Goal: Task Accomplishment & Management: Complete application form

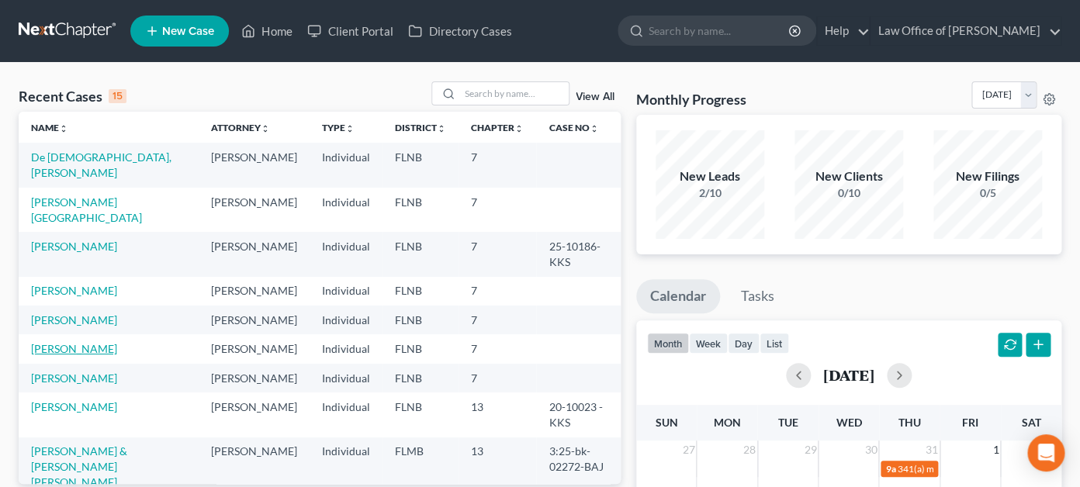
click at [59, 355] on link "[PERSON_NAME]" at bounding box center [74, 348] width 86 height 13
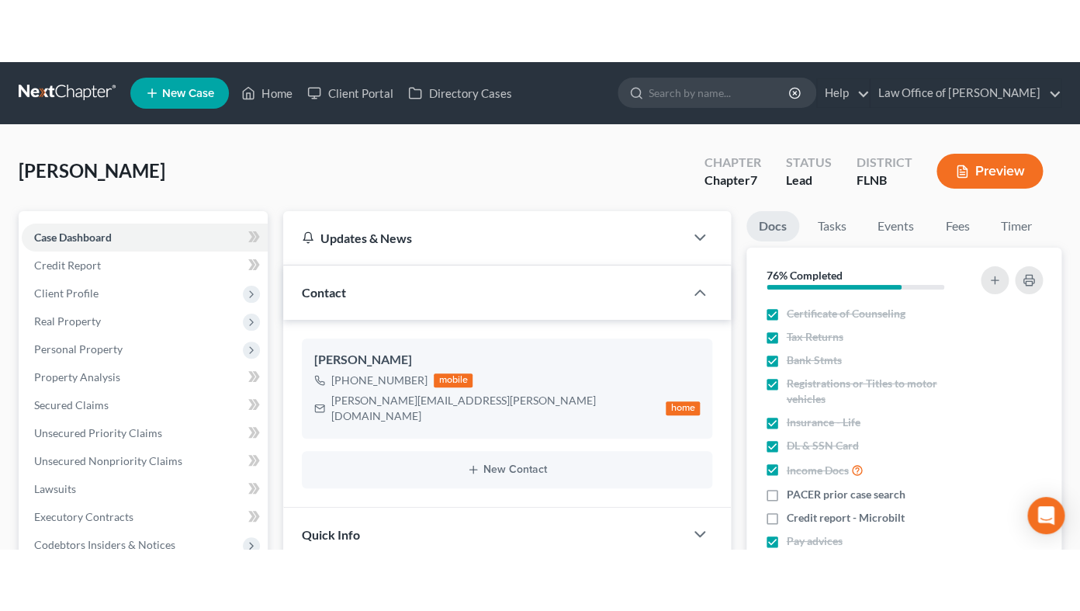
scroll to position [298, 0]
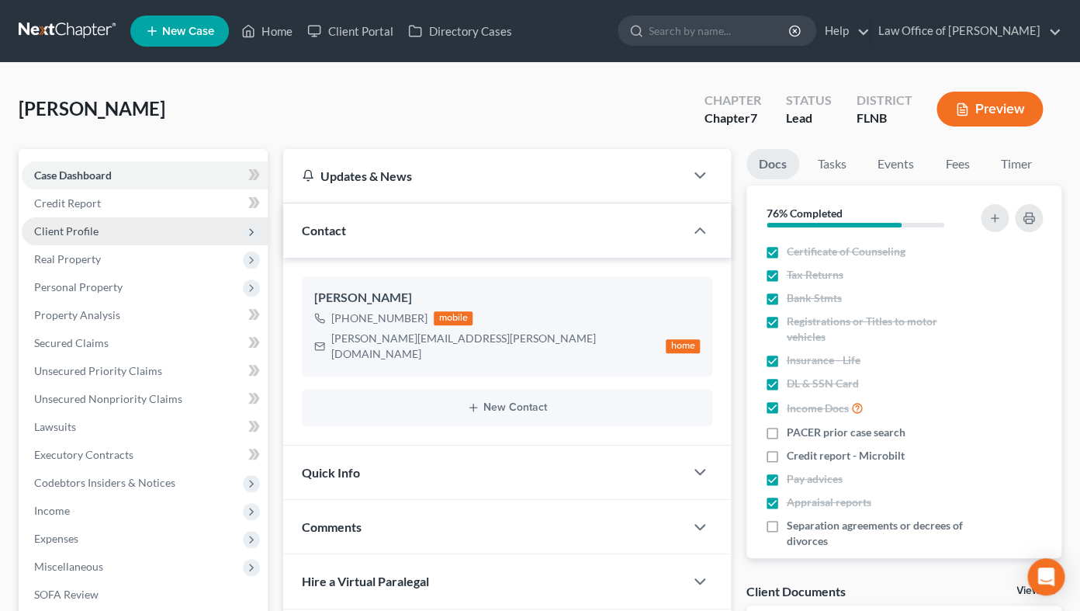
click at [86, 225] on span "Client Profile" at bounding box center [66, 230] width 64 height 13
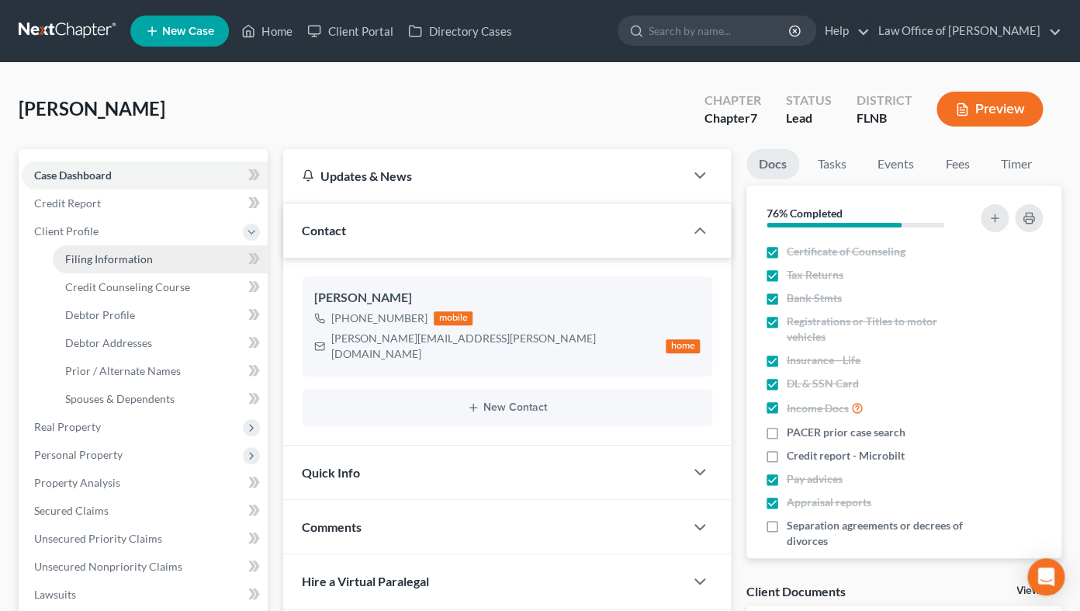
click at [109, 259] on span "Filing Information" at bounding box center [109, 258] width 88 height 13
select select "1"
select select "0"
select select "9"
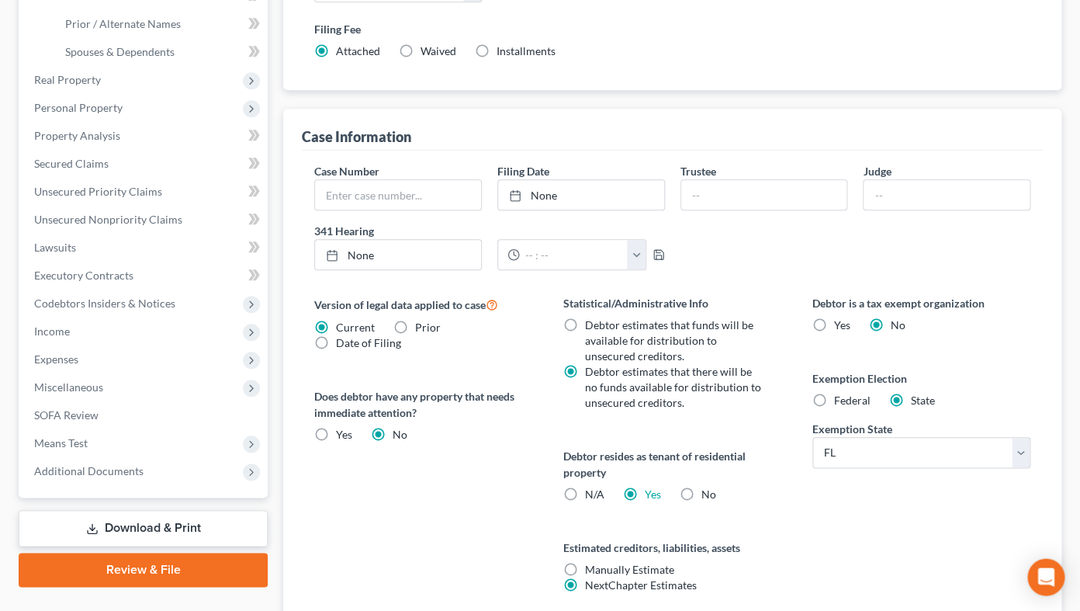
scroll to position [473, 0]
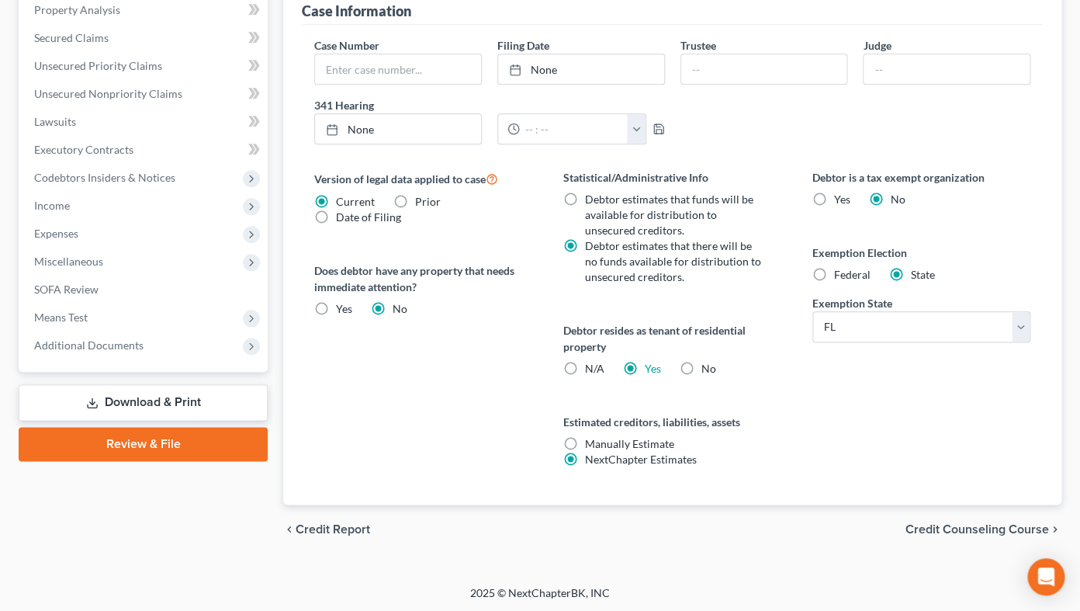
click at [960, 487] on span "Credit Counseling Course" at bounding box center [978, 529] width 144 height 12
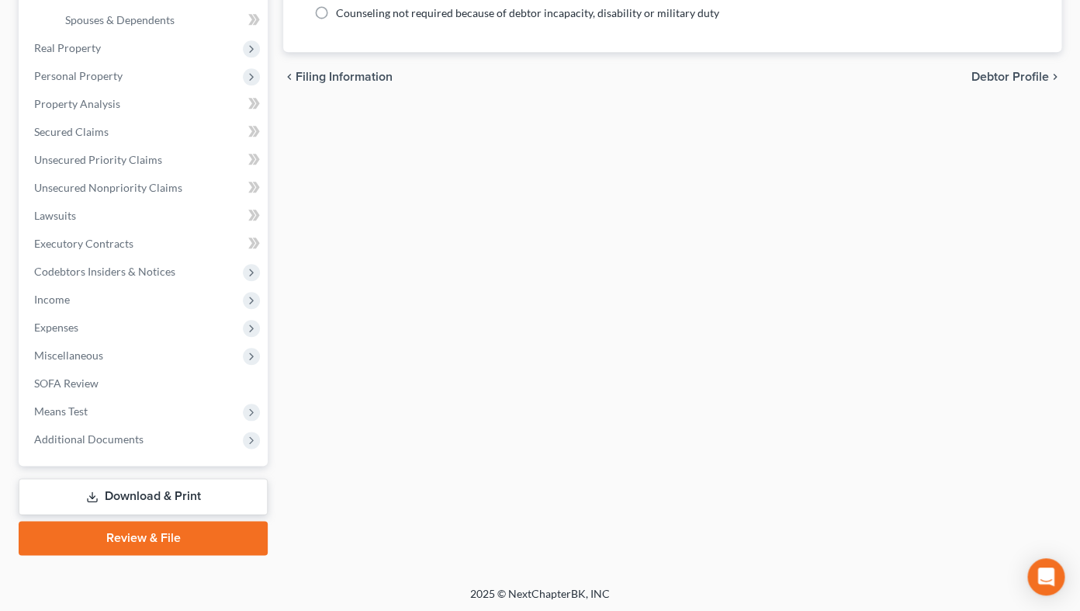
scroll to position [37, 0]
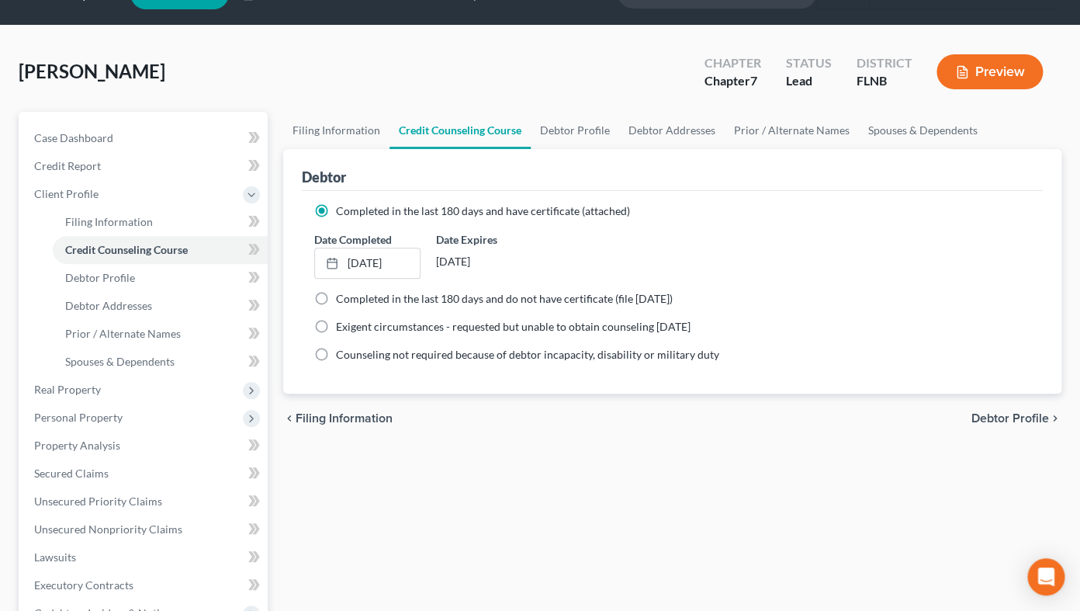
click at [1021, 419] on span "Debtor Profile" at bounding box center [1011, 418] width 78 height 12
select select "0"
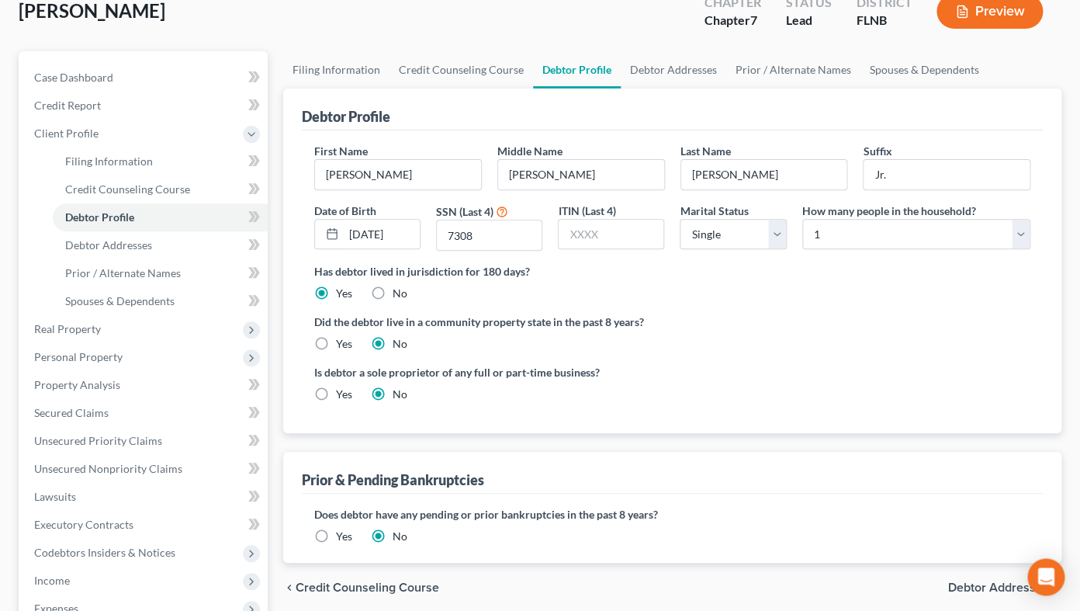
scroll to position [171, 0]
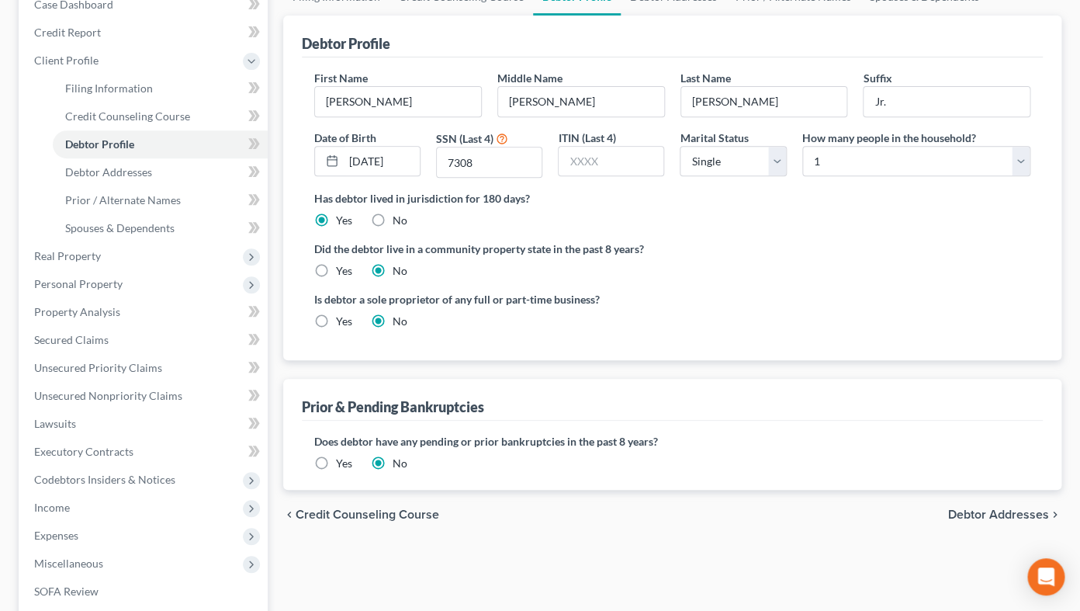
click at [1000, 487] on span "Debtor Addresses" at bounding box center [998, 514] width 101 height 12
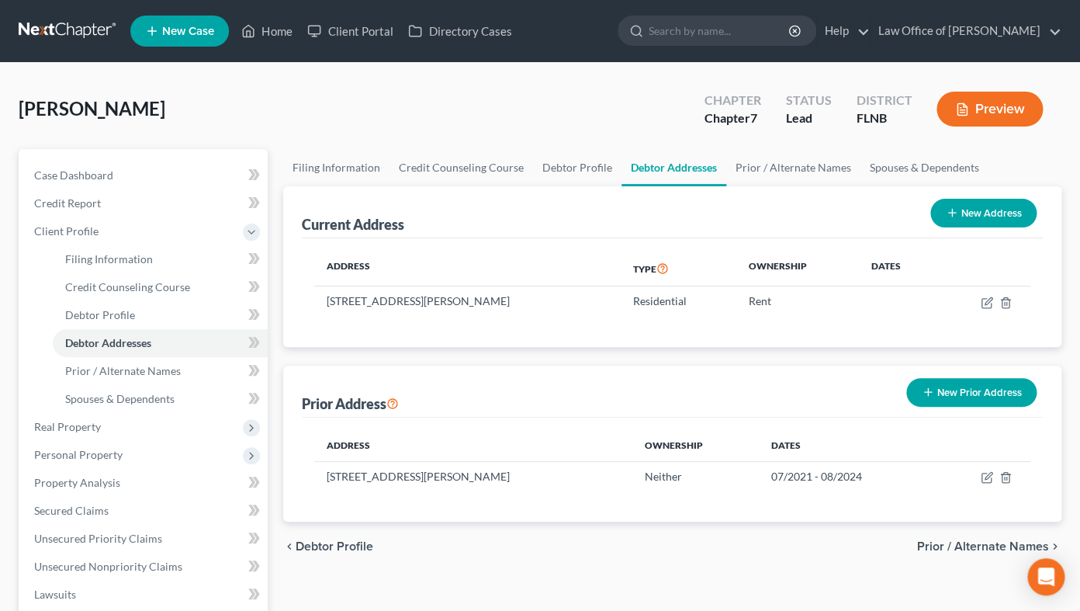
click at [936, 487] on span "Prior / Alternate Names" at bounding box center [983, 546] width 132 height 12
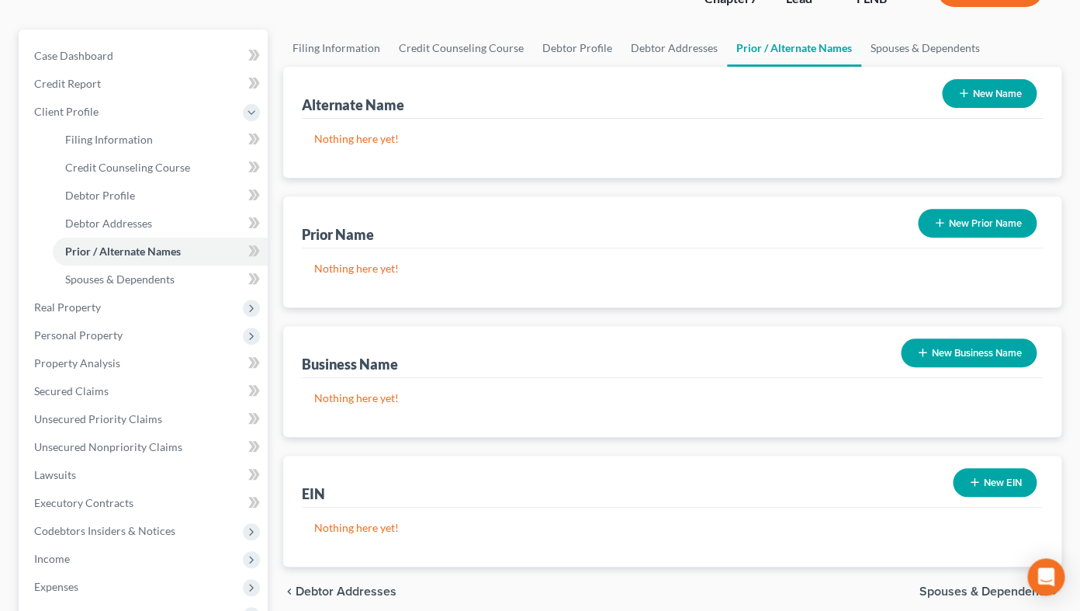
scroll to position [171, 0]
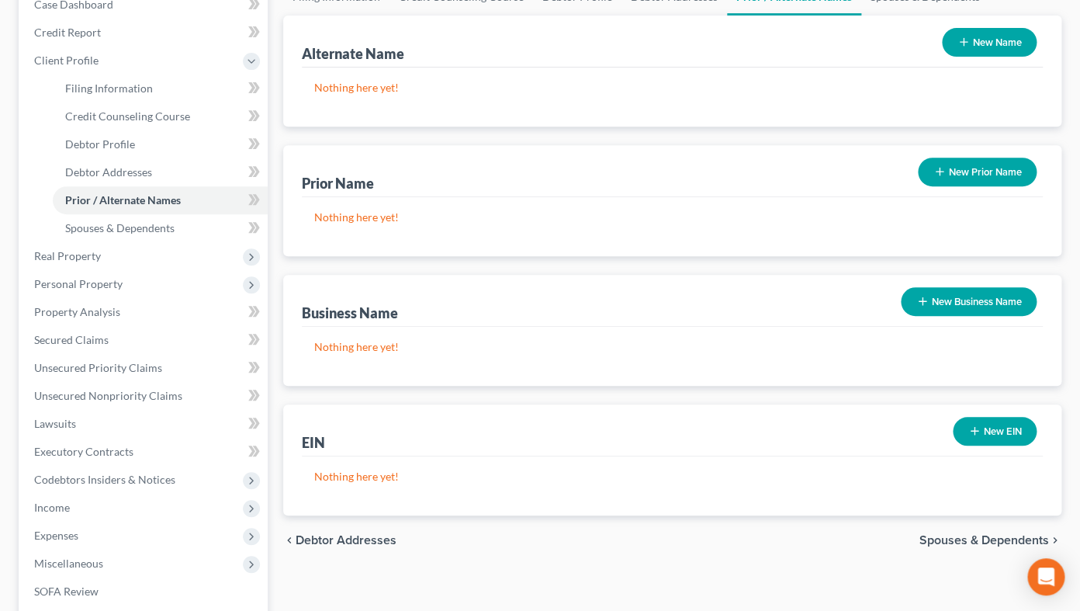
click at [927, 487] on span "Spouses & Dependents" at bounding box center [985, 540] width 130 height 12
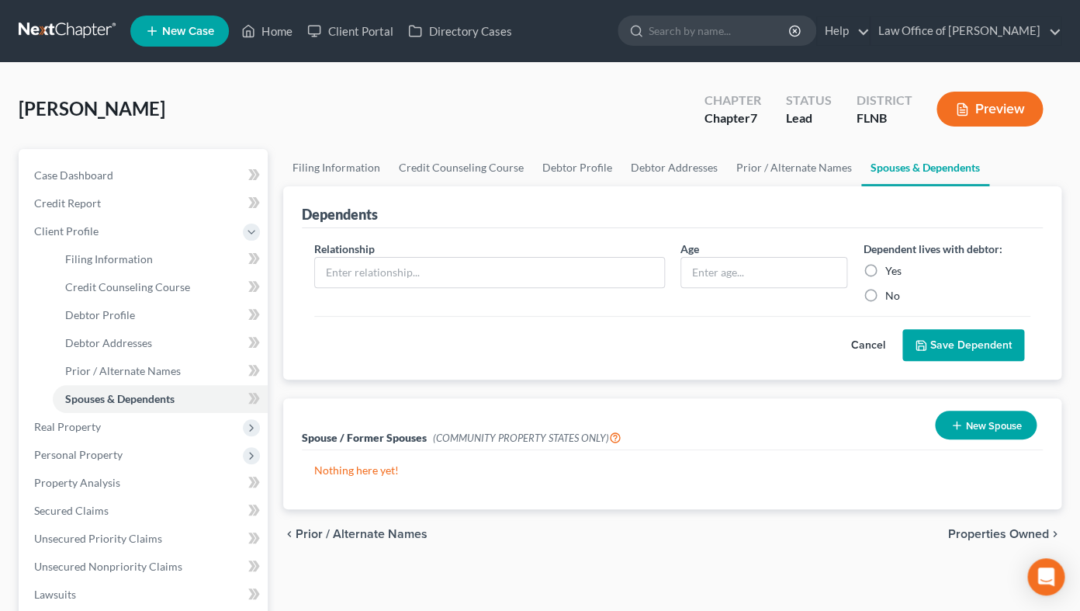
click at [955, 487] on span "Properties Owned" at bounding box center [998, 534] width 101 height 12
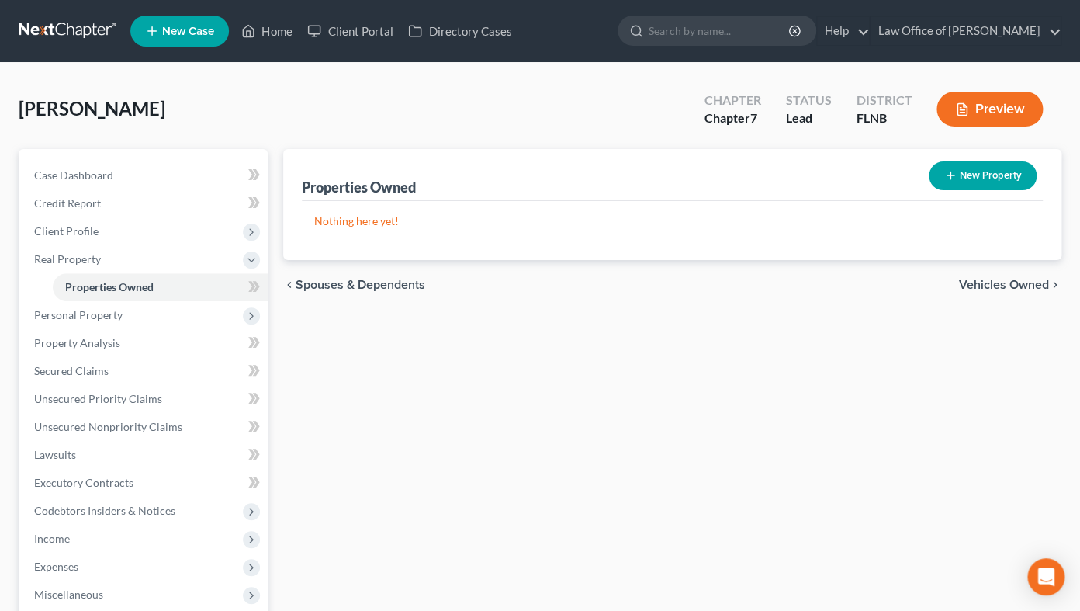
click at [976, 285] on span "Vehicles Owned" at bounding box center [1004, 285] width 90 height 12
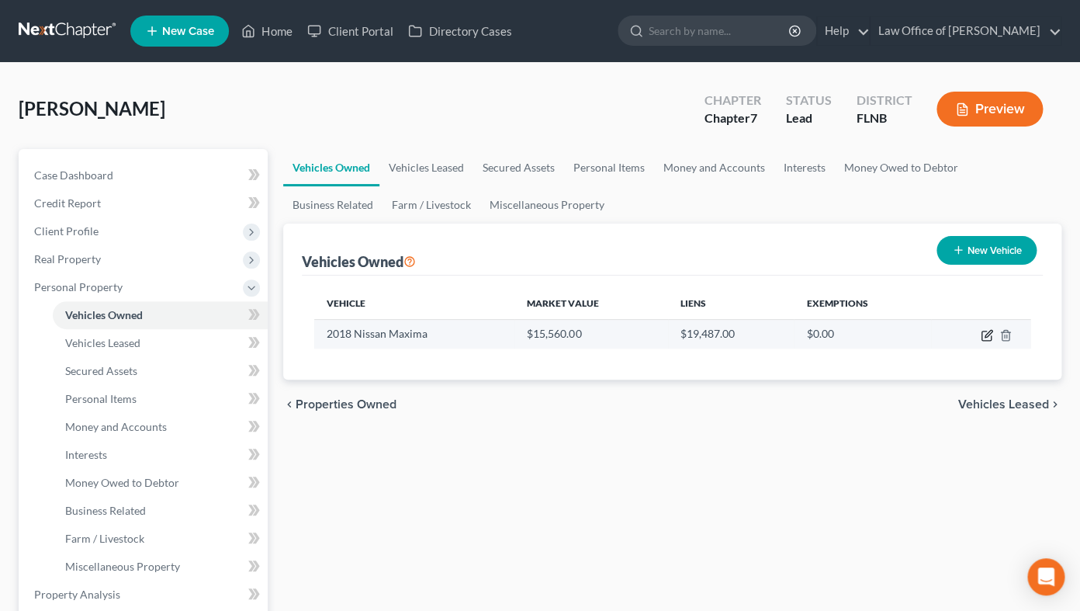
click at [984, 333] on icon "button" at bounding box center [987, 335] width 12 height 12
select select "0"
select select "8"
select select "0"
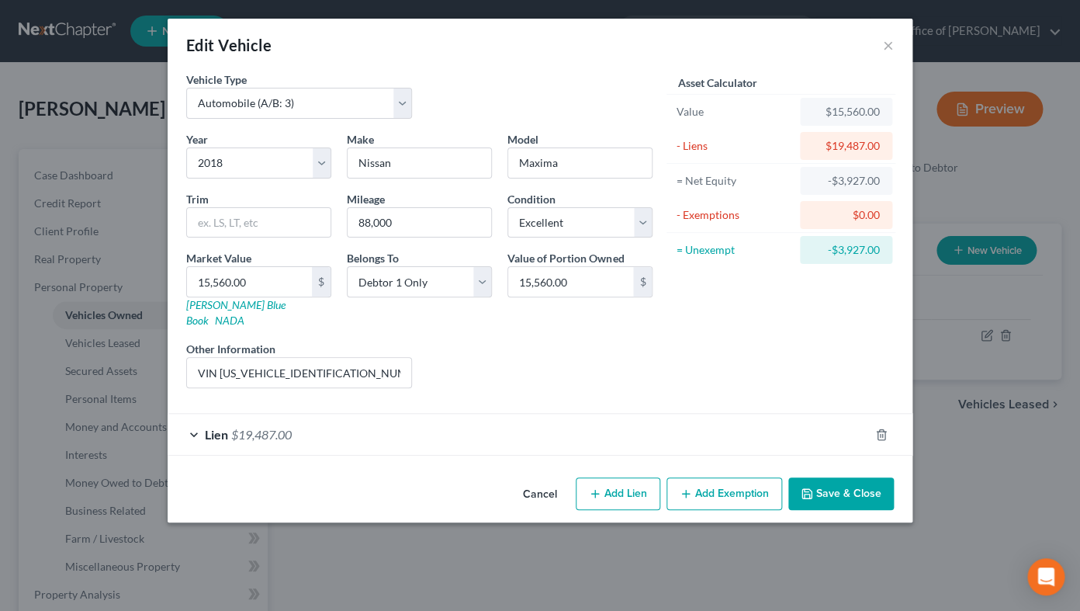
click at [765, 483] on button "Add Exemption" at bounding box center [725, 493] width 116 height 33
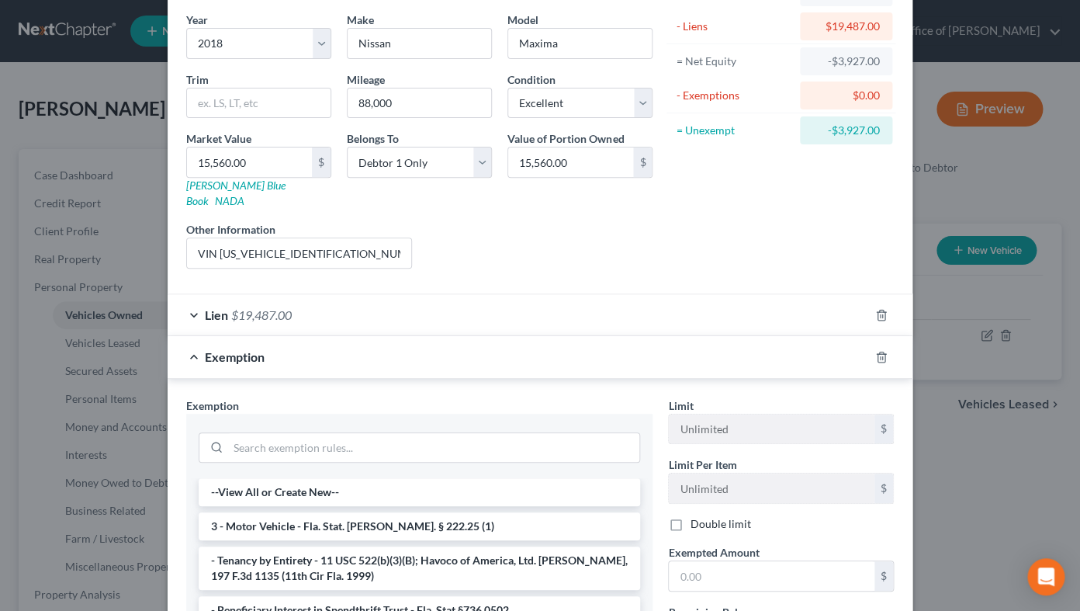
scroll to position [154, 0]
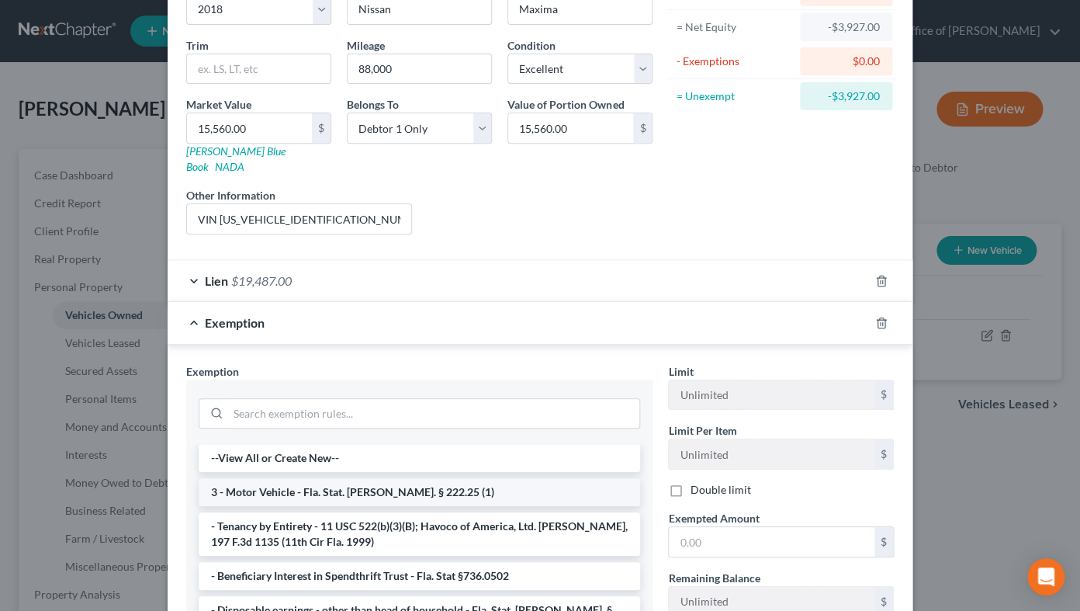
click at [536, 478] on li "3 - Motor Vehicle - Fla. Stat. [PERSON_NAME]. § 222.25 (1)" at bounding box center [420, 492] width 442 height 28
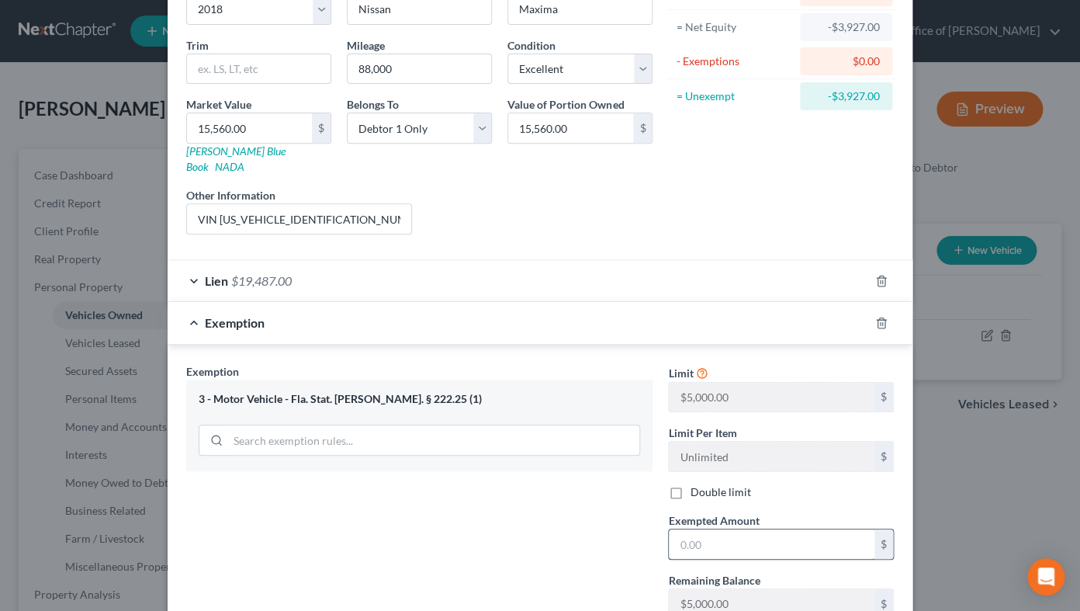
click at [719, 487] on input "text" at bounding box center [772, 543] width 206 height 29
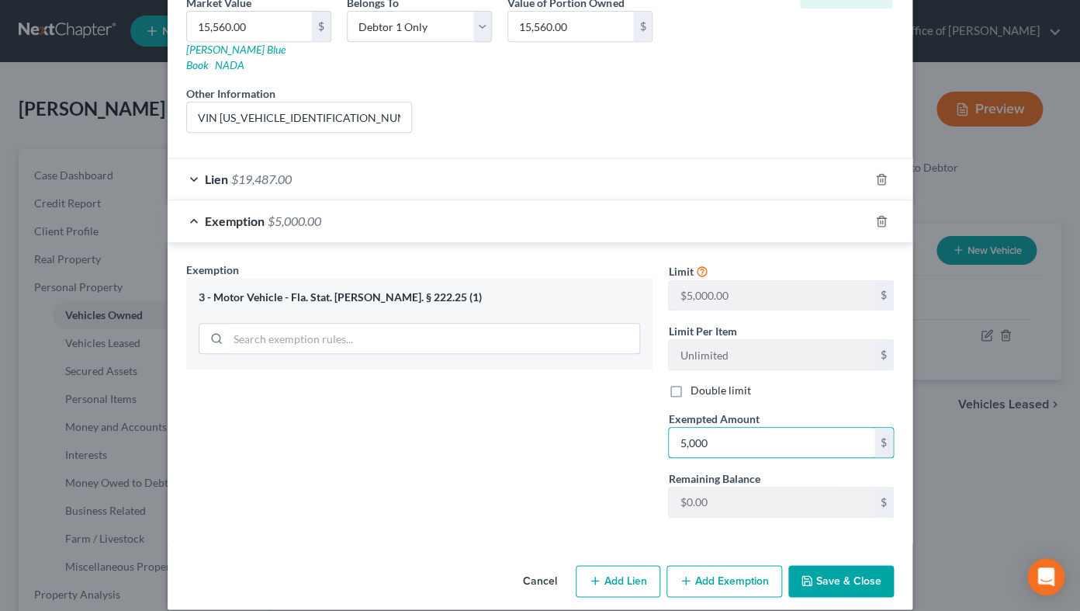
type input "5,000"
click at [820, 487] on button "Save & Close" at bounding box center [842, 581] width 106 height 33
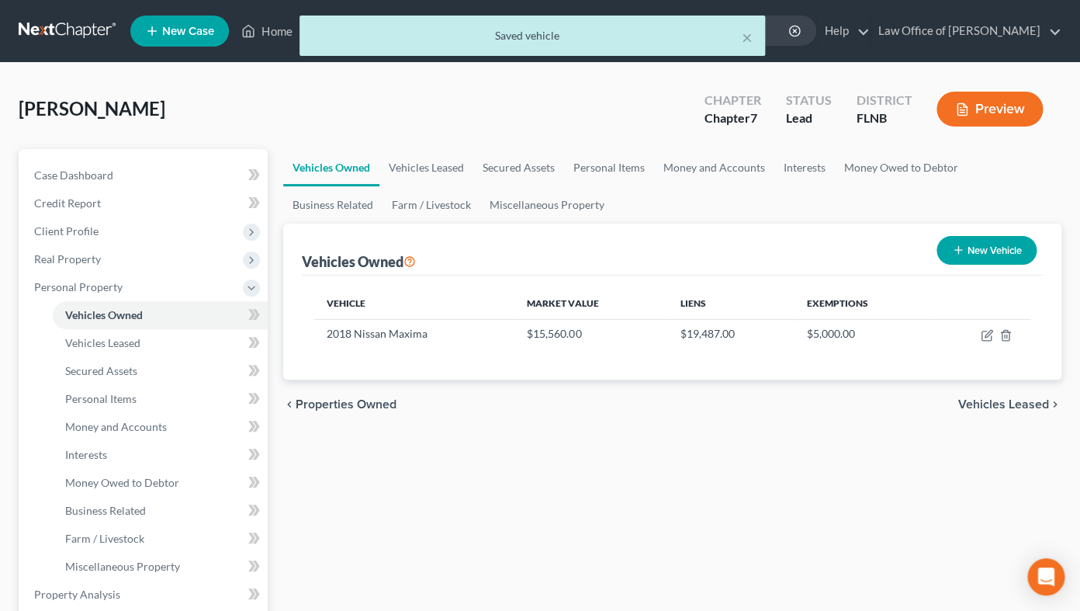
click at [1014, 405] on span "Vehicles Leased" at bounding box center [1004, 404] width 91 height 12
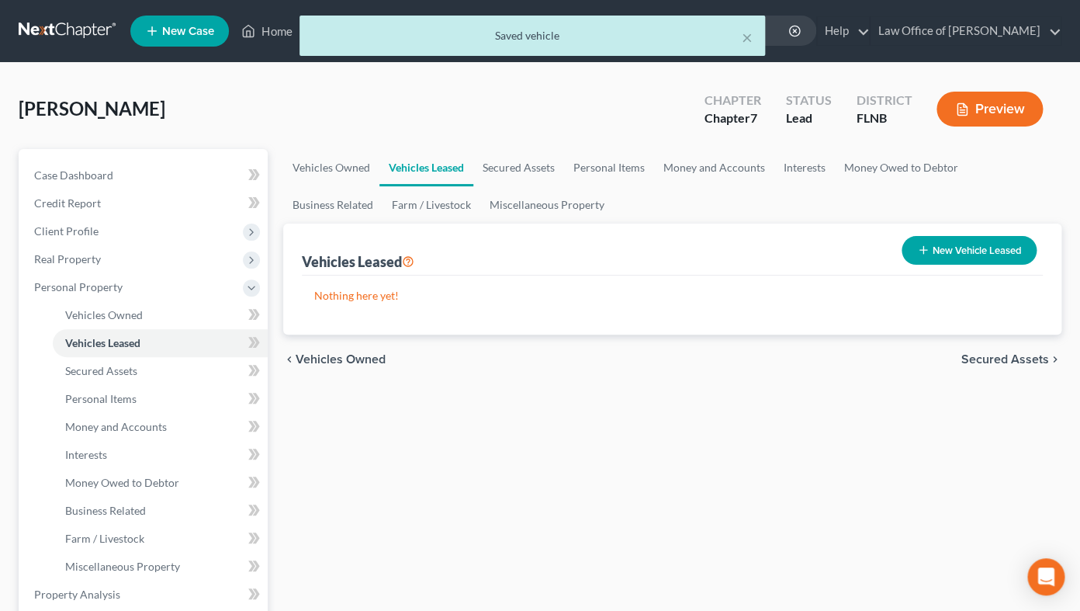
click at [1001, 359] on span "Secured Assets" at bounding box center [1006, 359] width 88 height 12
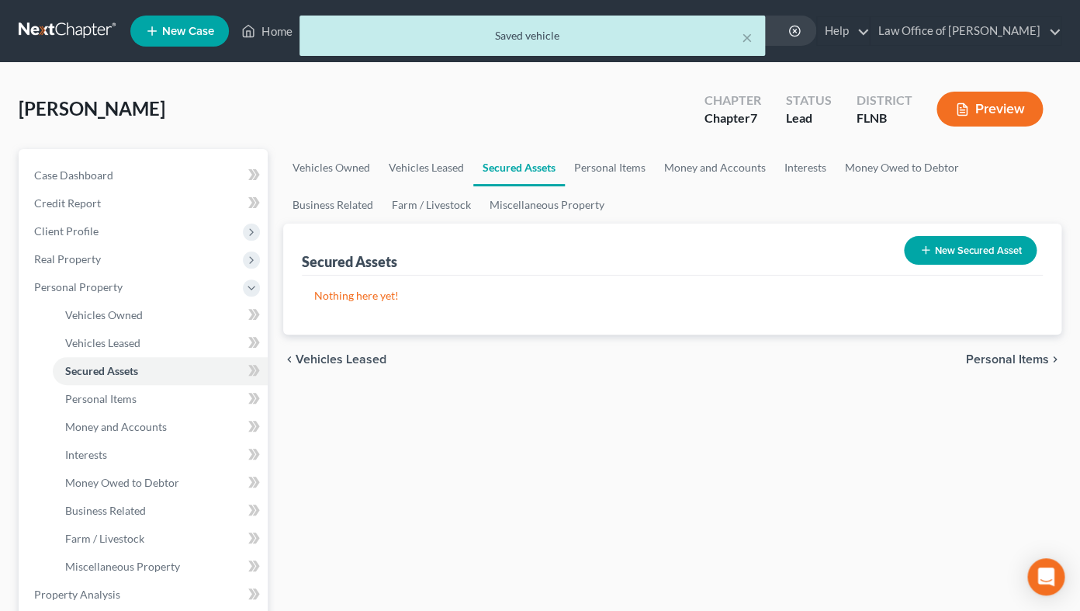
click at [1001, 359] on span "Personal Items" at bounding box center [1007, 359] width 83 height 12
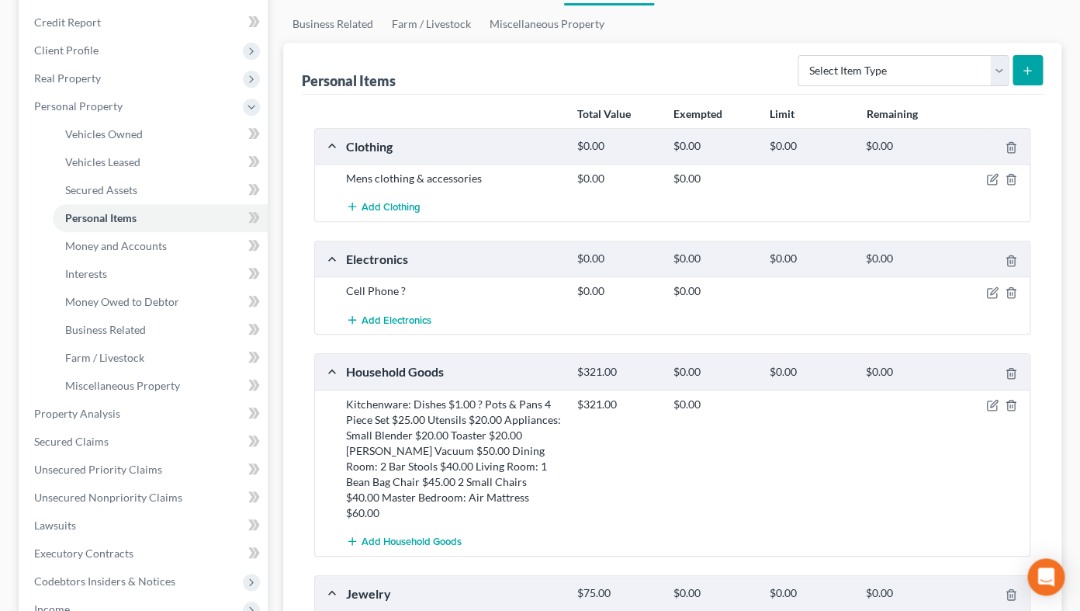
scroll to position [256, 0]
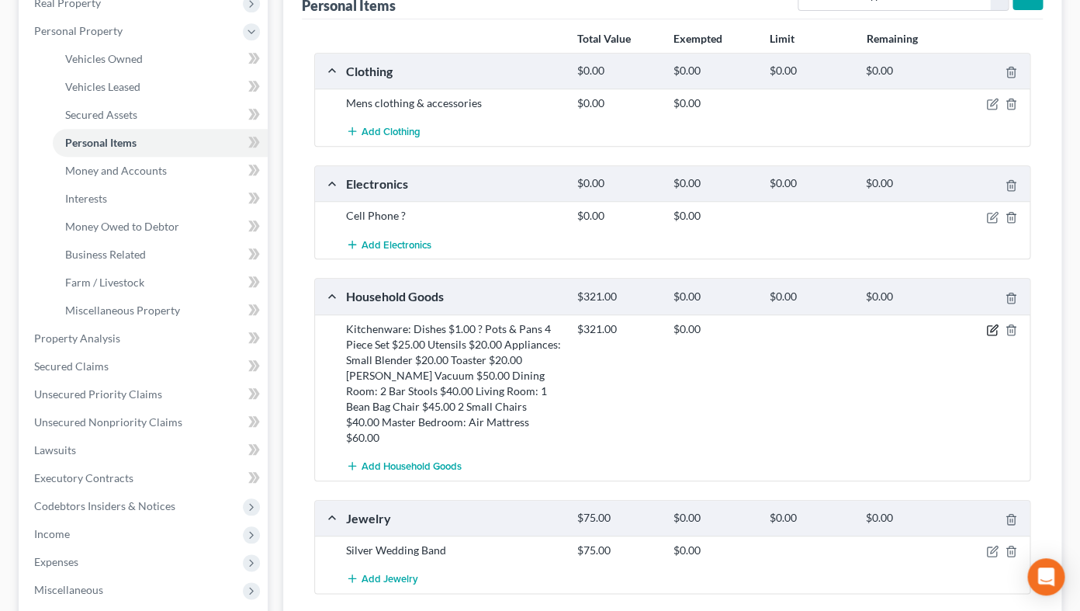
click at [994, 326] on icon "button" at bounding box center [993, 327] width 7 height 7
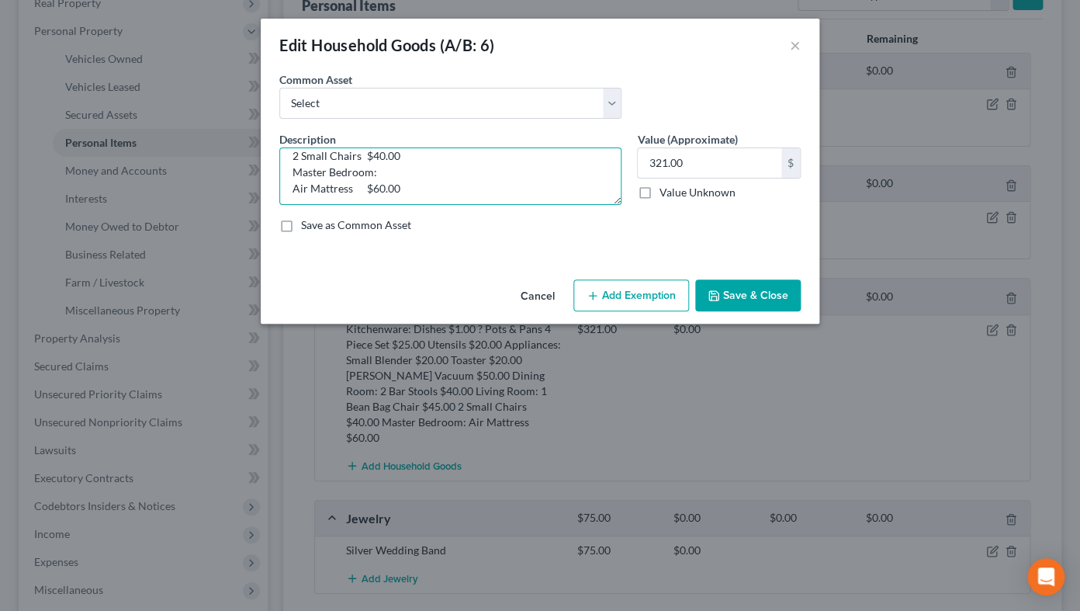
scroll to position [212, 0]
drag, startPoint x: 294, startPoint y: 168, endPoint x: 501, endPoint y: 220, distance: 212.9
click at [501, 205] on textarea "Kitchenware: Dishes $1.00 ? Pots & Pans 4 Piece Set $25.00 Utensils $20.00 Appl…" at bounding box center [450, 175] width 342 height 57
type textarea "See attached"
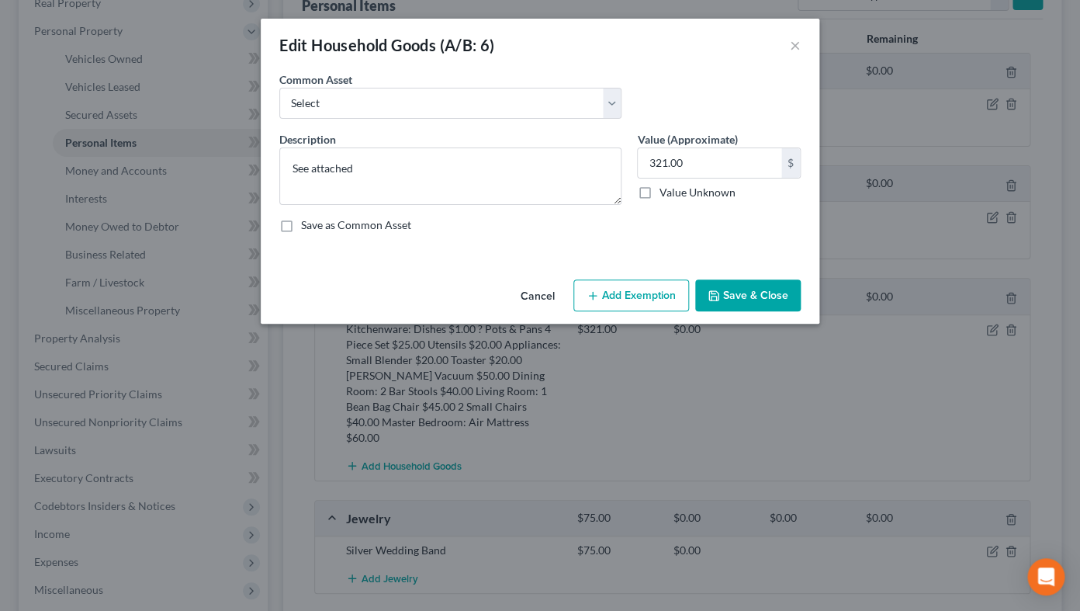
click at [641, 296] on button "Add Exemption" at bounding box center [632, 295] width 116 height 33
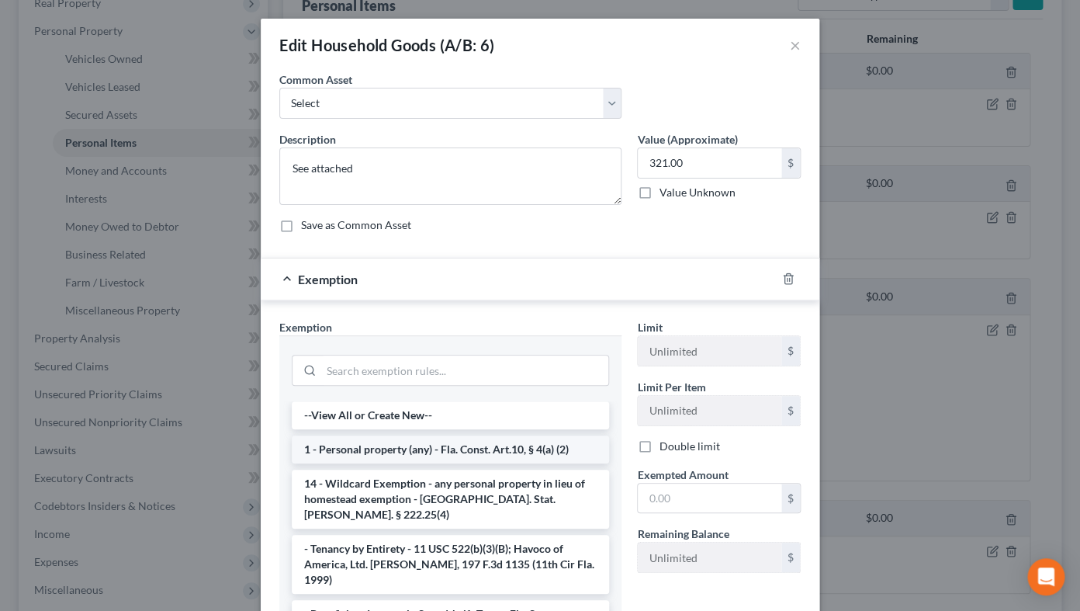
click at [508, 446] on li "1 - Personal property (any) - Fla. Const. Art.10, § 4(a) (2)" at bounding box center [450, 449] width 317 height 28
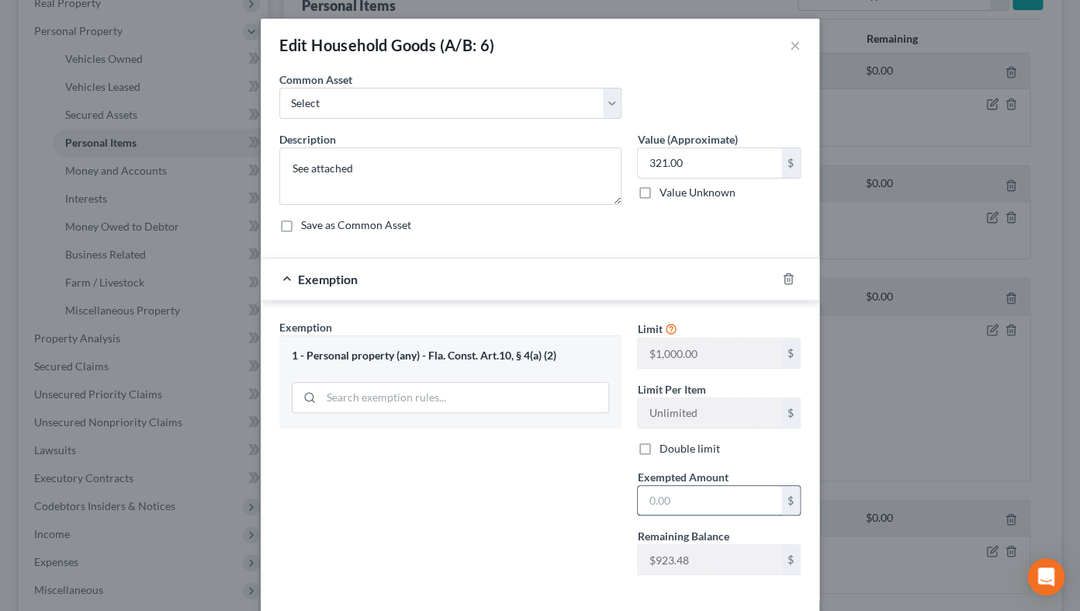
click at [672, 487] on input "text" at bounding box center [710, 500] width 144 height 29
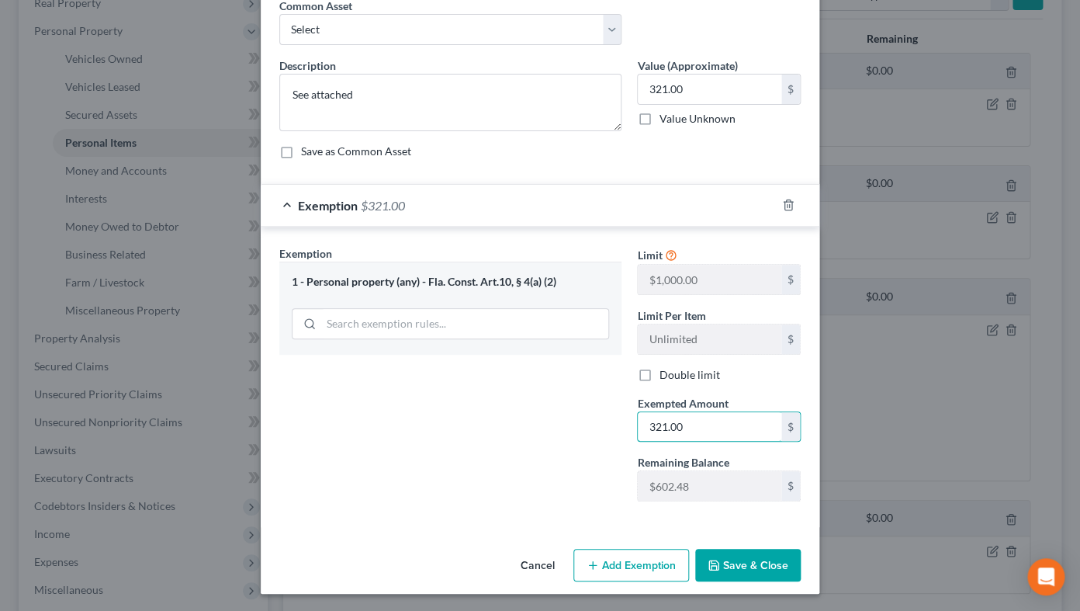
type input "321.00"
click at [731, 487] on button "Save & Close" at bounding box center [748, 565] width 106 height 33
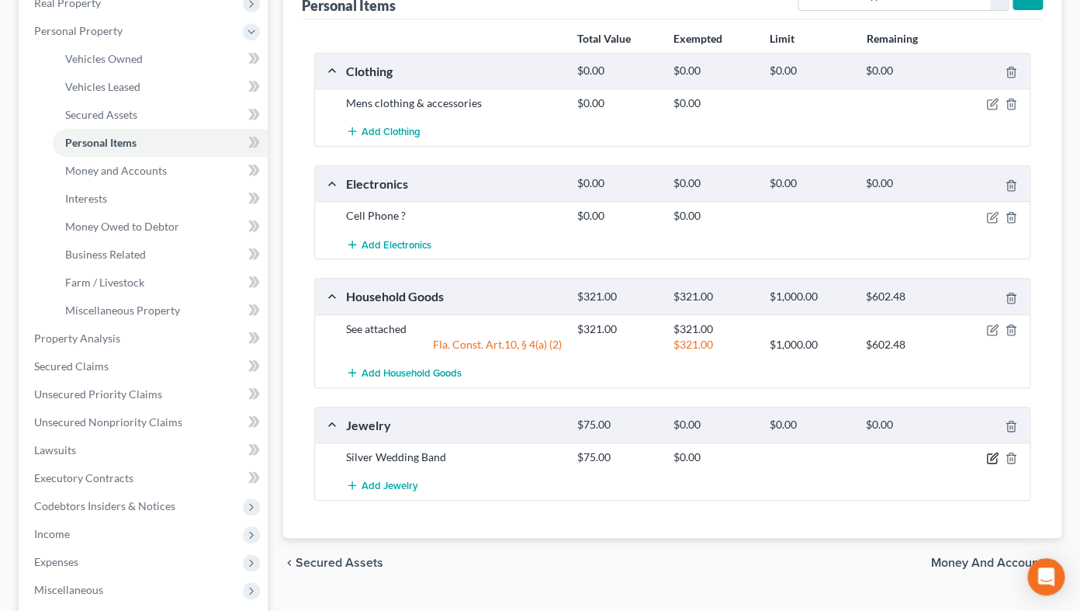
click at [990, 457] on icon "button" at bounding box center [993, 456] width 7 height 7
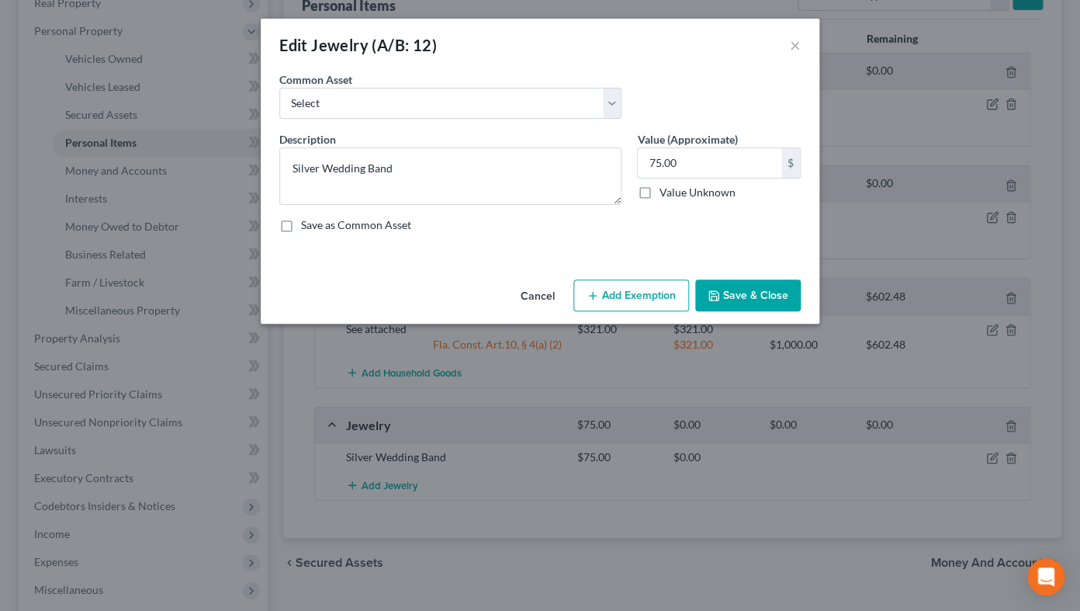
click at [657, 300] on button "Add Exemption" at bounding box center [632, 295] width 116 height 33
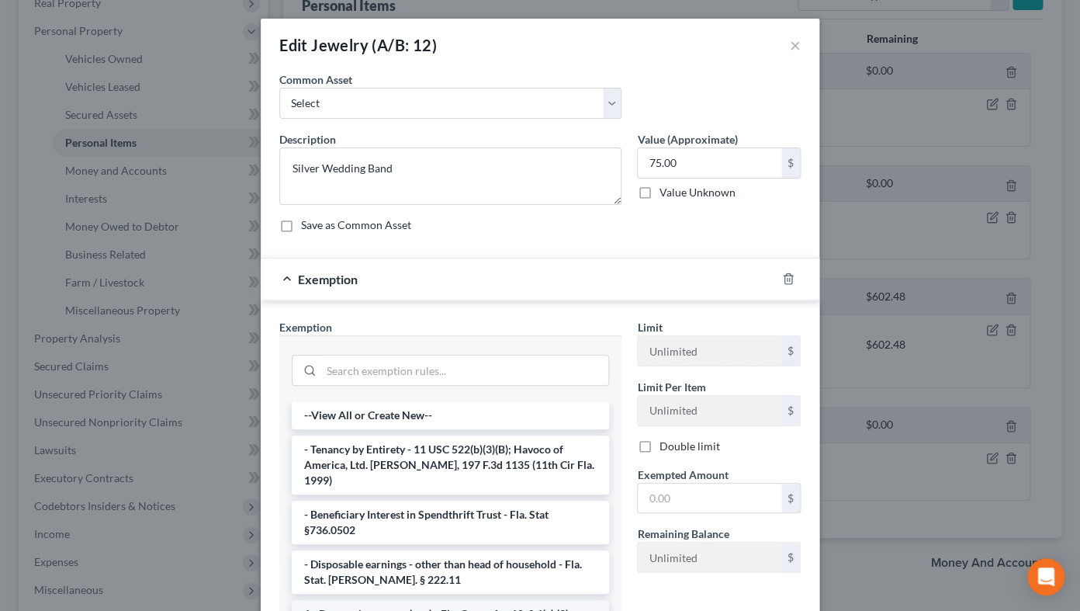
click at [442, 487] on li "1 - Personal property (any) - Fla. Const. Art.10, § 4(a) (2)" at bounding box center [450, 614] width 317 height 28
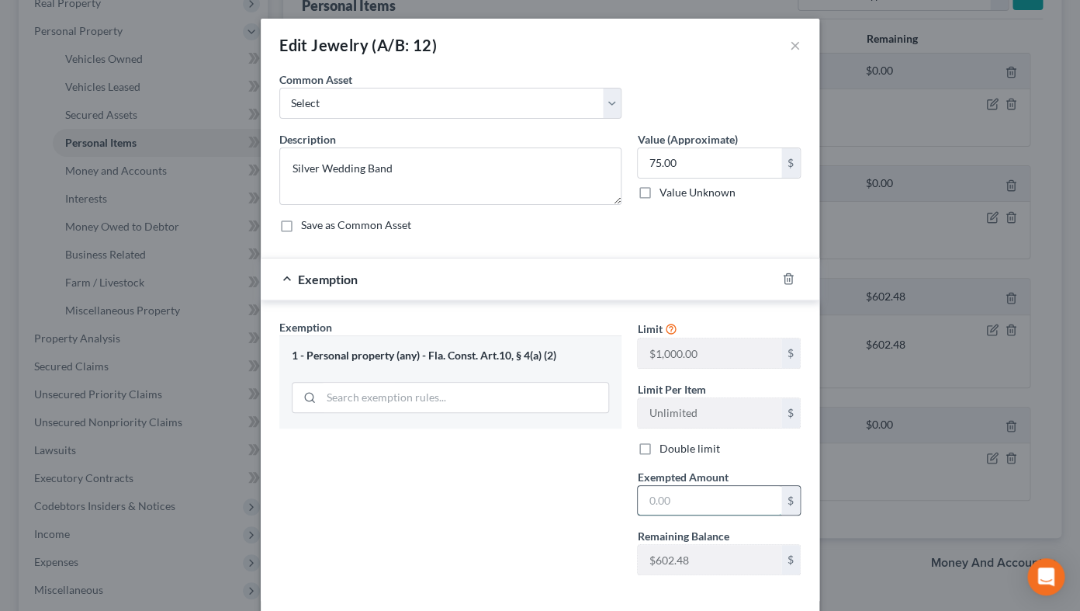
click at [657, 487] on input "text" at bounding box center [710, 500] width 144 height 29
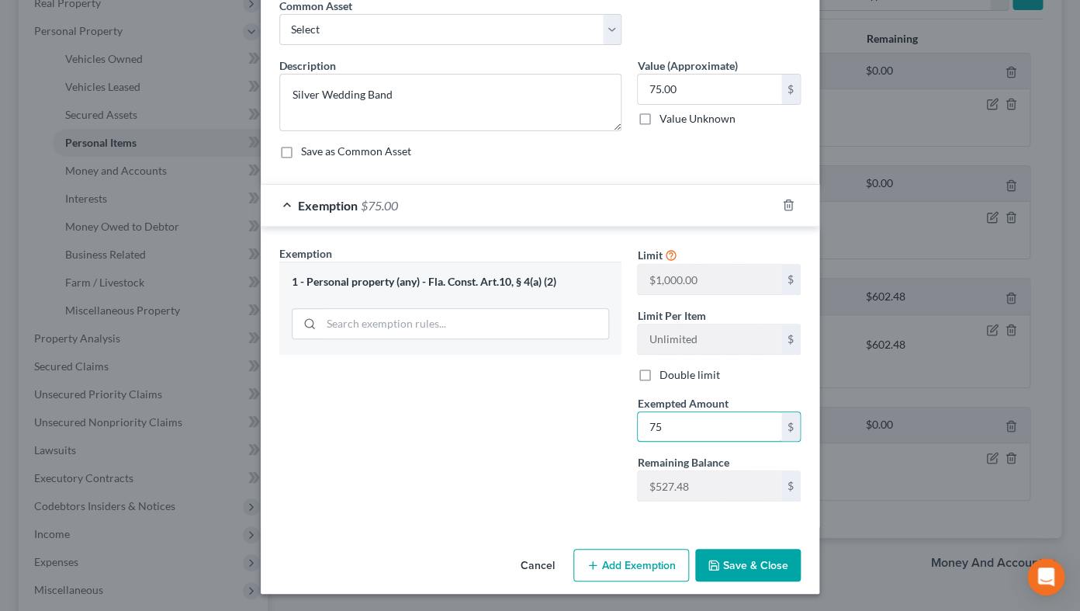
type input "75"
click at [717, 487] on icon "button" at bounding box center [714, 565] width 12 height 12
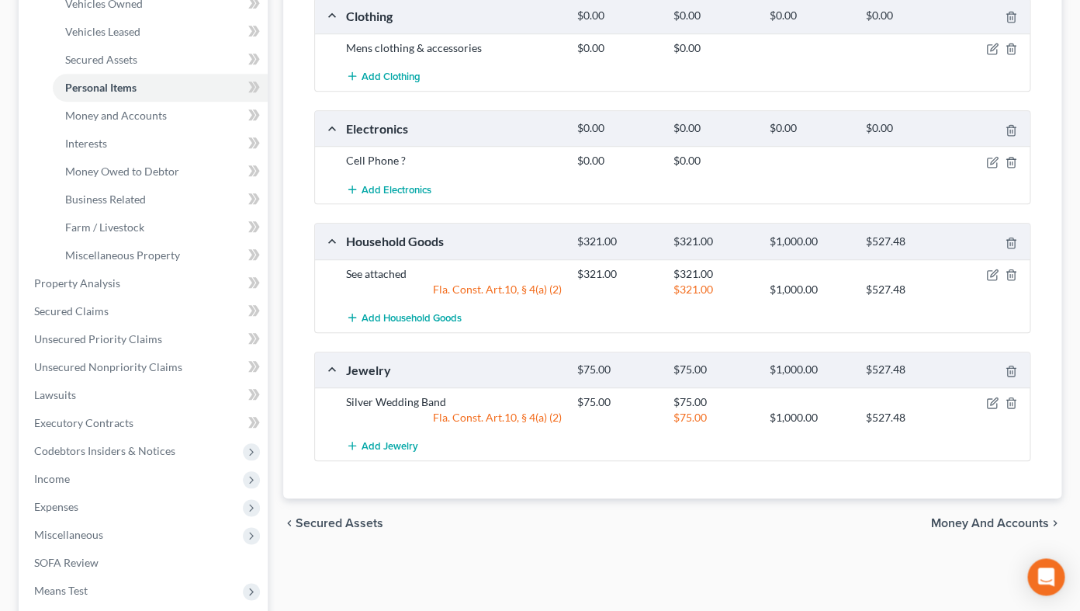
scroll to position [342, 0]
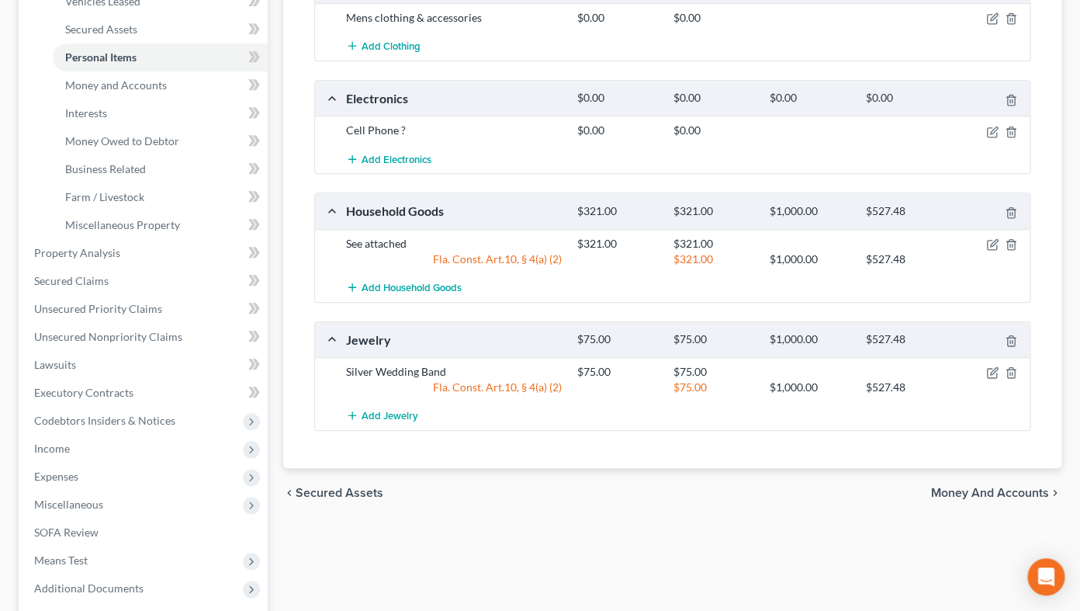
click at [1004, 487] on span "Money and Accounts" at bounding box center [990, 493] width 118 height 12
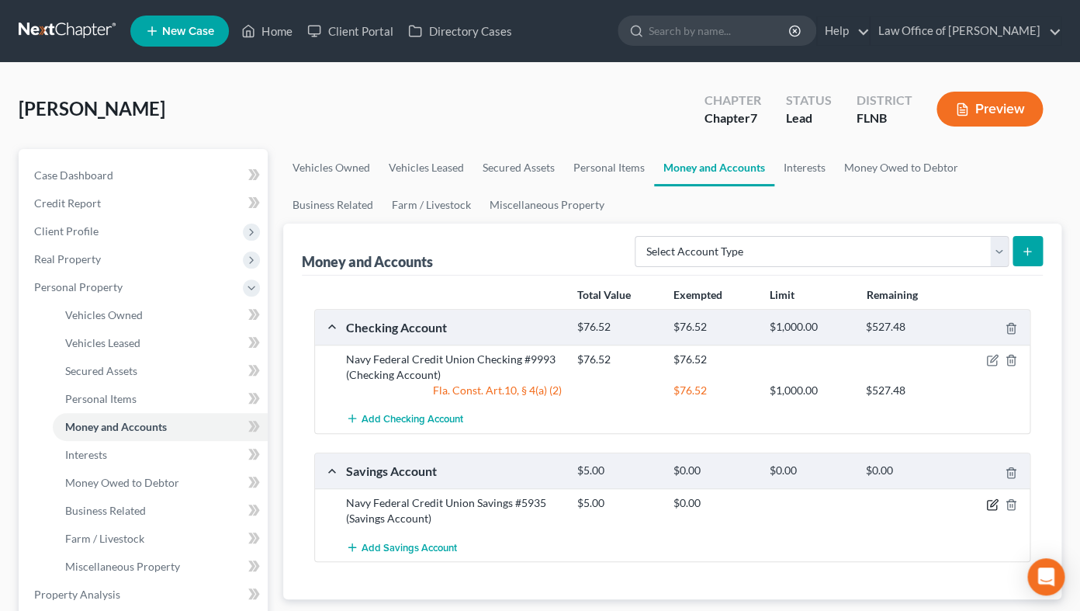
click at [990, 487] on icon "button" at bounding box center [992, 504] width 12 height 12
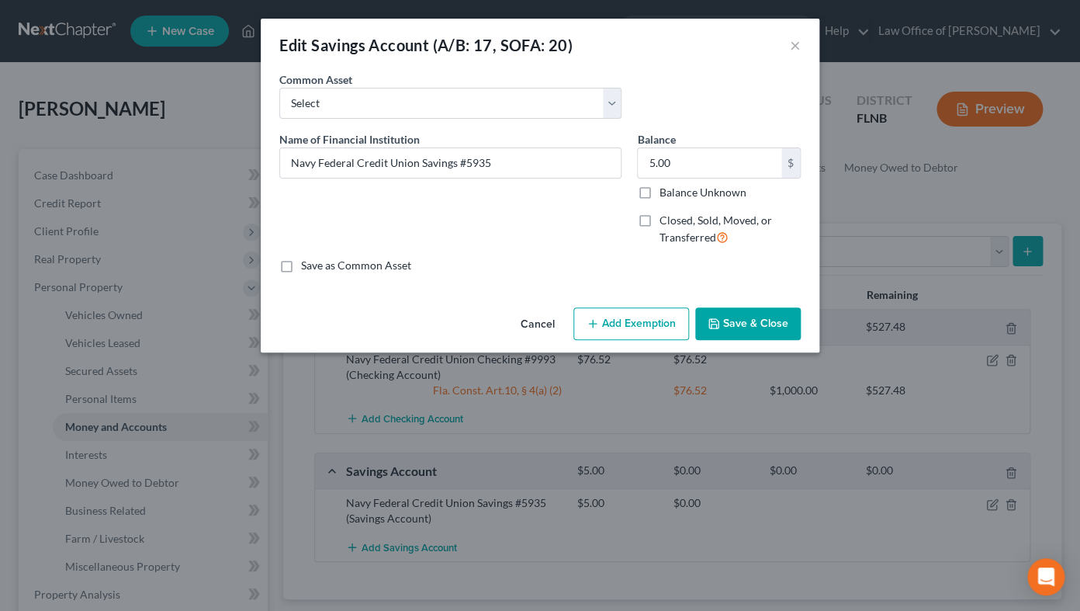
click at [640, 325] on button "Add Exemption" at bounding box center [632, 323] width 116 height 33
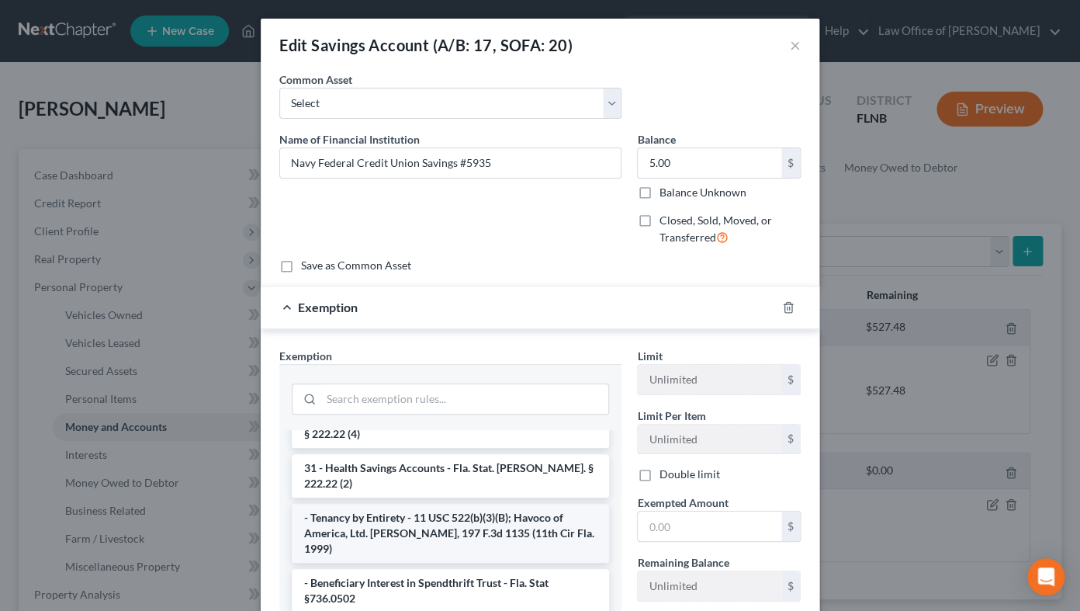
scroll to position [154, 0]
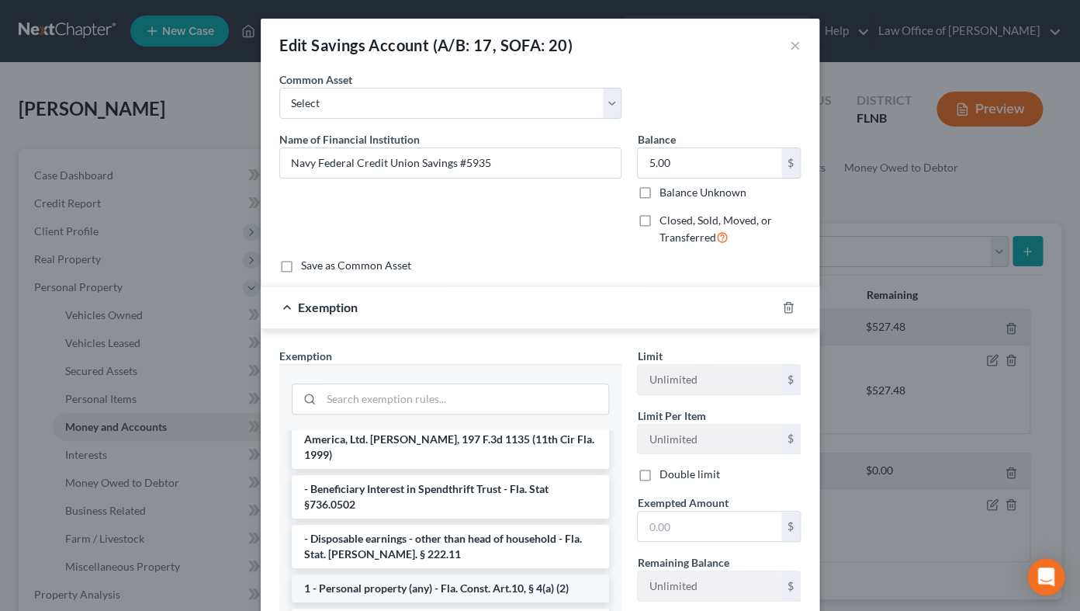
click at [503, 487] on li "1 - Personal property (any) - Fla. Const. Art.10, § 4(a) (2)" at bounding box center [450, 588] width 317 height 28
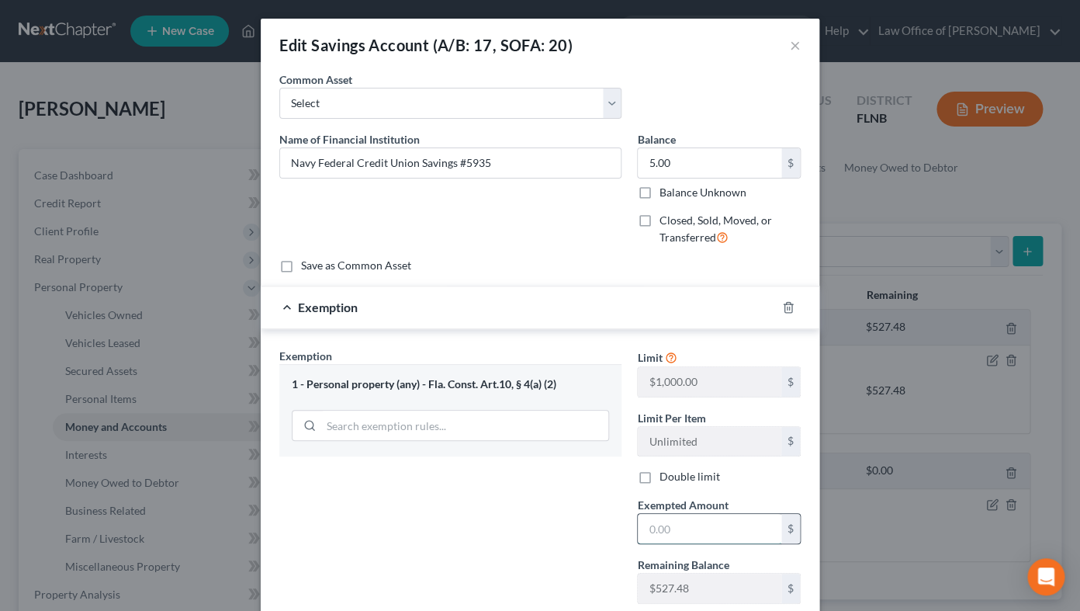
click at [699, 487] on input "text" at bounding box center [710, 528] width 144 height 29
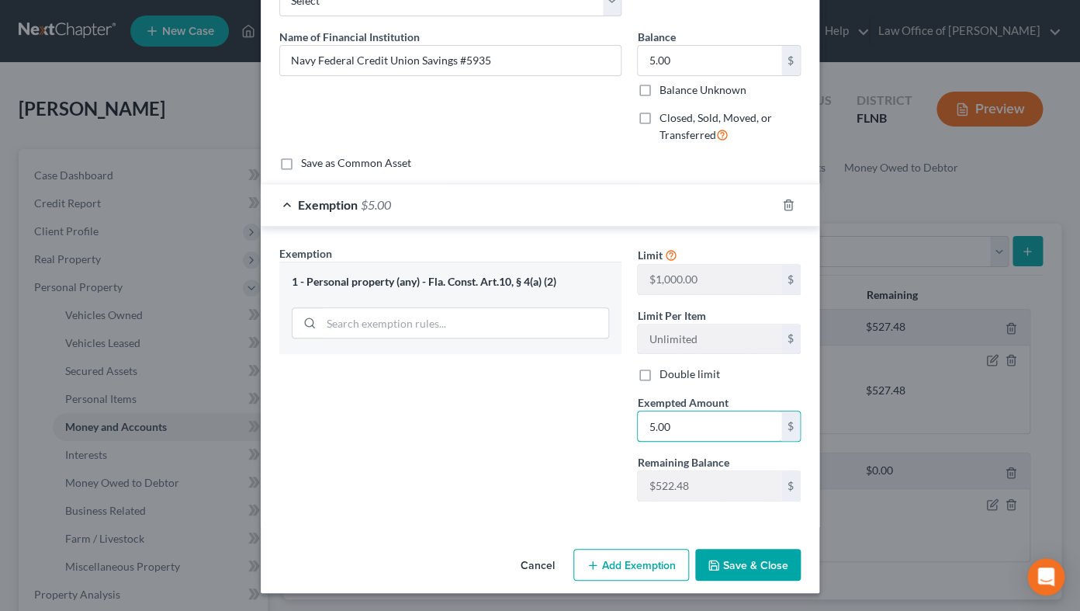
type input "5.00"
click at [755, 487] on button "Save & Close" at bounding box center [748, 565] width 106 height 33
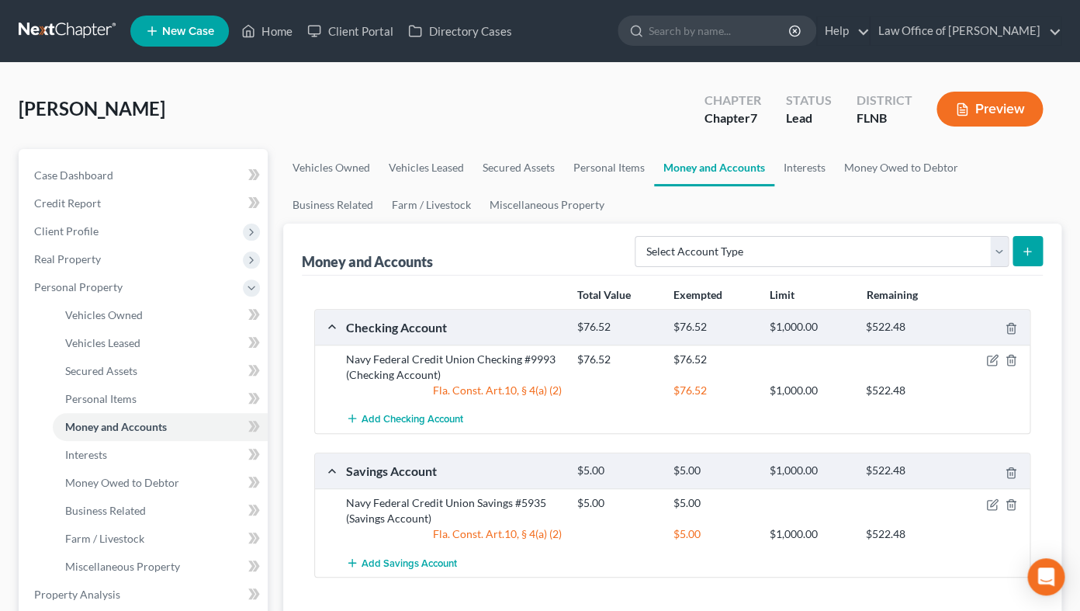
scroll to position [256, 0]
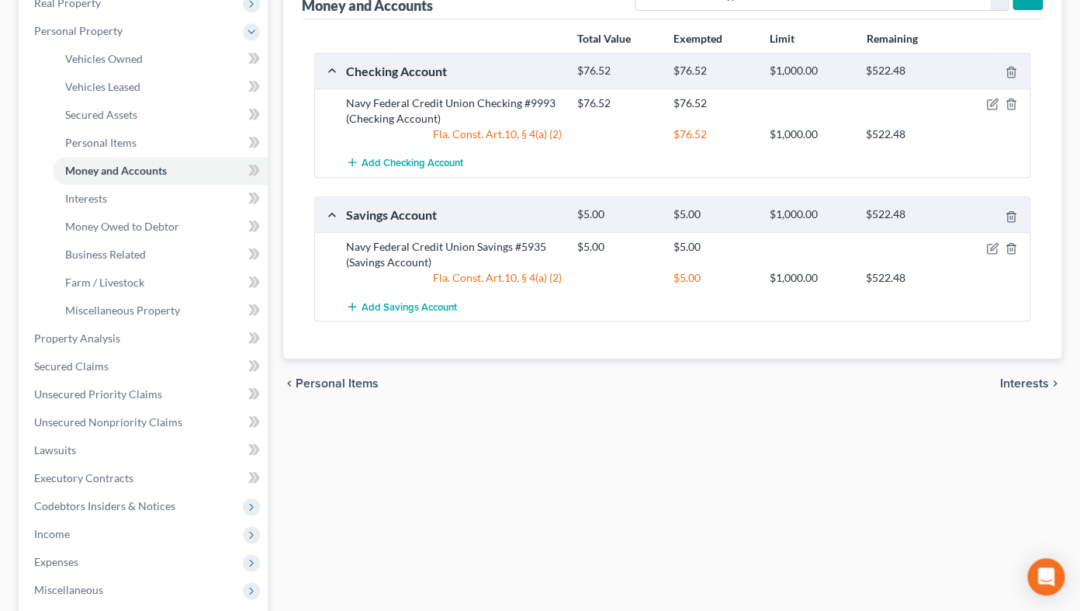
click at [1018, 386] on span "Interests" at bounding box center [1024, 383] width 49 height 12
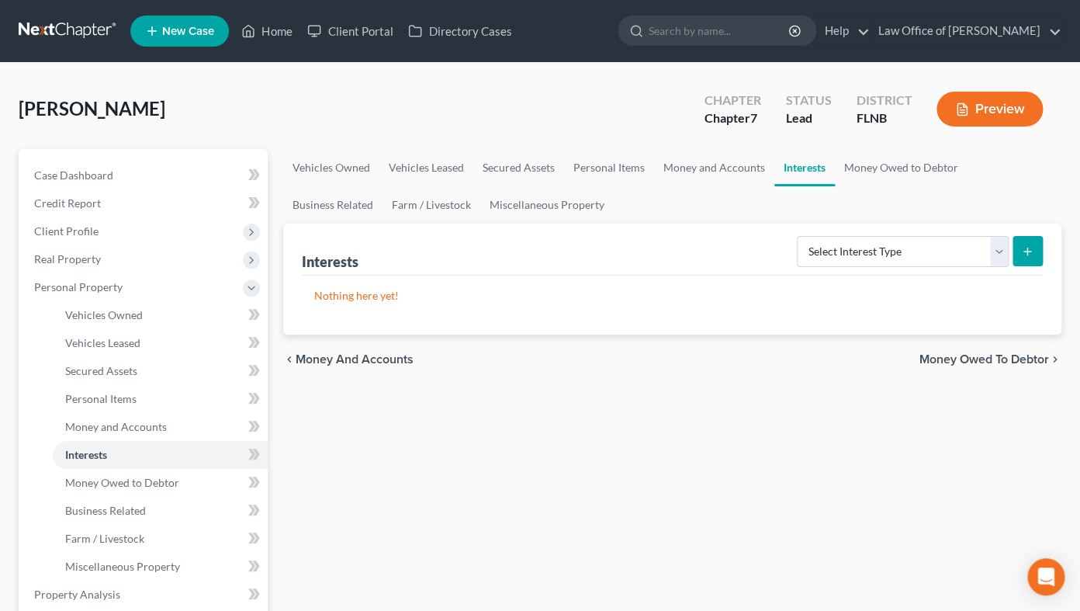
click at [973, 358] on span "Money Owed to Debtor" at bounding box center [985, 359] width 130 height 12
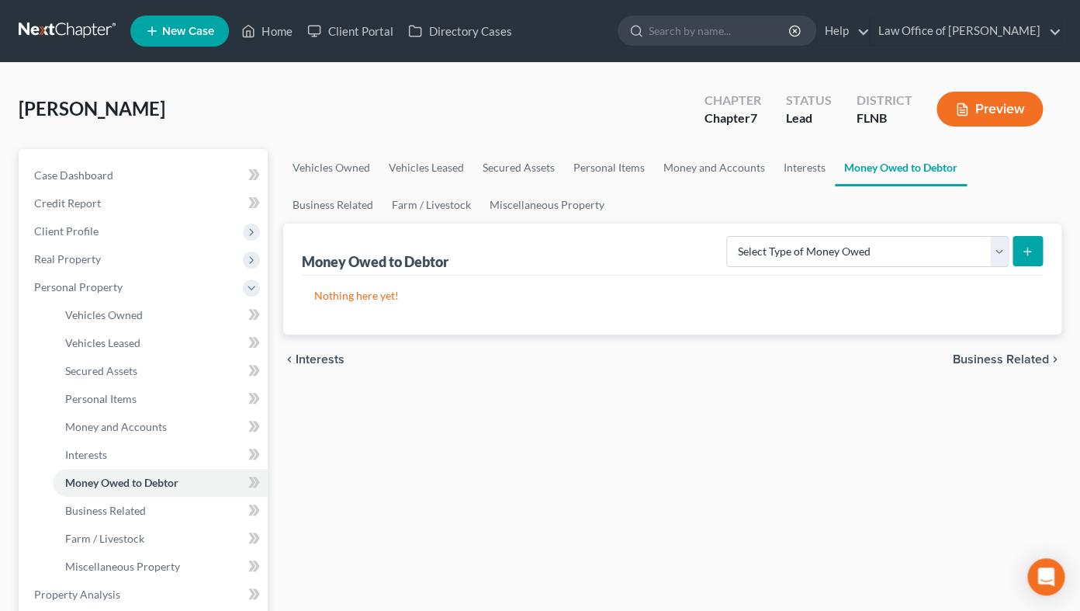
click at [987, 355] on span "Business Related" at bounding box center [1001, 359] width 96 height 12
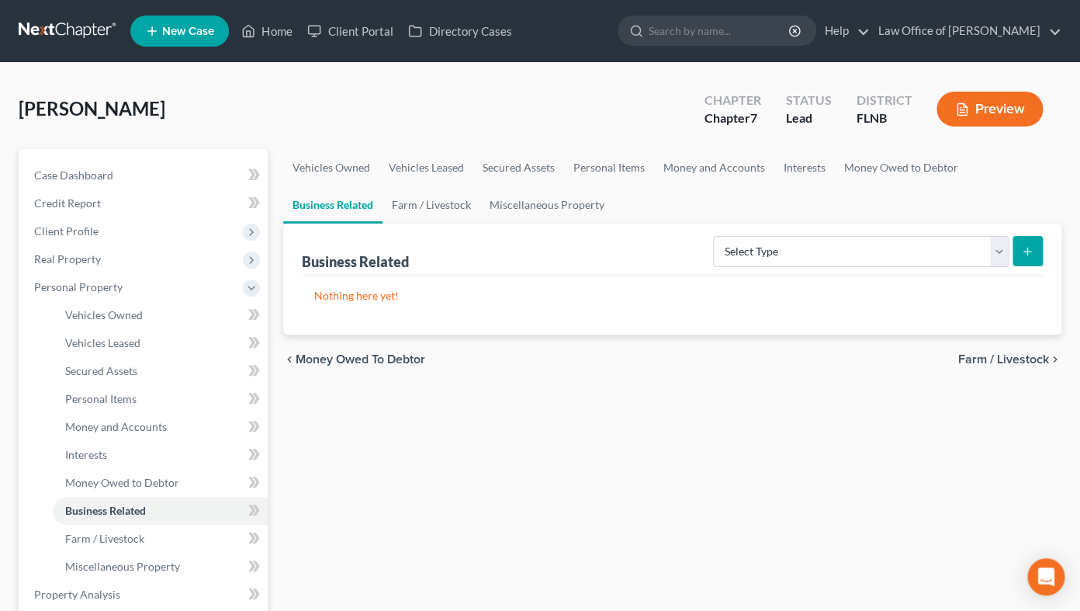
click at [986, 356] on span "Farm / Livestock" at bounding box center [1004, 359] width 91 height 12
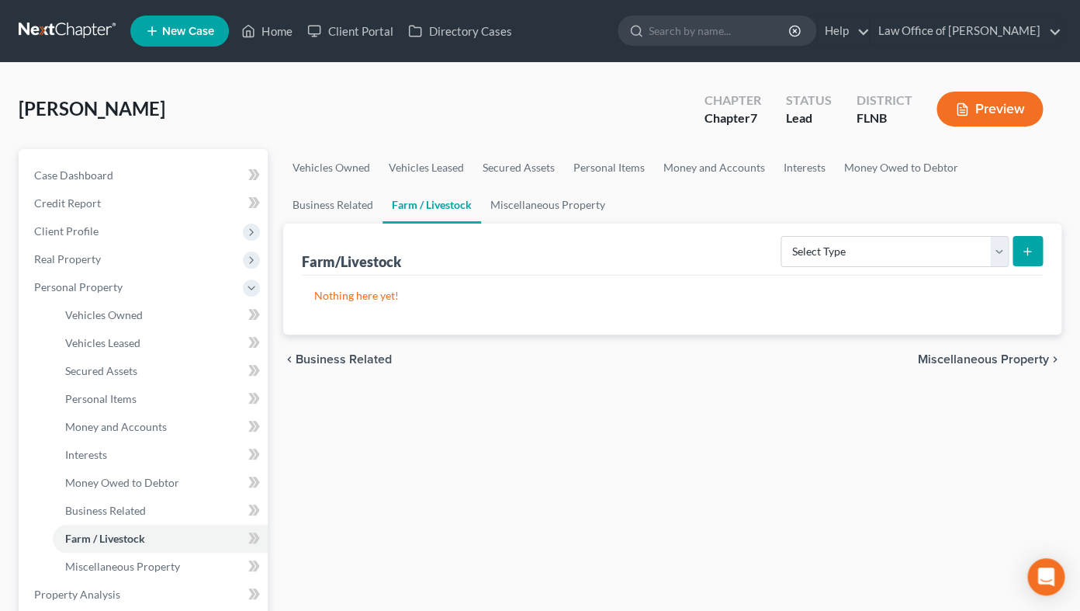
click at [986, 356] on span "Miscellaneous Property" at bounding box center [983, 359] width 131 height 12
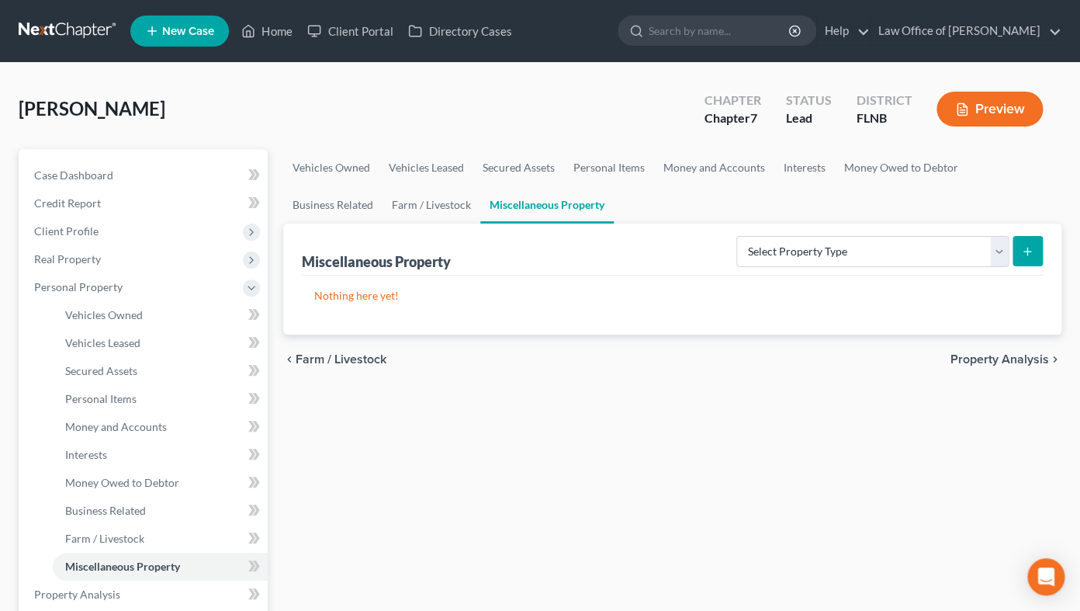
click at [986, 356] on span "Property Analysis" at bounding box center [1000, 359] width 99 height 12
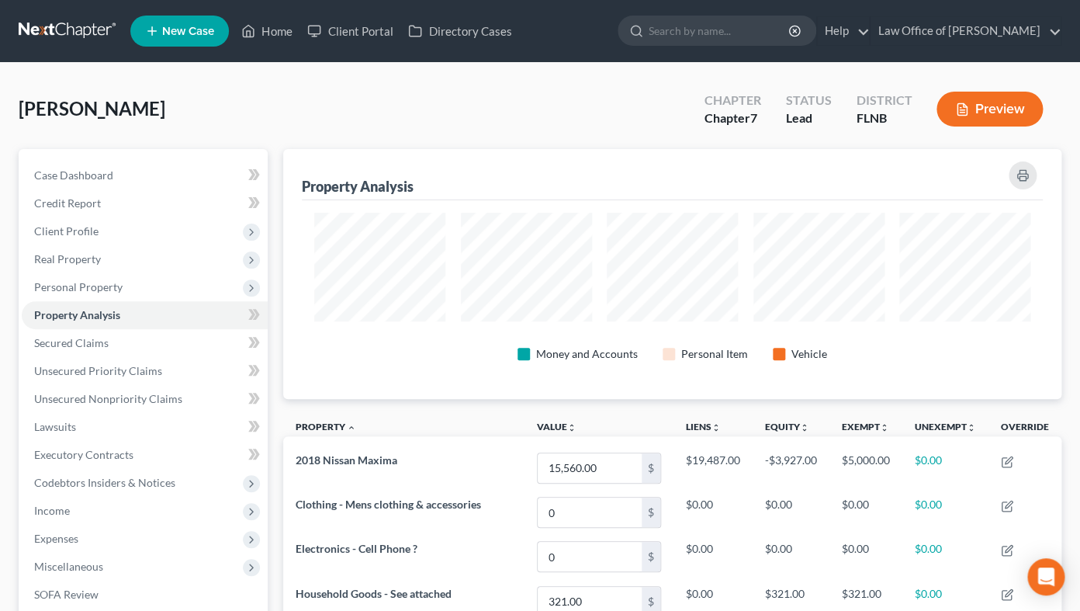
scroll to position [301, 0]
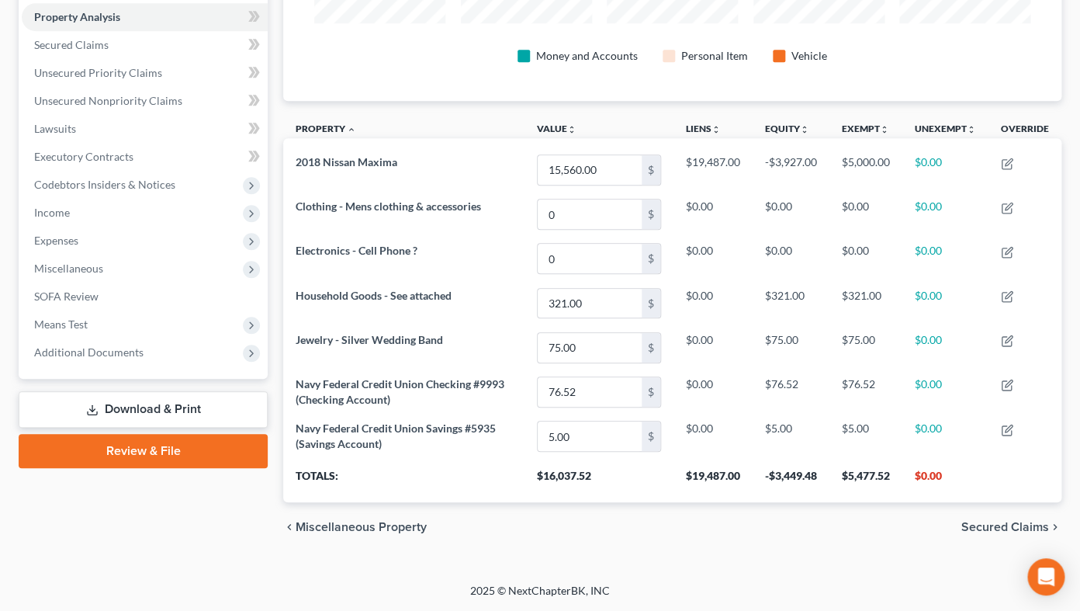
click at [986, 487] on span "Secured Claims" at bounding box center [1006, 527] width 88 height 12
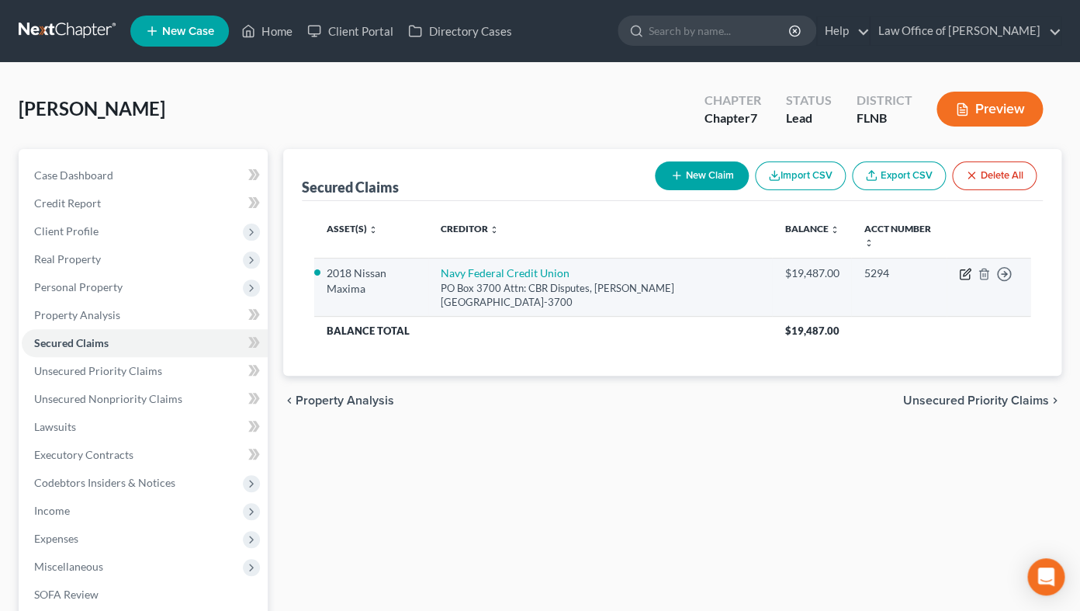
click at [963, 268] on icon "button" at bounding box center [965, 274] width 12 height 12
select select "48"
select select "0"
select select "2"
select select "0"
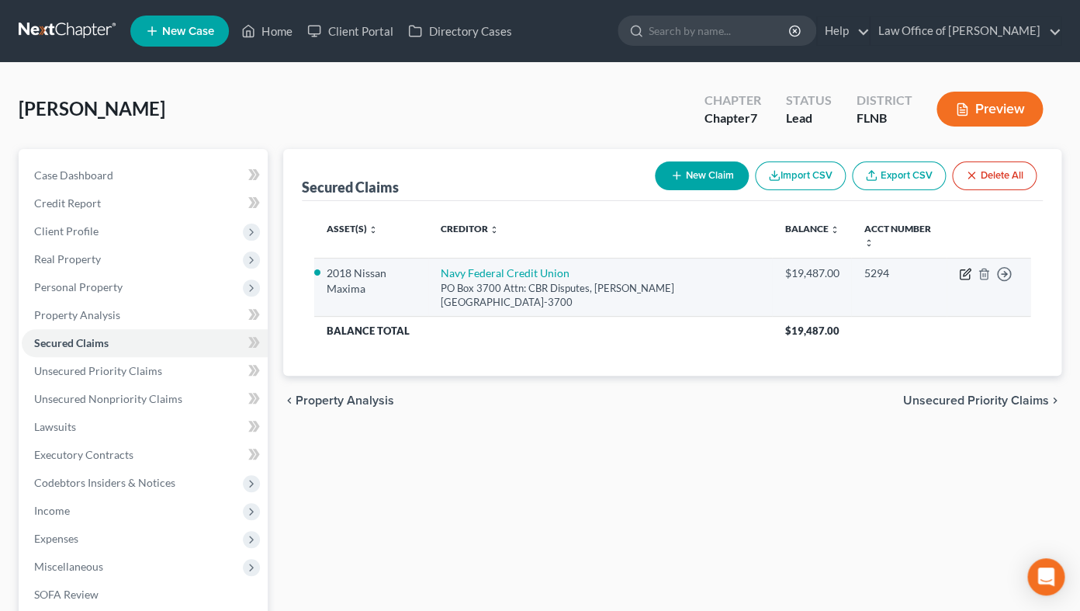
select select "0"
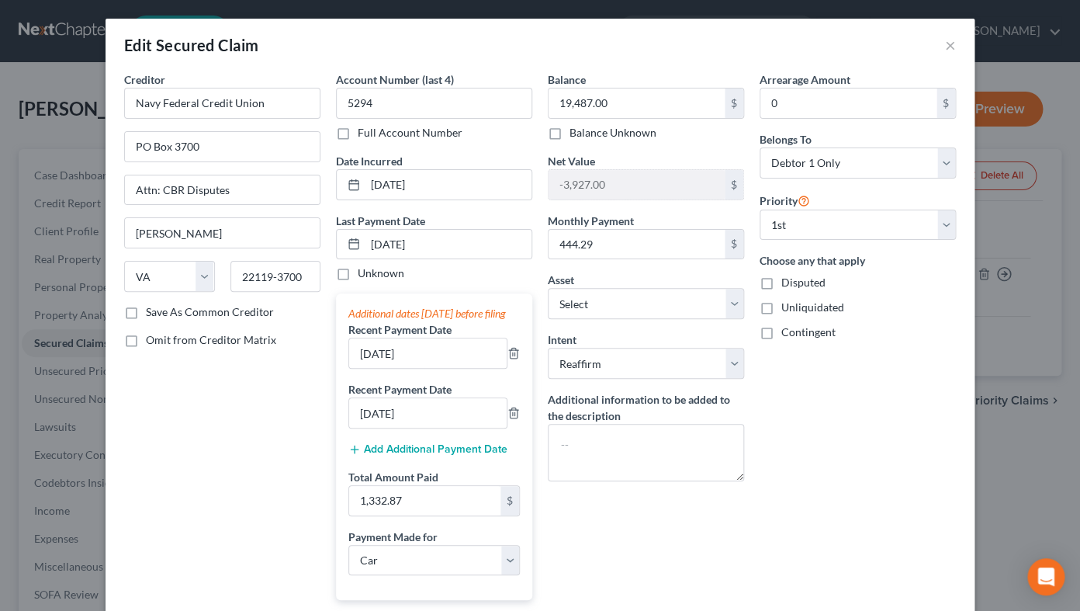
scroll to position [154, 0]
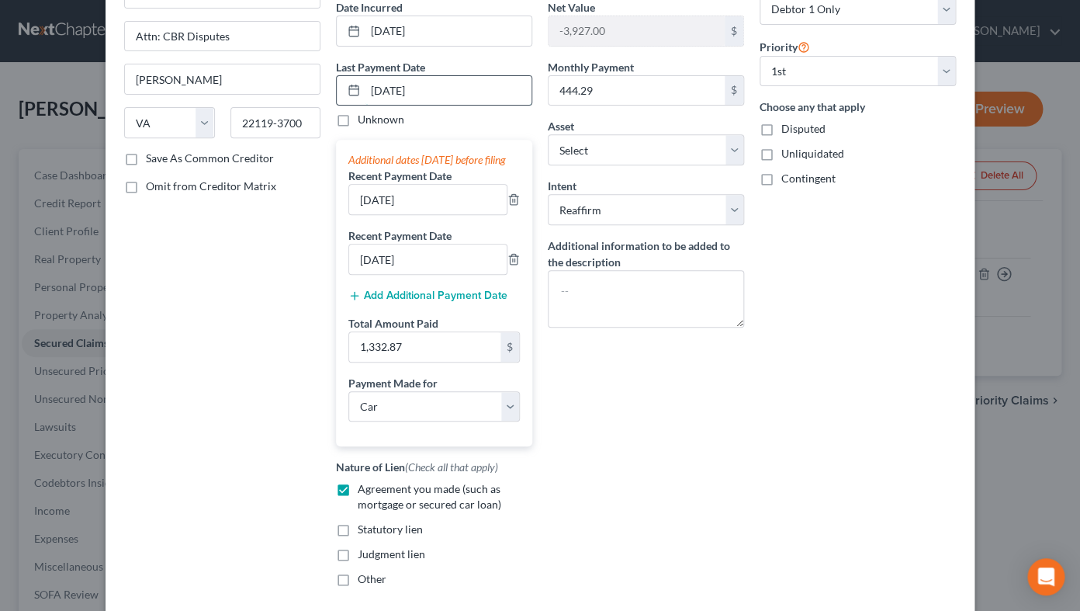
click at [387, 95] on input "[DATE]" at bounding box center [449, 90] width 166 height 29
click at [380, 91] on input "[DATE]" at bounding box center [449, 90] width 166 height 29
click at [378, 89] on input "[DATE]" at bounding box center [449, 90] width 166 height 29
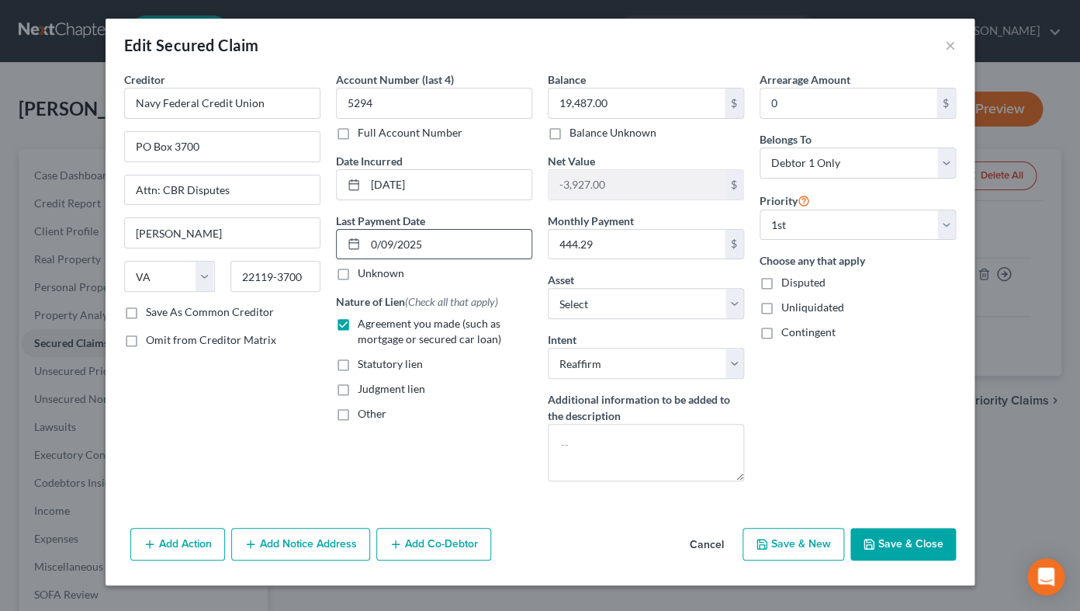
type input "[DATE]"
select select "0"
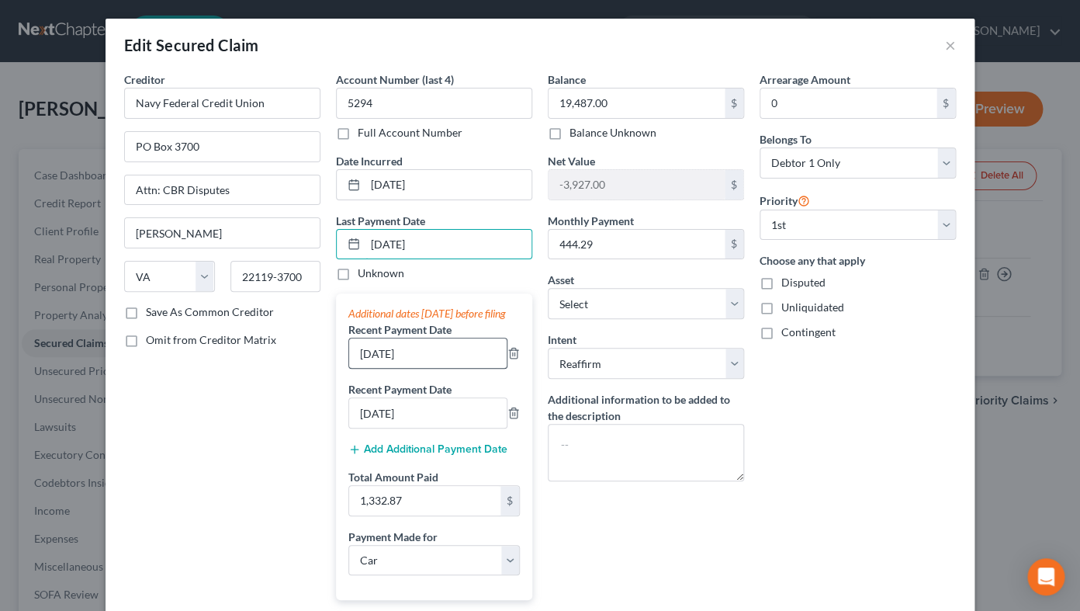
type input "[DATE]"
click at [365, 366] on input "[DATE]" at bounding box center [428, 352] width 158 height 29
type input "[DATE]"
click at [364, 424] on input "[DATE]" at bounding box center [428, 412] width 158 height 29
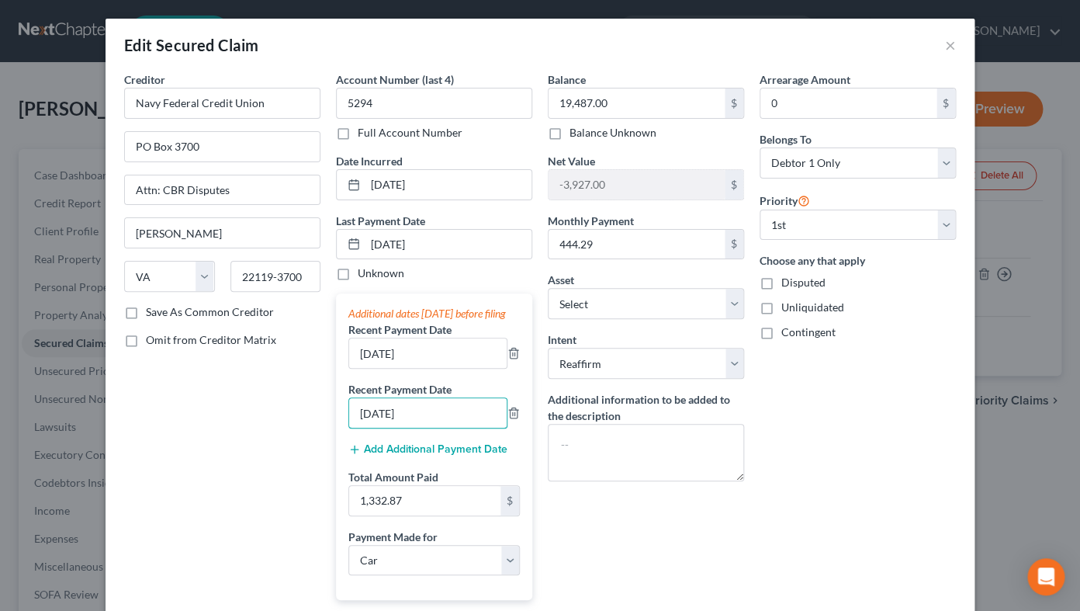
type input "[DATE]"
click at [861, 432] on div "Arrearage Amount 0 $ Belongs To * Select Debtor 1 Only Debtor 2 Only Debtor 1 A…" at bounding box center [858, 411] width 212 height 681
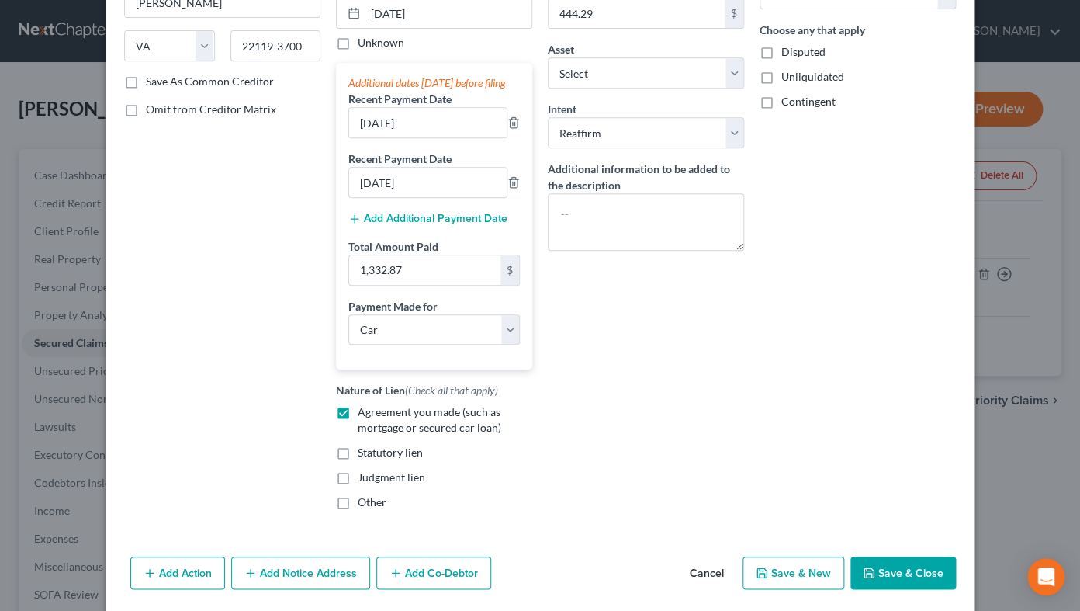
click at [873, 487] on icon "button" at bounding box center [869, 572] width 9 height 9
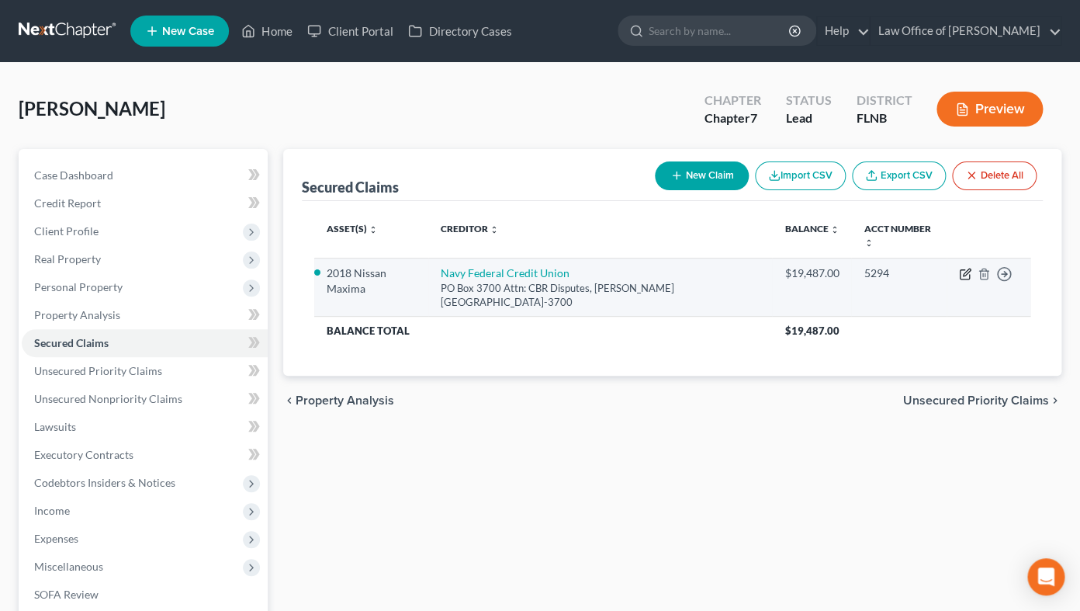
click at [963, 270] on icon "button" at bounding box center [964, 274] width 9 height 9
select select "48"
select select "0"
select select "2"
select select "0"
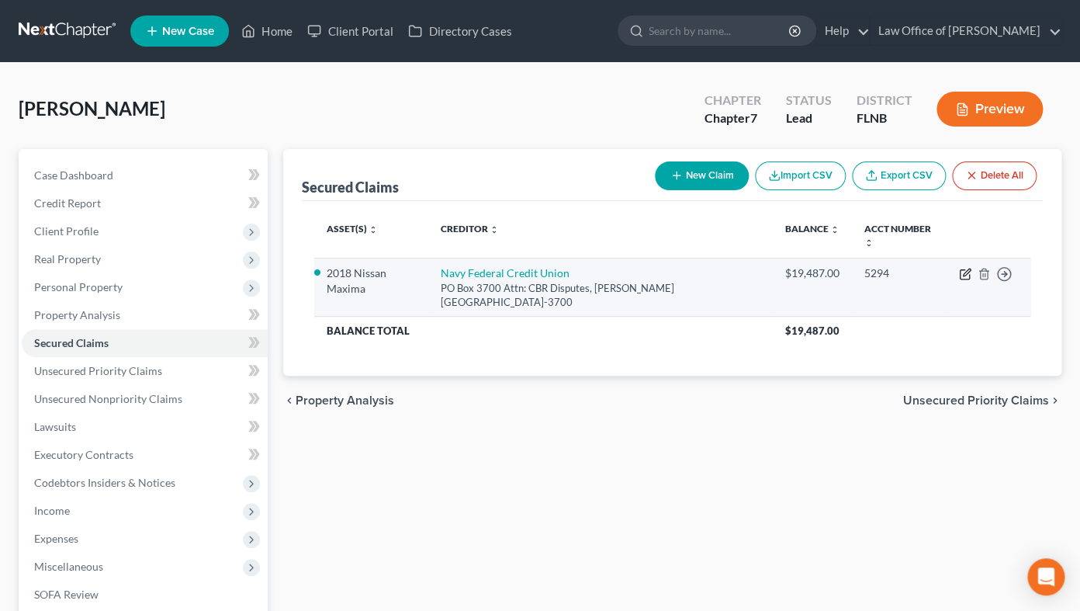
select select "0"
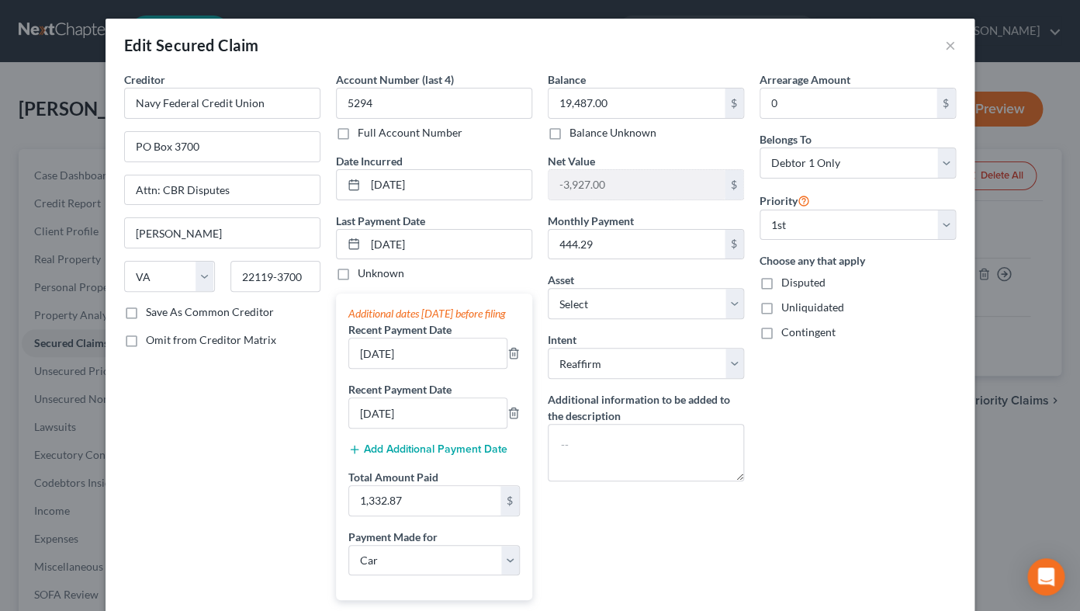
scroll to position [266, 0]
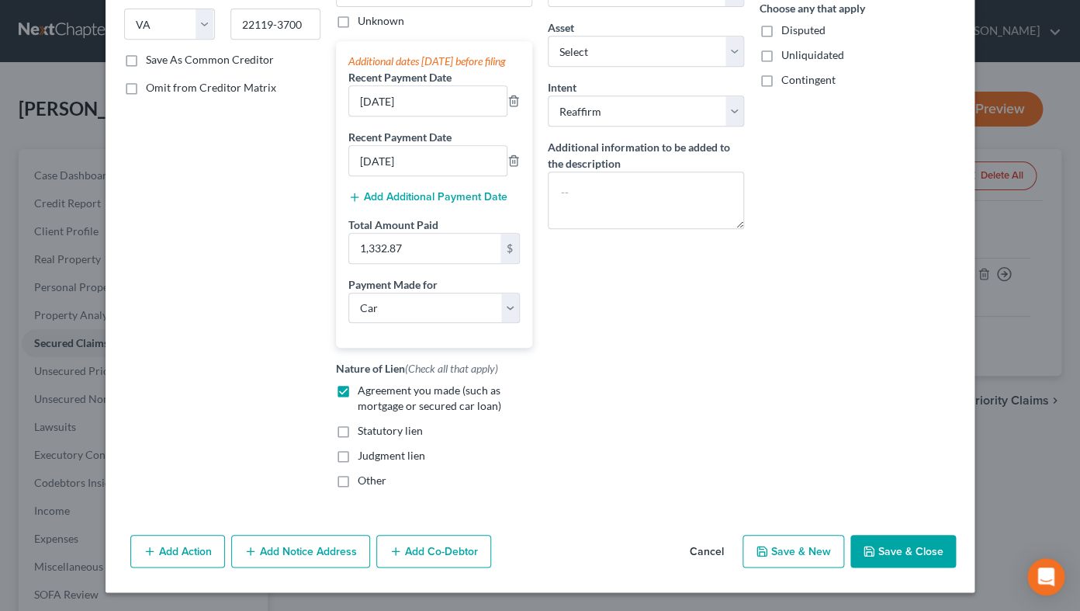
click at [889, 487] on button "Save & Close" at bounding box center [904, 551] width 106 height 33
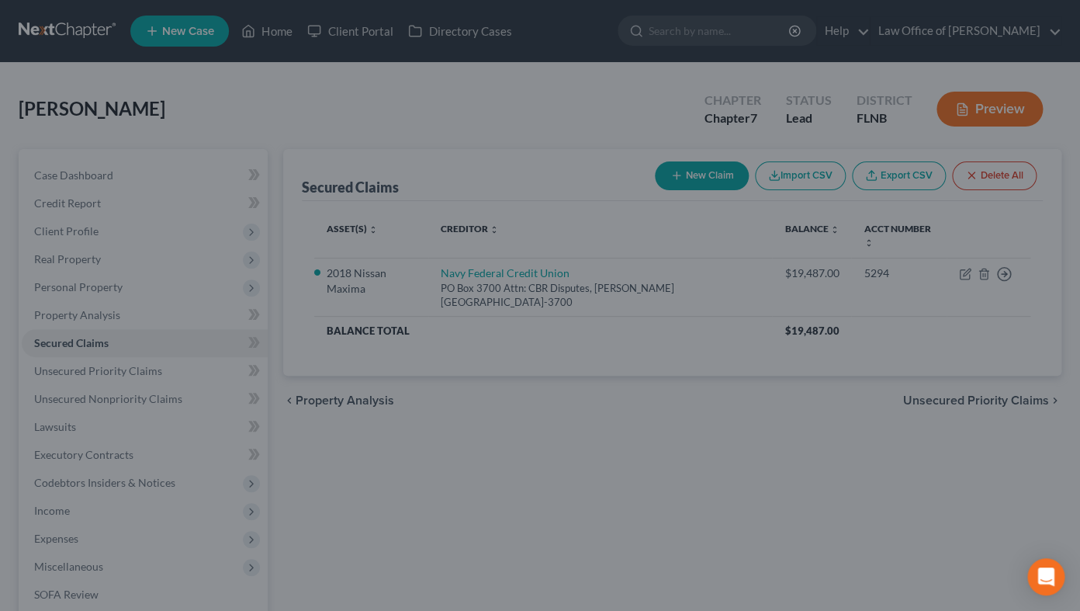
select select "7"
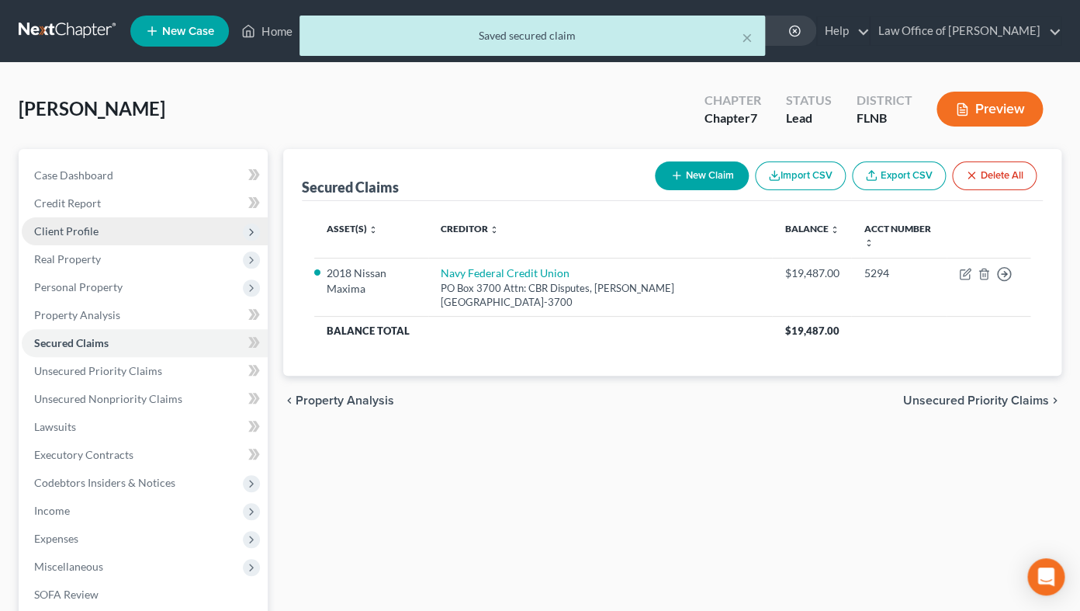
click at [54, 232] on span "Client Profile" at bounding box center [66, 230] width 64 height 13
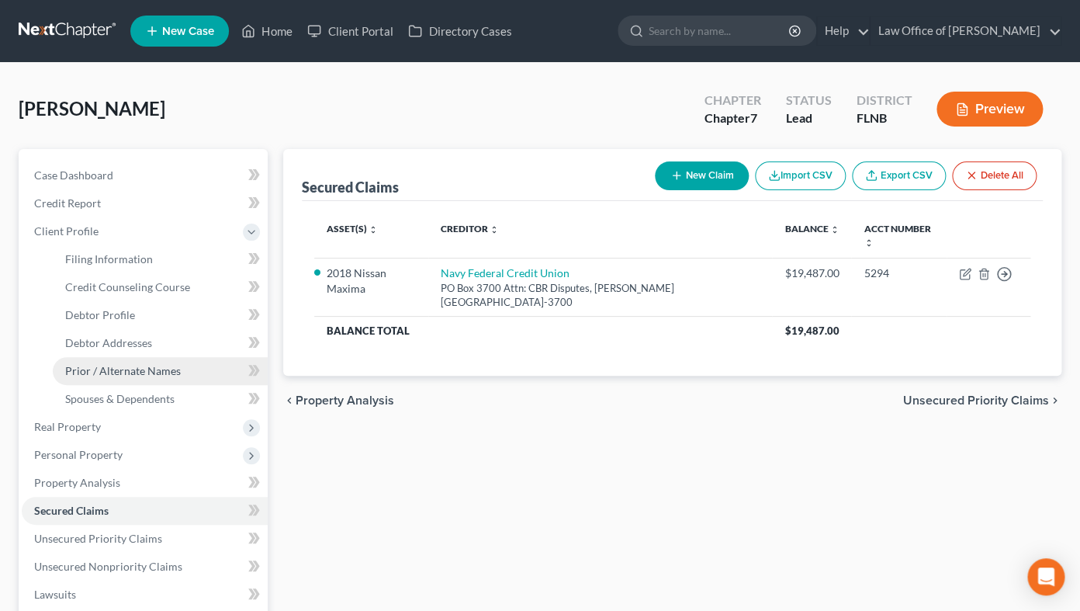
click at [109, 364] on span "Prior / Alternate Names" at bounding box center [123, 370] width 116 height 13
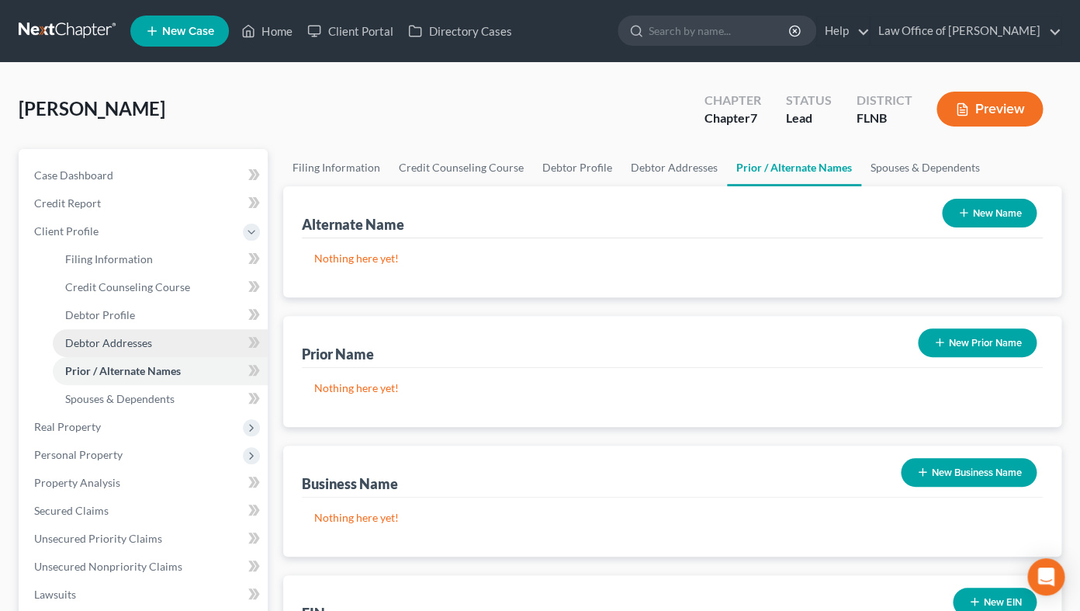
click at [123, 333] on link "Debtor Addresses" at bounding box center [160, 343] width 215 height 28
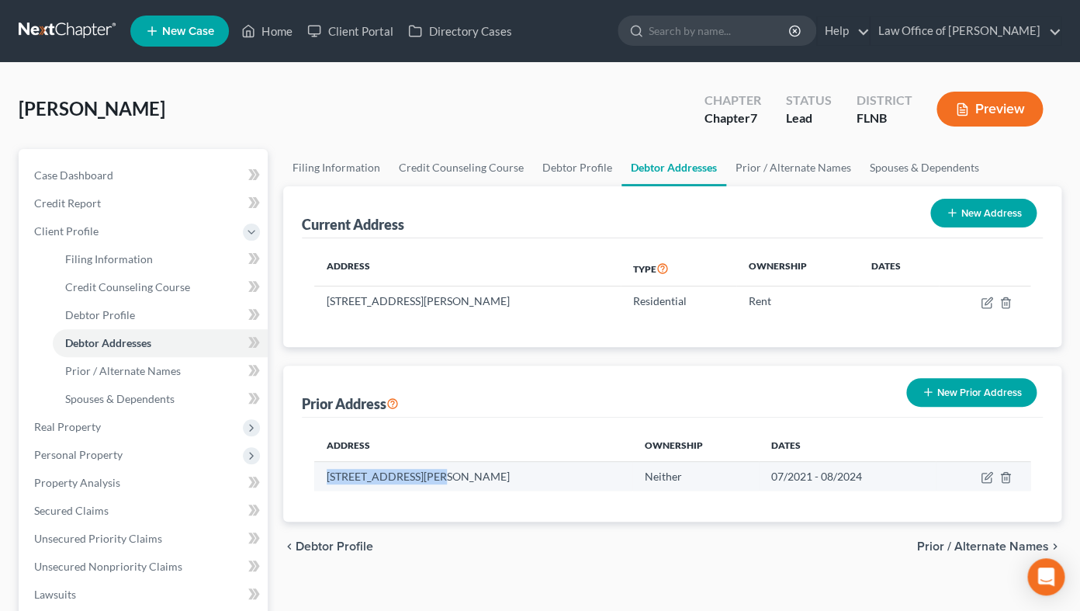
drag, startPoint x: 327, startPoint y: 474, endPoint x: 443, endPoint y: 472, distance: 116.4
click at [443, 472] on td "[STREET_ADDRESS][PERSON_NAME]" at bounding box center [473, 475] width 318 height 29
copy td "[STREET_ADDRESS]"
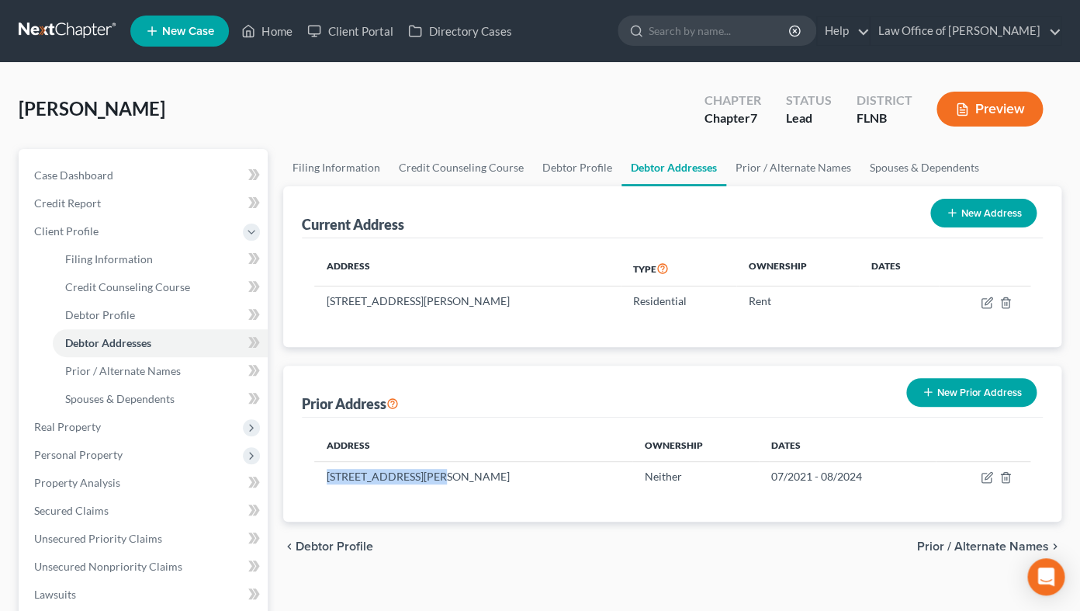
click at [969, 220] on button "New Address" at bounding box center [984, 213] width 106 height 29
select select "0"
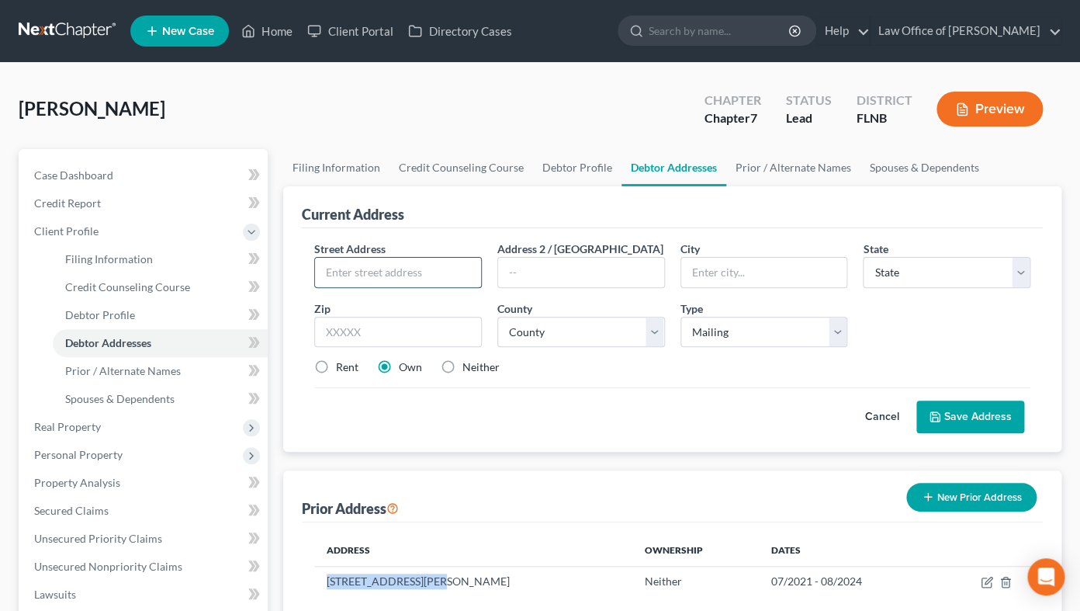
click at [458, 276] on input "text" at bounding box center [398, 272] width 166 height 29
paste input "[STREET_ADDRESS]"
type input "[STREET_ADDRESS]"
click at [690, 268] on input "text" at bounding box center [764, 272] width 166 height 29
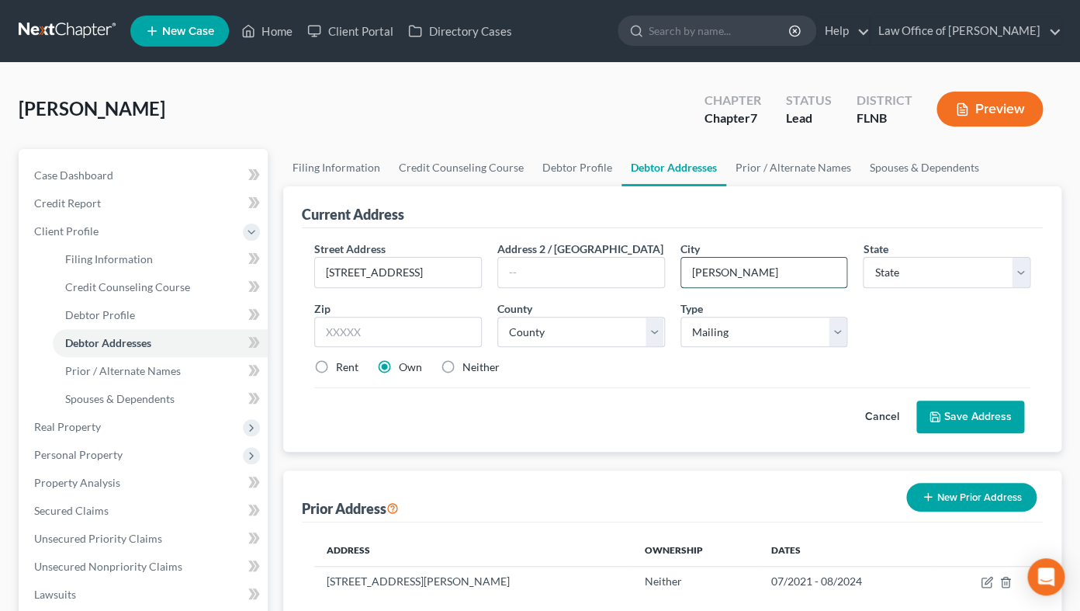
type input "[PERSON_NAME]"
select select "9"
type input "32669"
select select "0"
click at [470, 363] on label "Neither" at bounding box center [481, 367] width 37 height 16
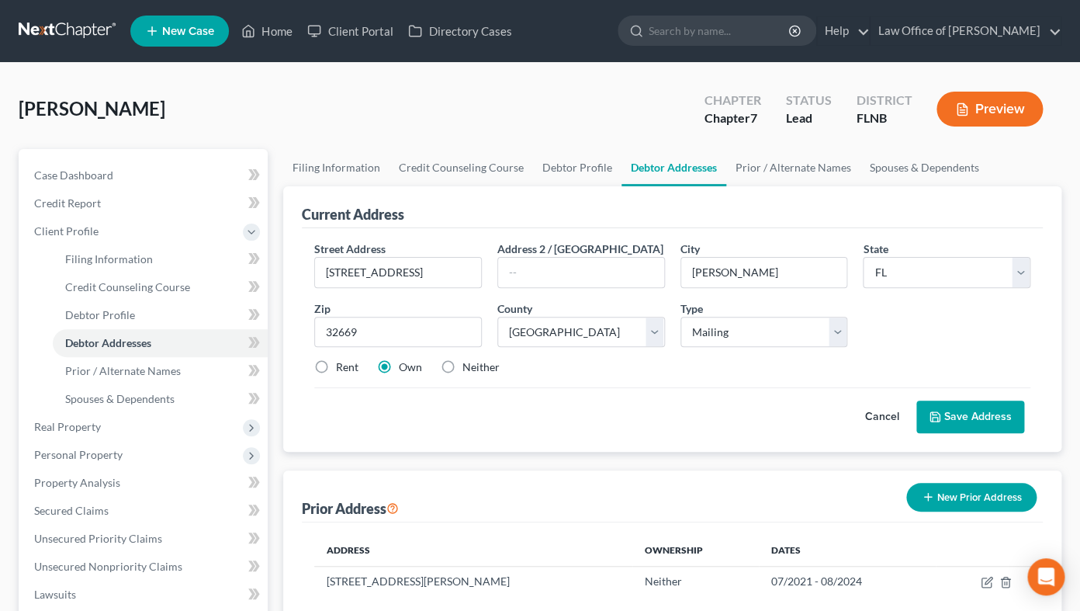
click at [470, 363] on input "Neither" at bounding box center [474, 364] width 10 height 10
radio input "true"
click at [957, 418] on button "Save Address" at bounding box center [971, 416] width 108 height 33
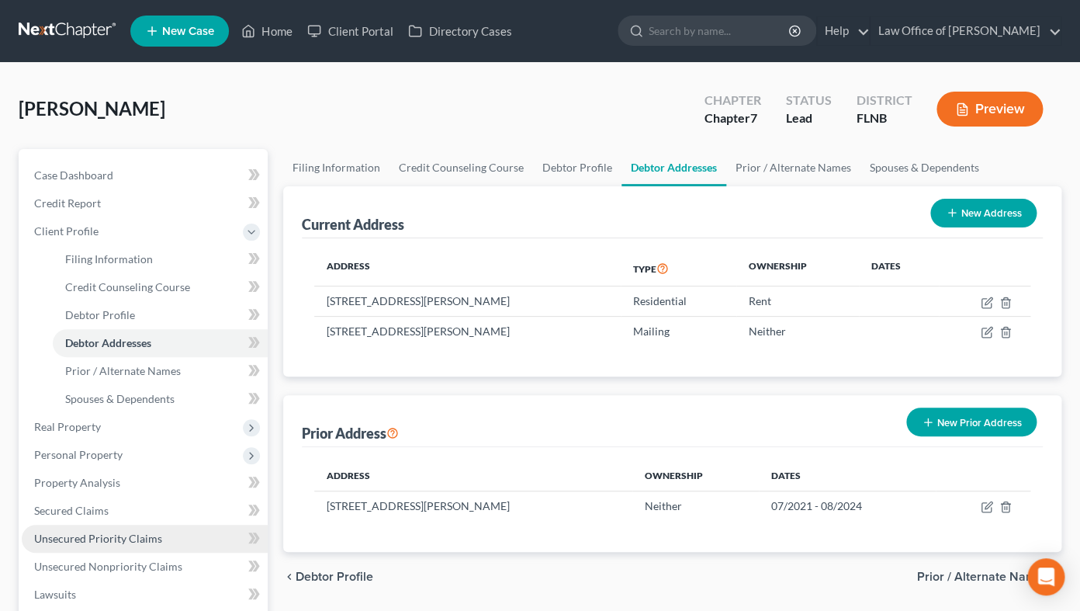
click at [81, 487] on span "Unsecured Priority Claims" at bounding box center [98, 538] width 128 height 13
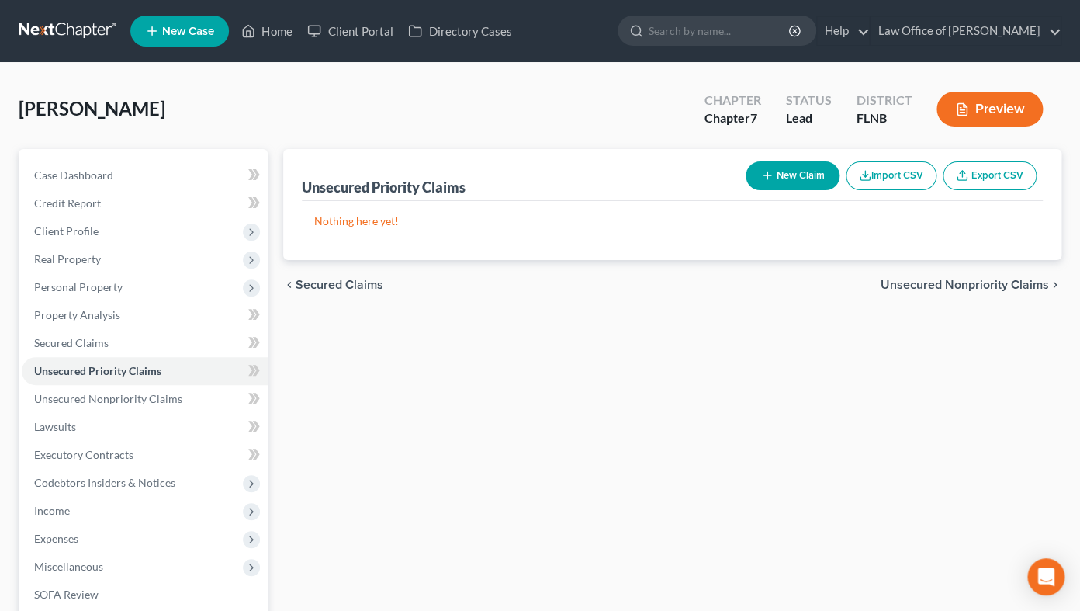
click at [834, 357] on div "Unsecured Priority Claims New Claim Import CSV Export CSV Nothing here yet! Pre…" at bounding box center [673, 457] width 794 height 617
click at [92, 283] on span "Personal Property" at bounding box center [78, 286] width 88 height 13
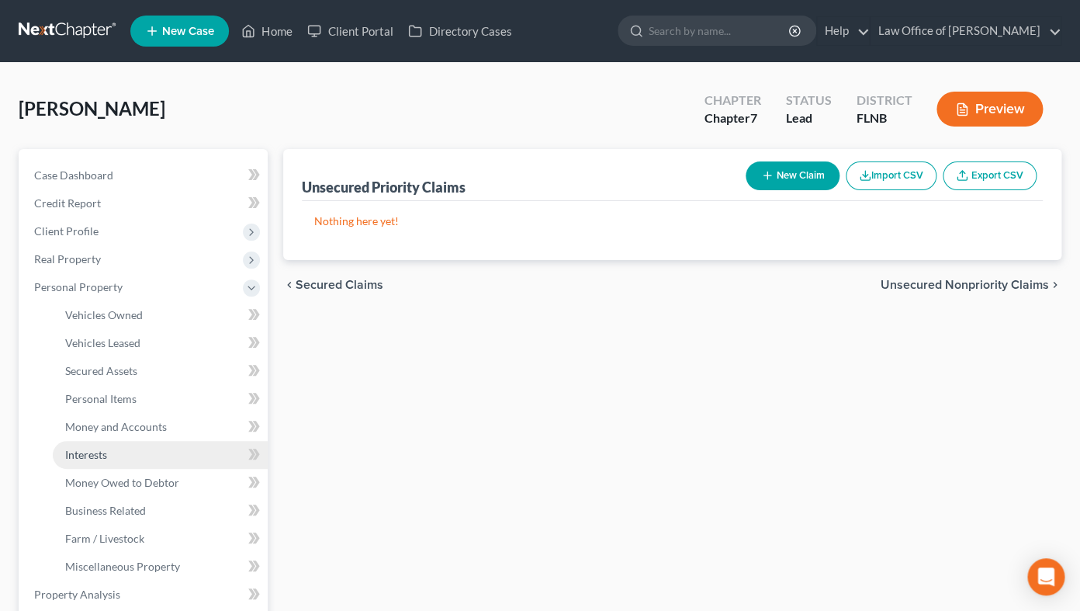
click at [80, 457] on span "Interests" at bounding box center [86, 454] width 42 height 13
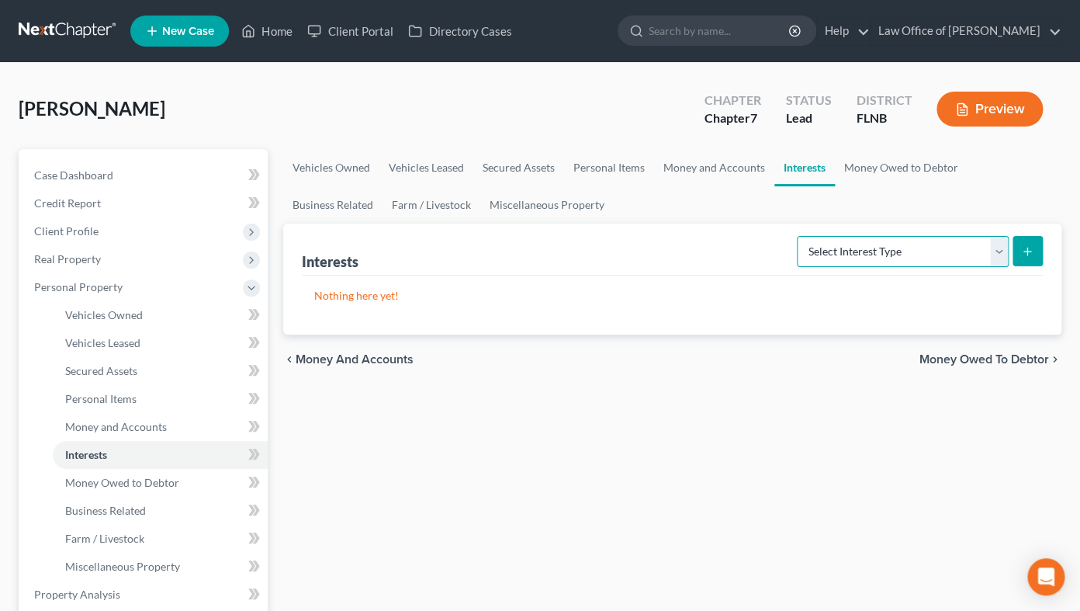
select select "term_life_insurance"
click option "Term Life Insurance (A/B: 31)" at bounding box center [0, 0] width 0 height 0
click at [1019, 252] on button "submit" at bounding box center [1028, 251] width 30 height 30
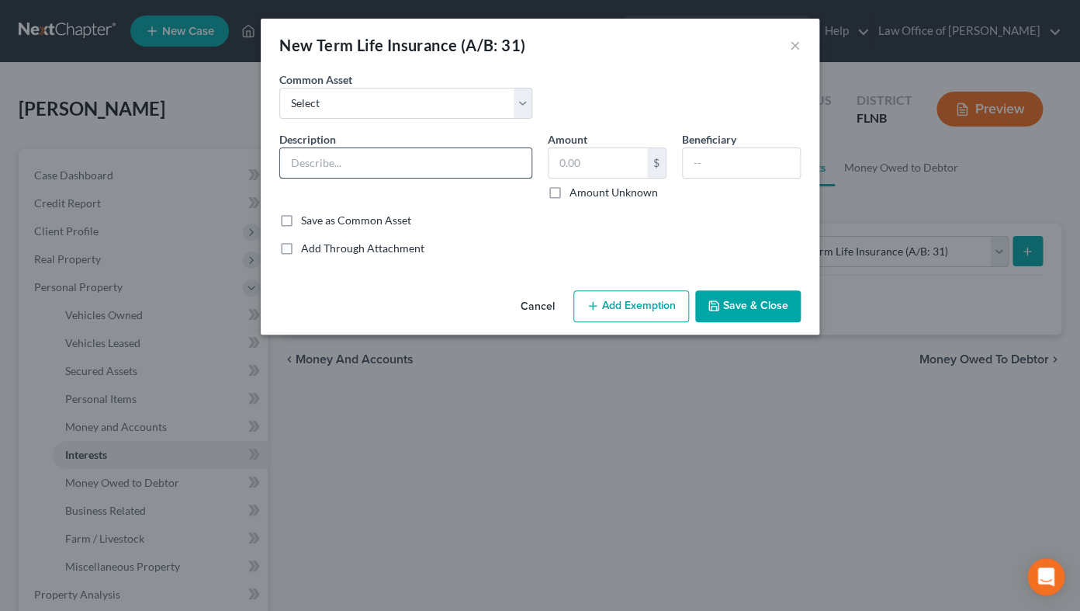
click at [313, 161] on input "text" at bounding box center [405, 162] width 251 height 29
type input "Term life through employer - no present value"
click at [567, 162] on input "text" at bounding box center [598, 162] width 99 height 29
type input "0.00"
click at [746, 306] on button "Save & Close" at bounding box center [748, 306] width 106 height 33
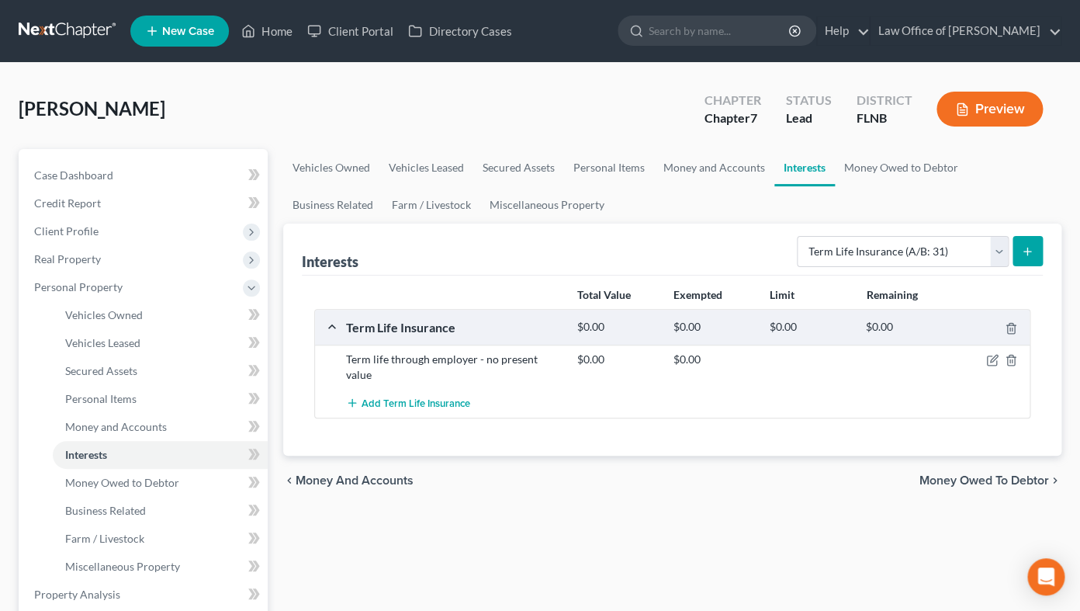
click at [671, 487] on div "chevron_left Money and Accounts Money Owed to Debtor chevron_right" at bounding box center [672, 481] width 778 height 50
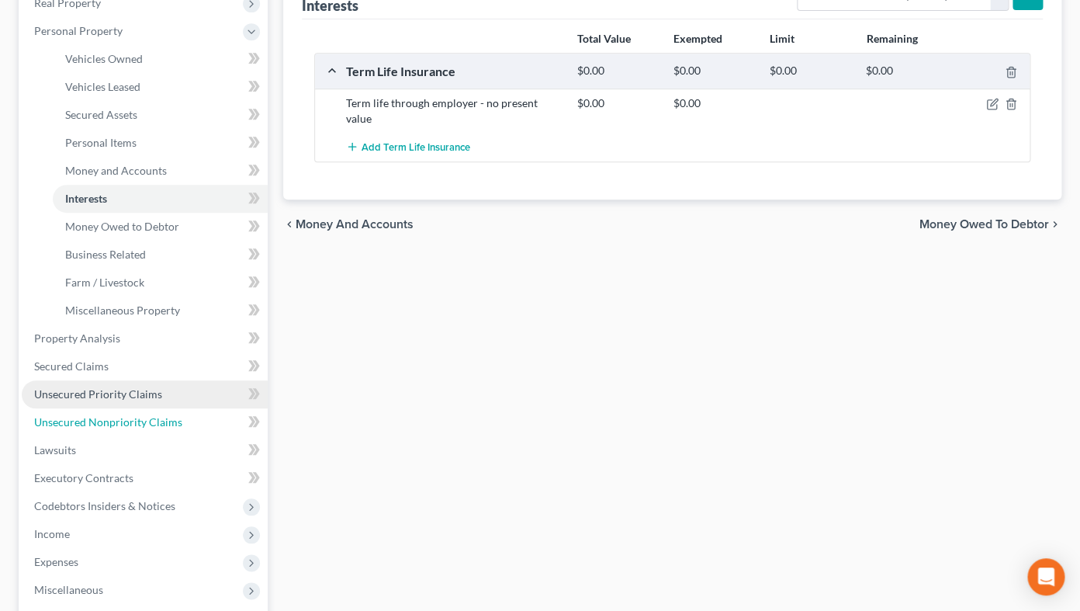
click at [78, 415] on span "Unsecured Nonpriority Claims" at bounding box center [108, 421] width 148 height 13
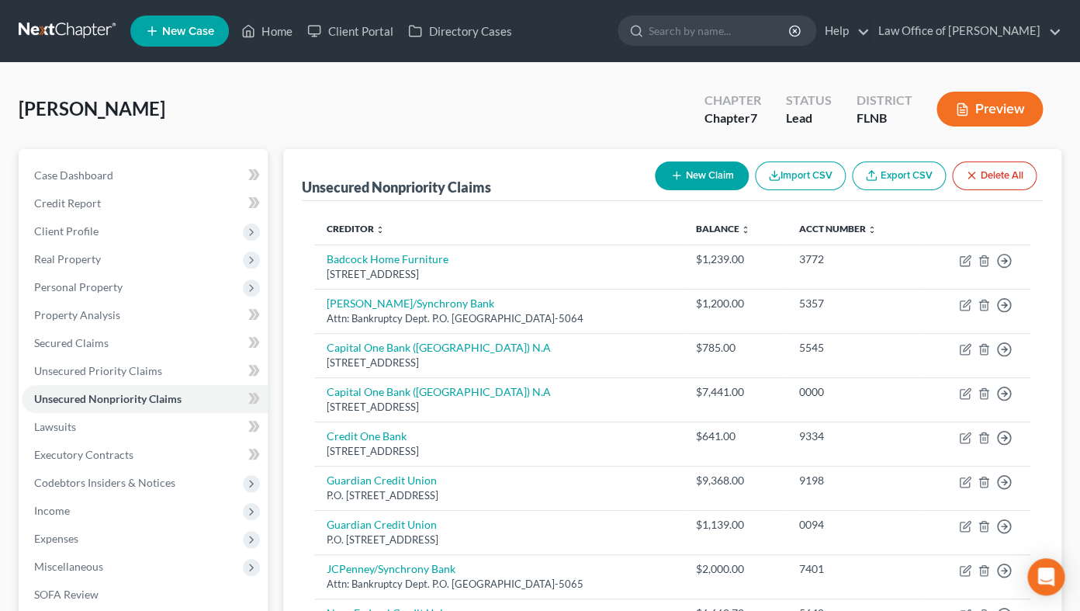
scroll to position [241, 0]
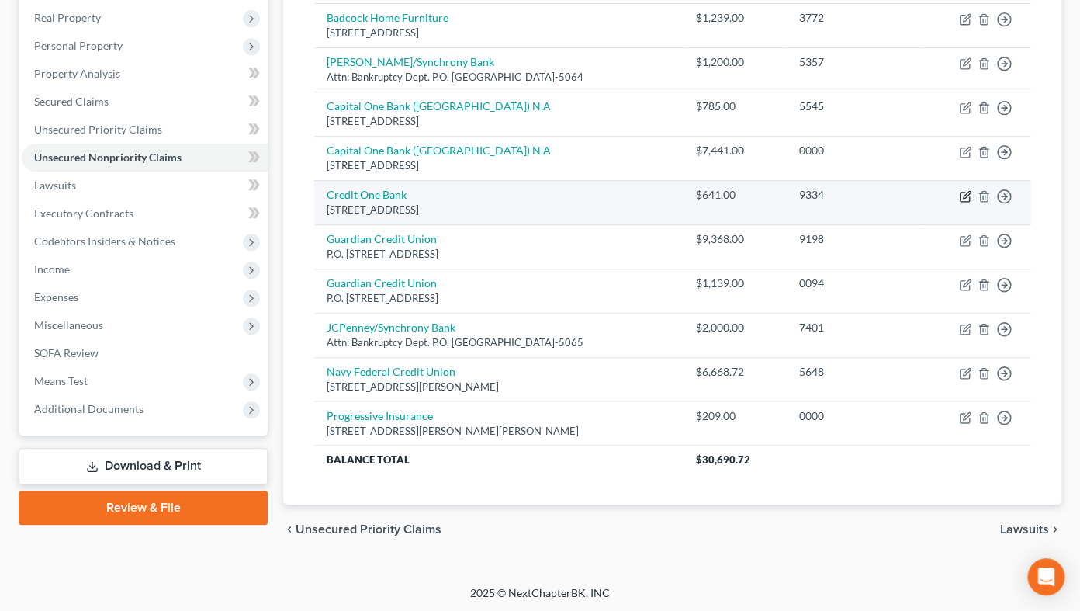
click at [962, 198] on icon "button" at bounding box center [965, 196] width 12 height 12
select select "4"
select select "2"
select select "0"
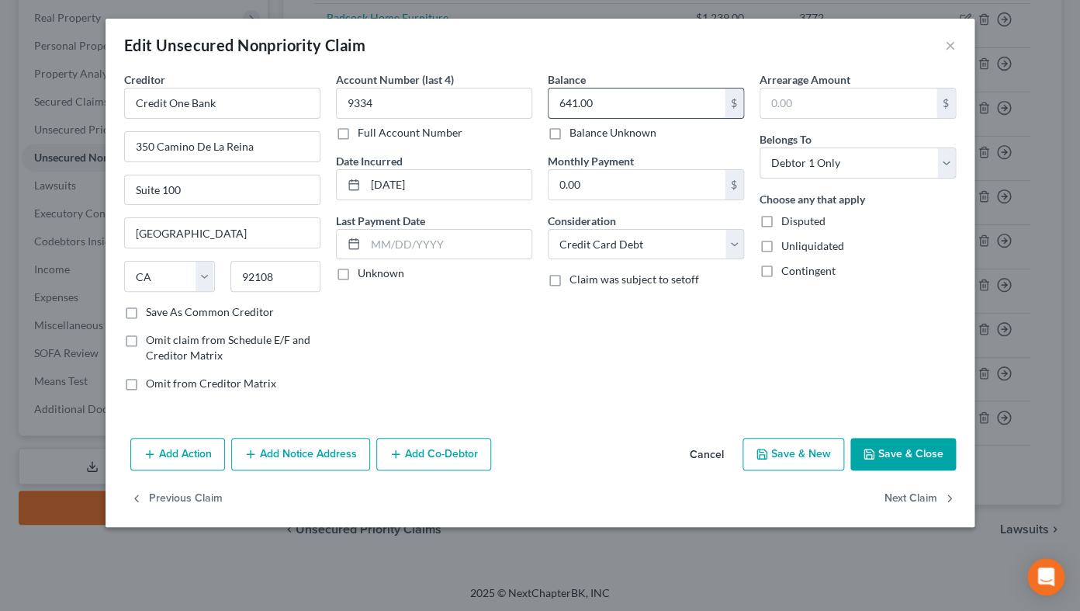
drag, startPoint x: 550, startPoint y: 104, endPoint x: 620, endPoint y: 103, distance: 70.6
click at [620, 103] on input "641.00" at bounding box center [637, 102] width 176 height 29
click at [872, 454] on polyline "button" at bounding box center [869, 456] width 5 height 4
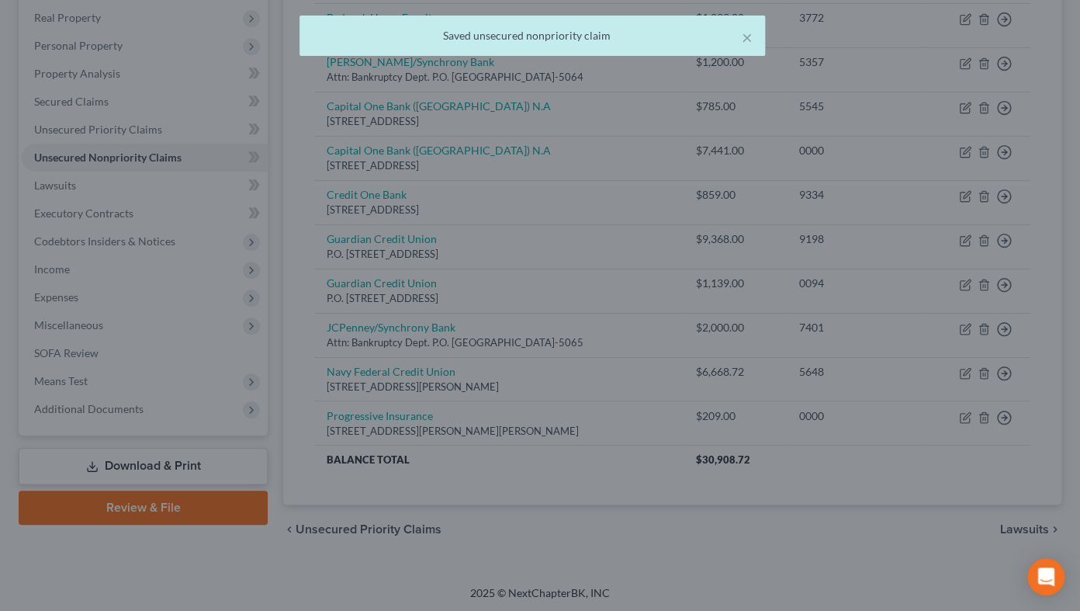
type input "859.00"
type input "0"
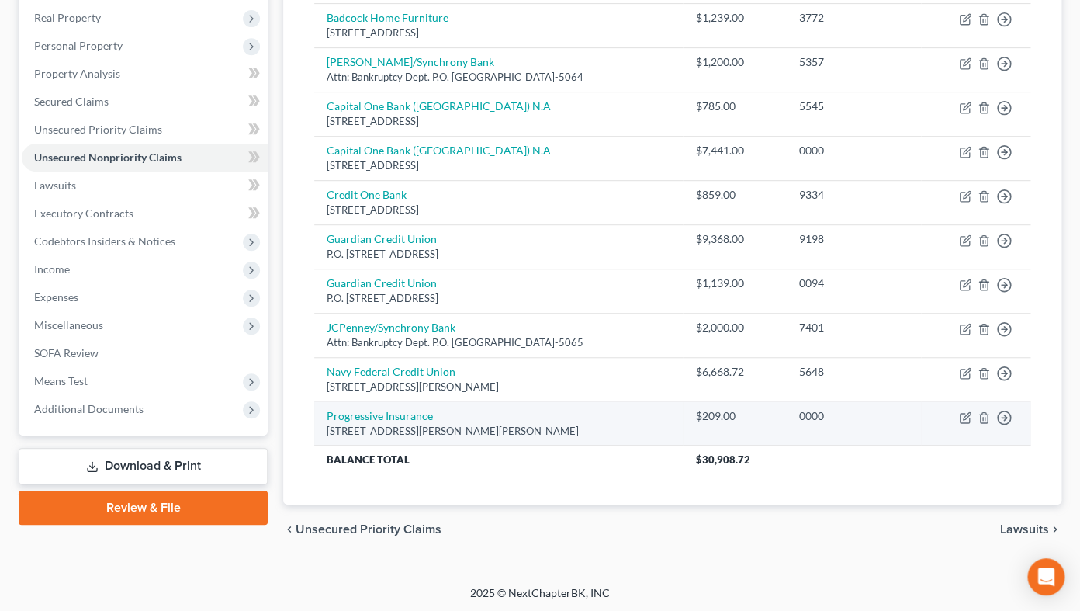
scroll to position [71, 0]
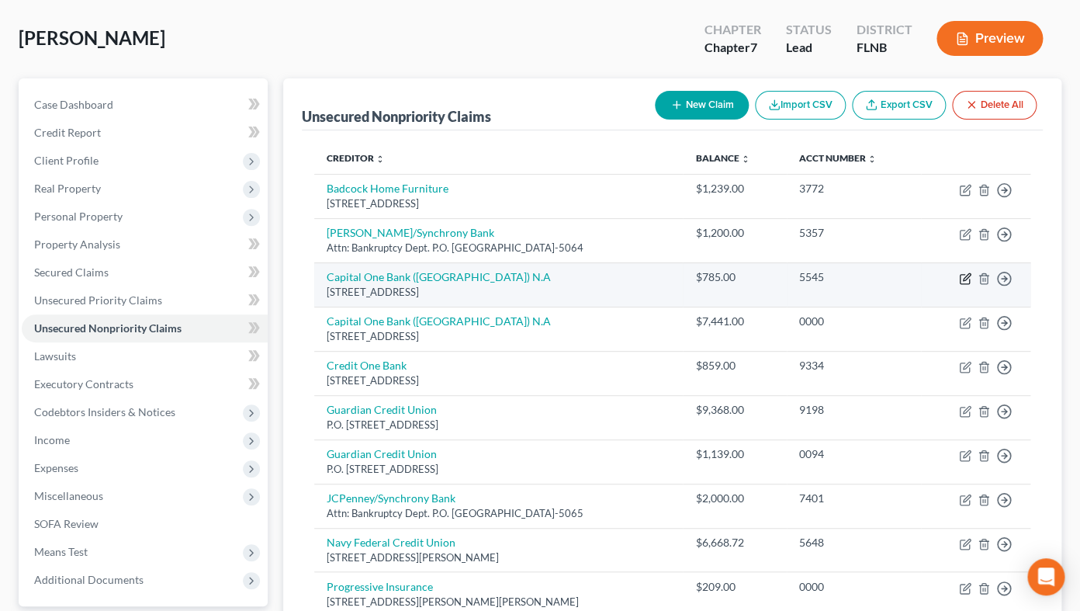
click at [962, 275] on icon "button" at bounding box center [965, 278] width 12 height 12
select select "46"
select select "2"
select select "0"
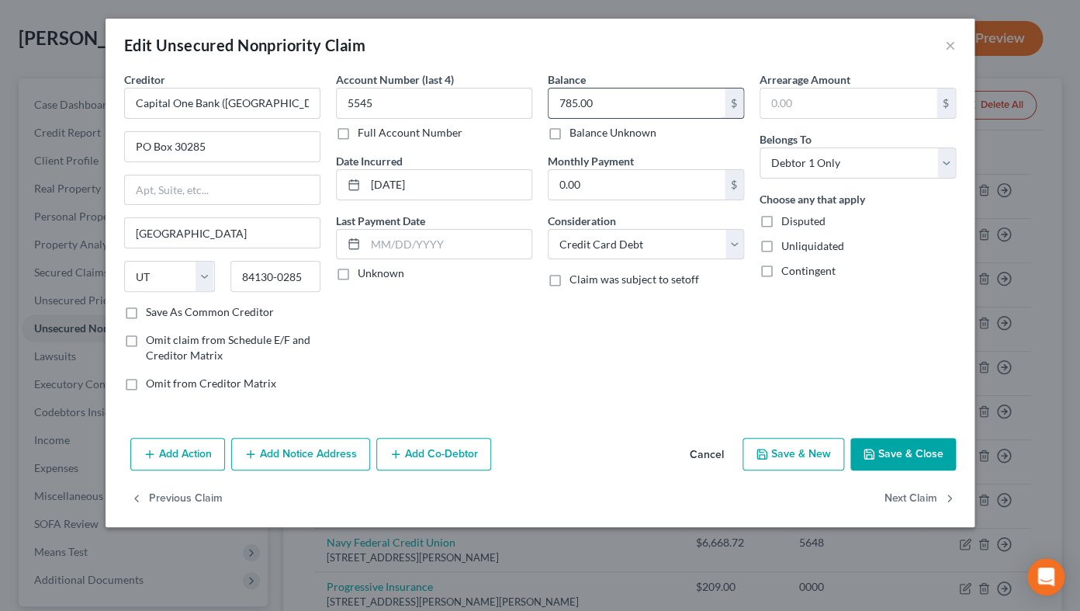
click at [549, 94] on input "785.00" at bounding box center [637, 102] width 176 height 29
click at [874, 456] on icon "button" at bounding box center [869, 453] width 9 height 9
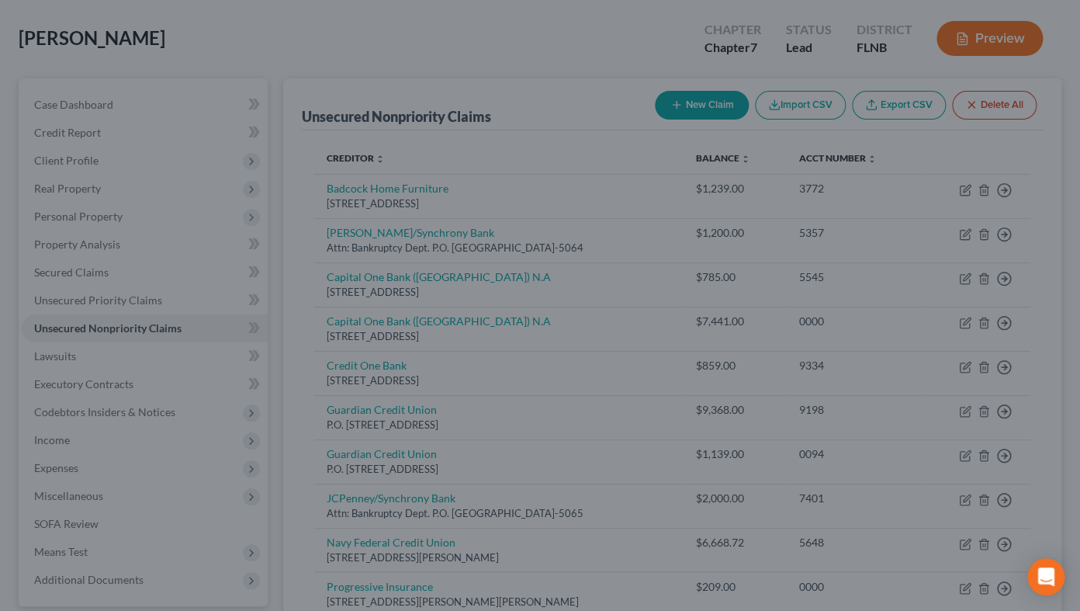
type input "909.00"
type input "0"
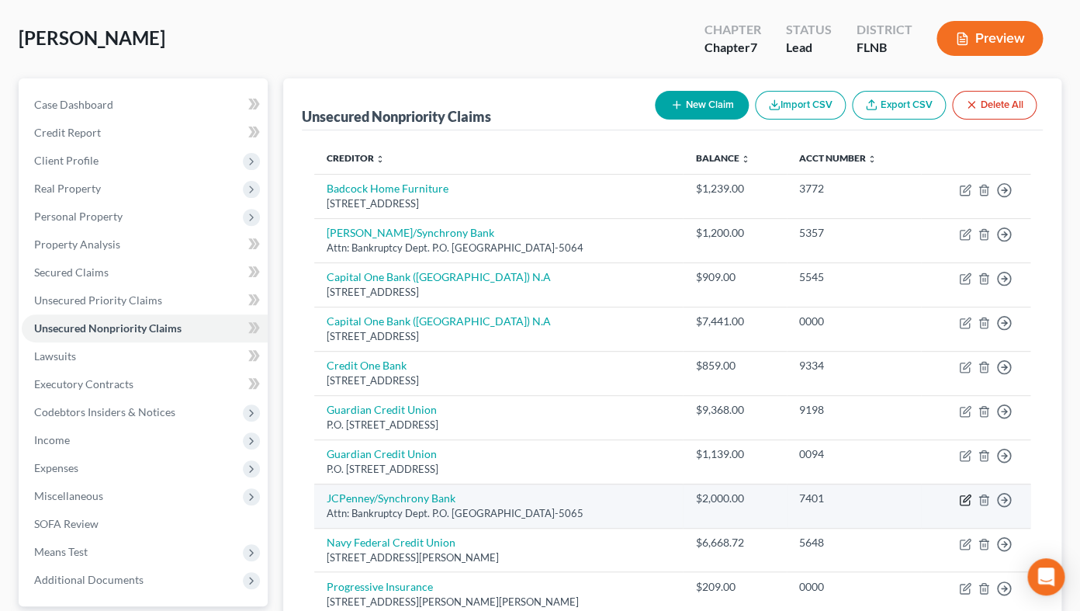
click at [967, 487] on icon "button" at bounding box center [965, 500] width 12 height 12
select select "9"
select select "2"
select select "0"
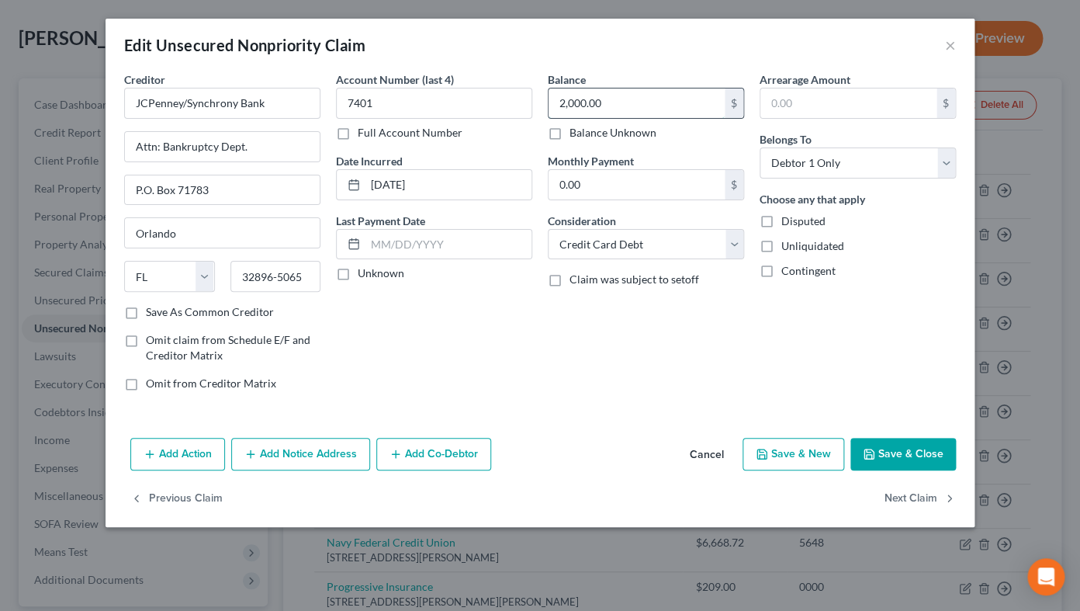
drag, startPoint x: 615, startPoint y: 101, endPoint x: 633, endPoint y: 104, distance: 18.1
click at [633, 104] on input "2,000.00" at bounding box center [637, 102] width 176 height 29
click at [867, 448] on icon "button" at bounding box center [869, 454] width 12 height 12
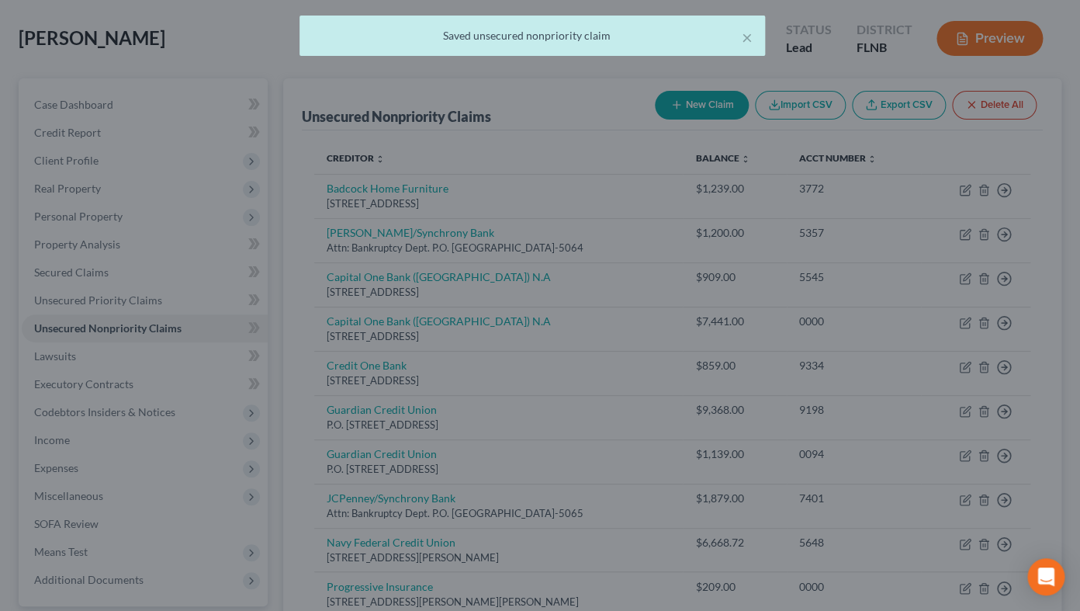
type input "1,879.00"
type input "0"
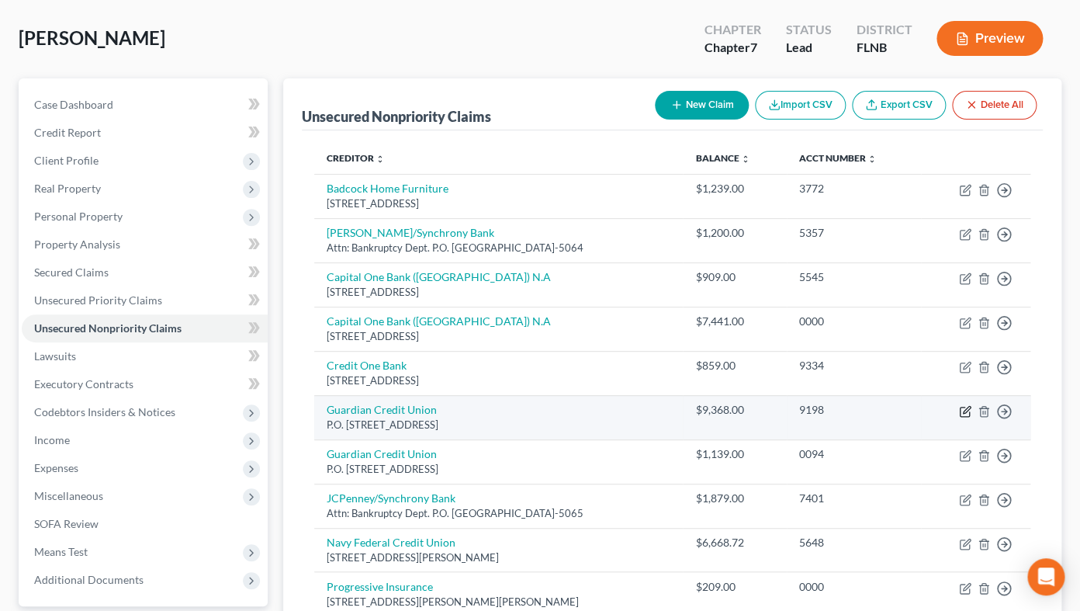
click at [965, 410] on icon "button" at bounding box center [965, 411] width 12 height 12
select select "0"
select select "14"
select select "0"
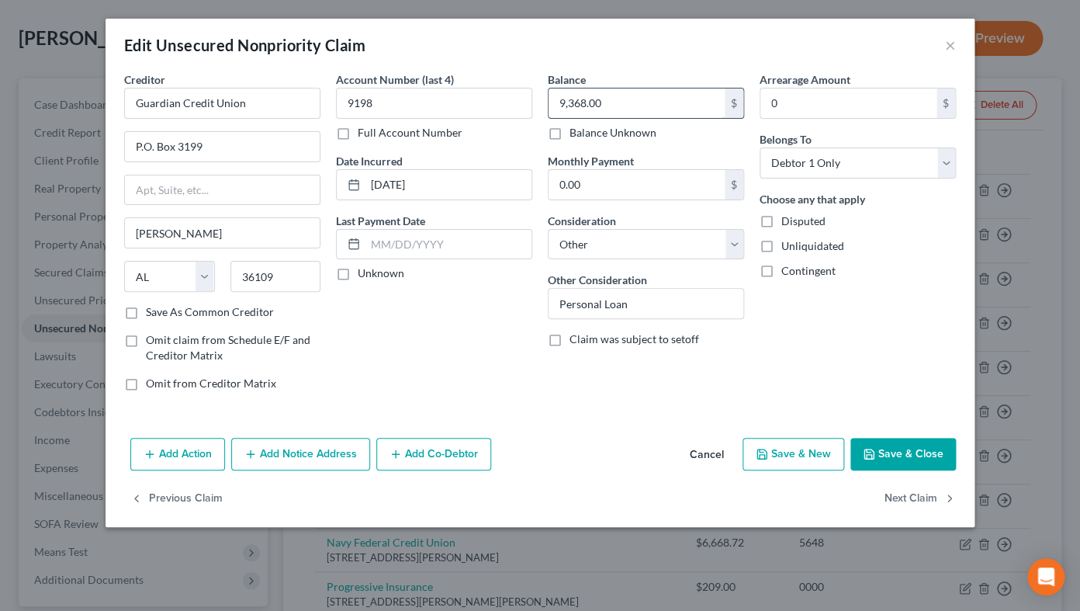
drag, startPoint x: 633, startPoint y: 106, endPoint x: 541, endPoint y: 106, distance: 91.6
click at [549, 106] on input "9,368.00" at bounding box center [637, 102] width 176 height 29
drag, startPoint x: 557, startPoint y: 102, endPoint x: 633, endPoint y: 107, distance: 75.4
click at [633, 107] on input "9,368.00" at bounding box center [637, 102] width 176 height 29
type input "9,924"
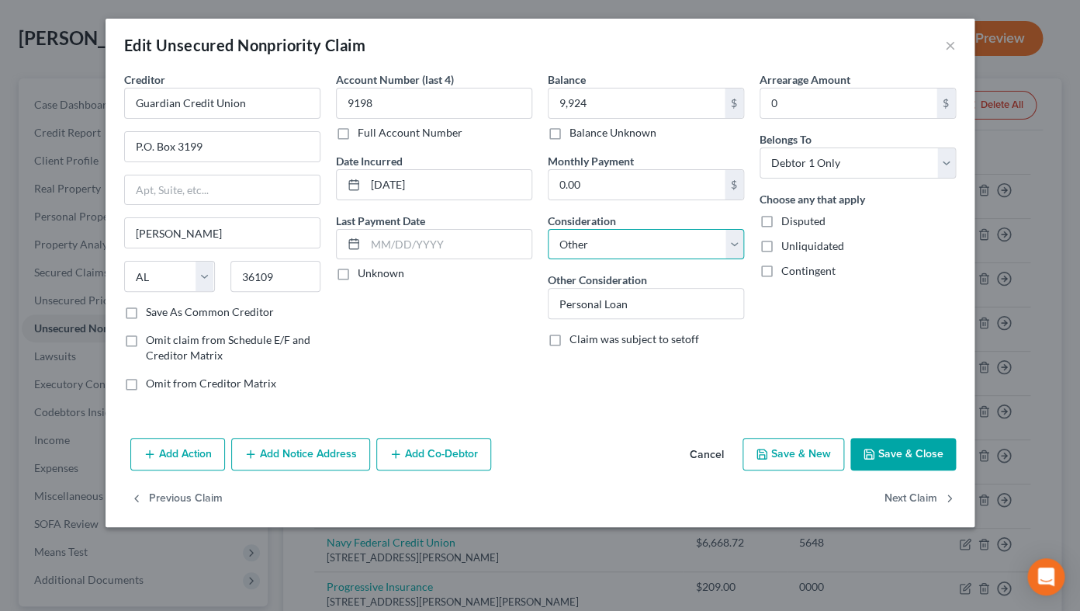
select select "10"
click option "Monies Loaned / Advanced" at bounding box center [0, 0] width 0 height 0
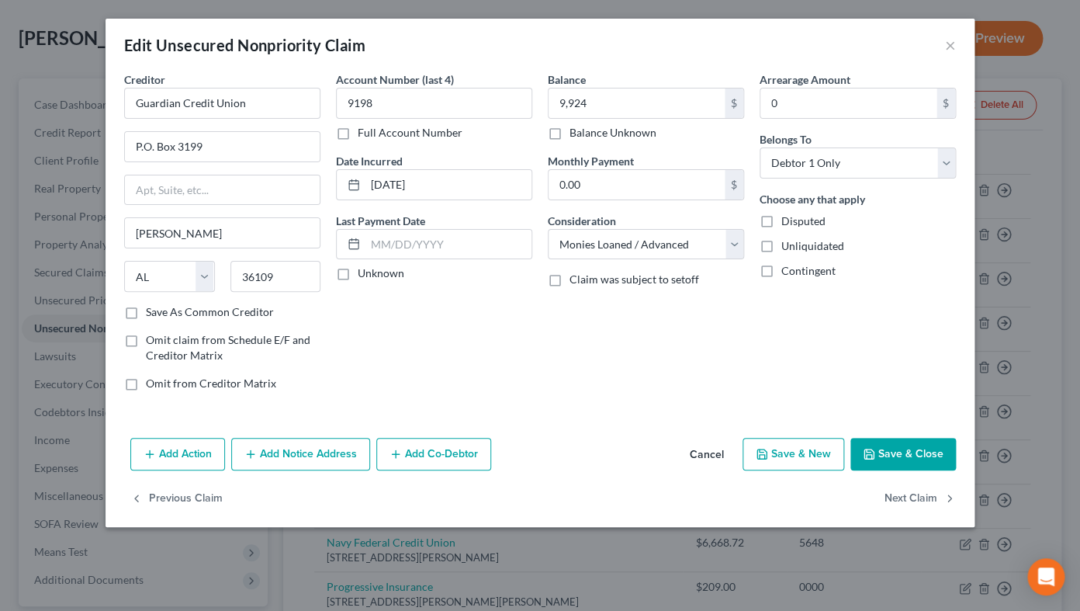
click at [882, 463] on button "Save & Close" at bounding box center [904, 454] width 106 height 33
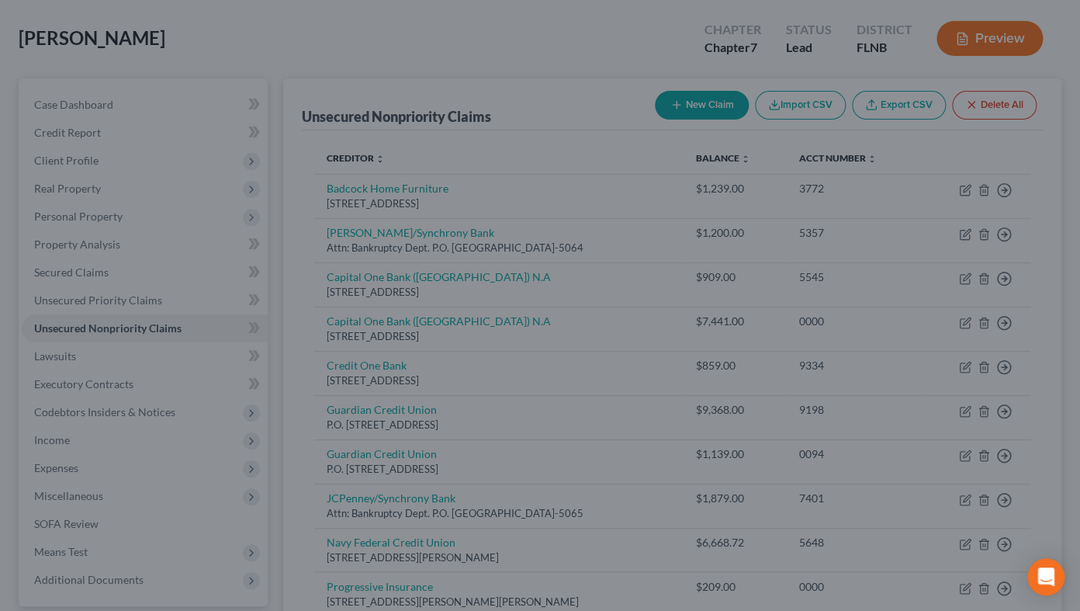
type input "9,924.00"
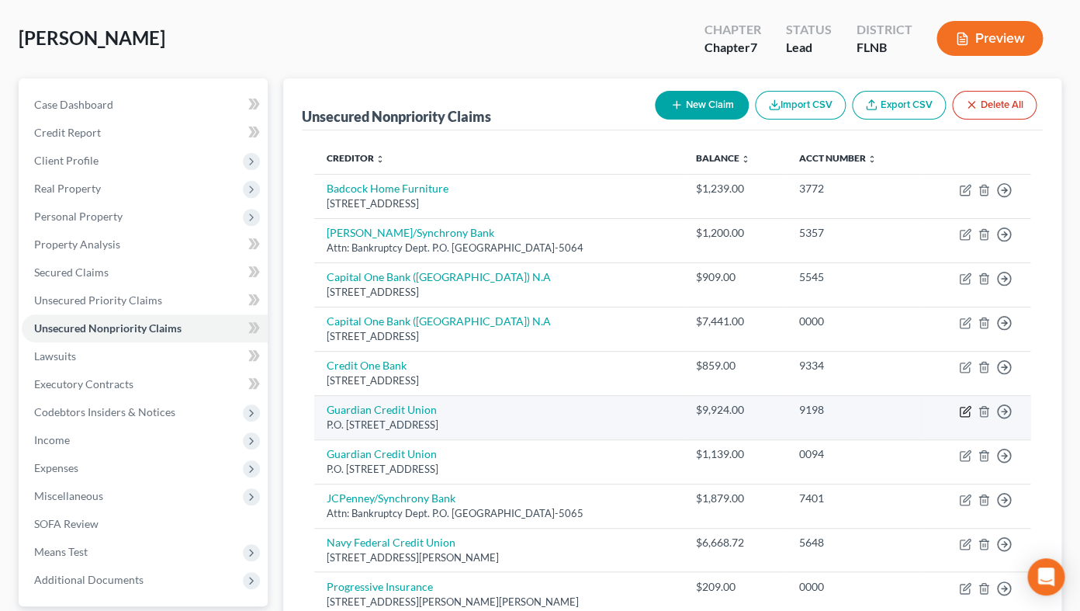
click at [966, 414] on icon "button" at bounding box center [965, 411] width 12 height 12
select select "0"
select select "10"
select select "0"
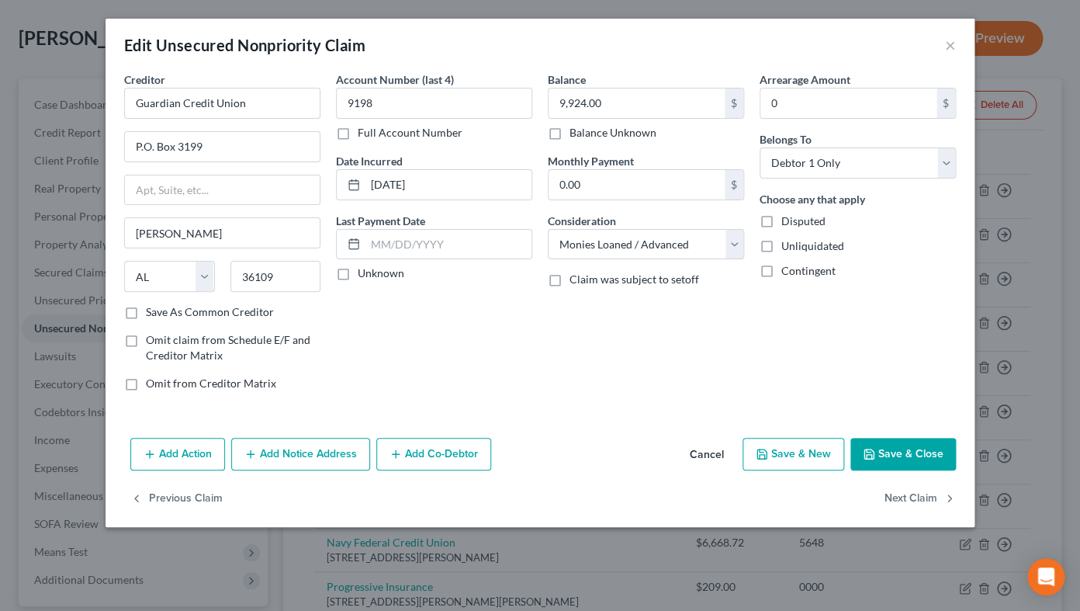
click at [146, 314] on label "Save As Common Creditor" at bounding box center [210, 312] width 128 height 16
click at [152, 314] on input "Save As Common Creditor" at bounding box center [157, 309] width 10 height 10
click at [893, 446] on button "Save & Close" at bounding box center [904, 454] width 106 height 33
checkbox input "false"
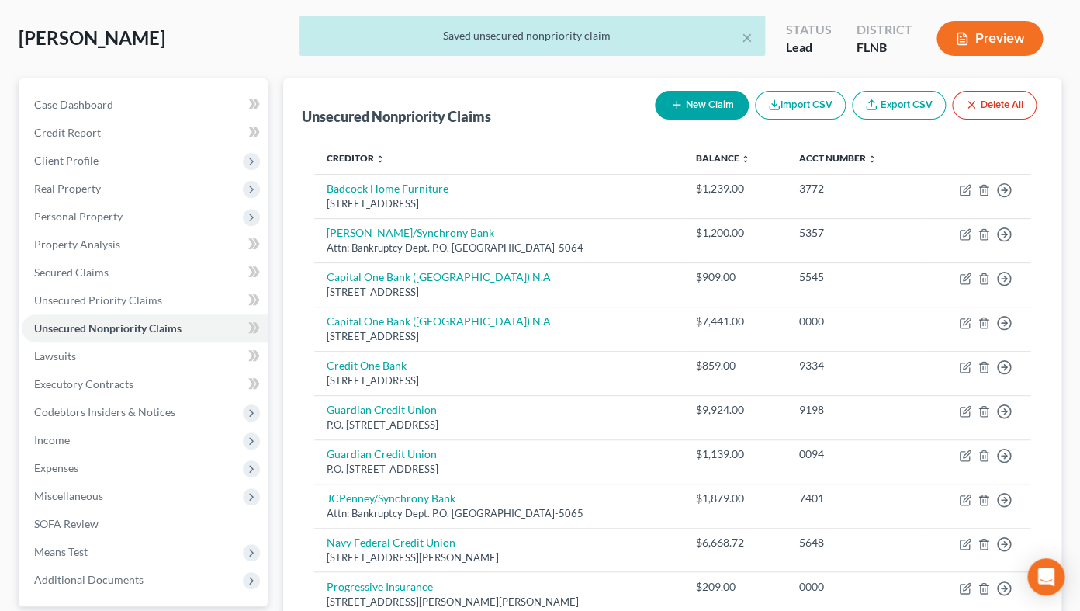
click at [696, 105] on button "New Claim" at bounding box center [702, 105] width 94 height 29
select select "0"
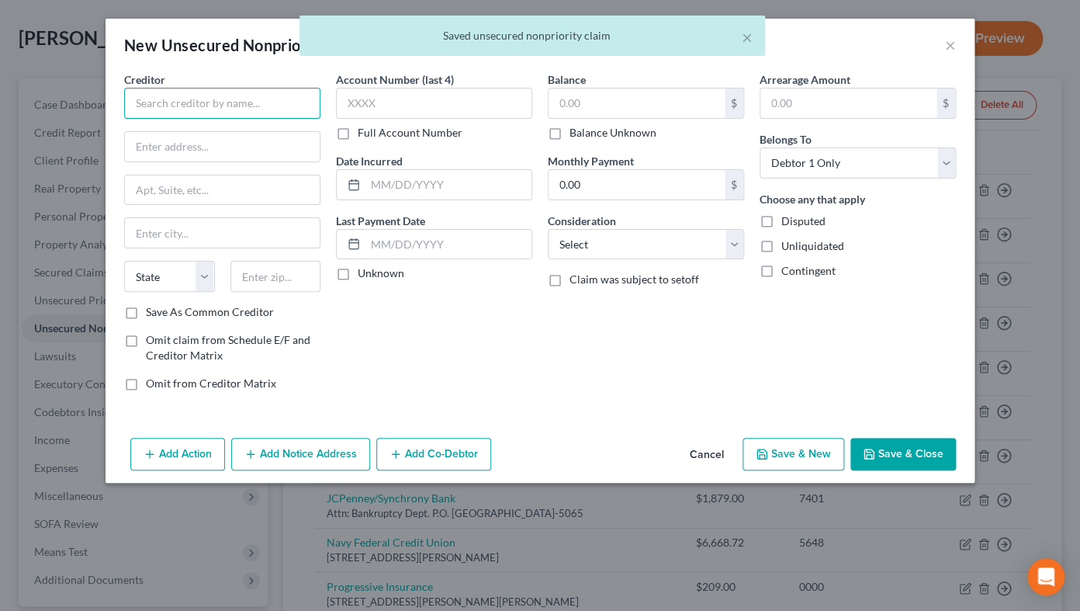
click at [289, 102] on input "text" at bounding box center [222, 103] width 196 height 31
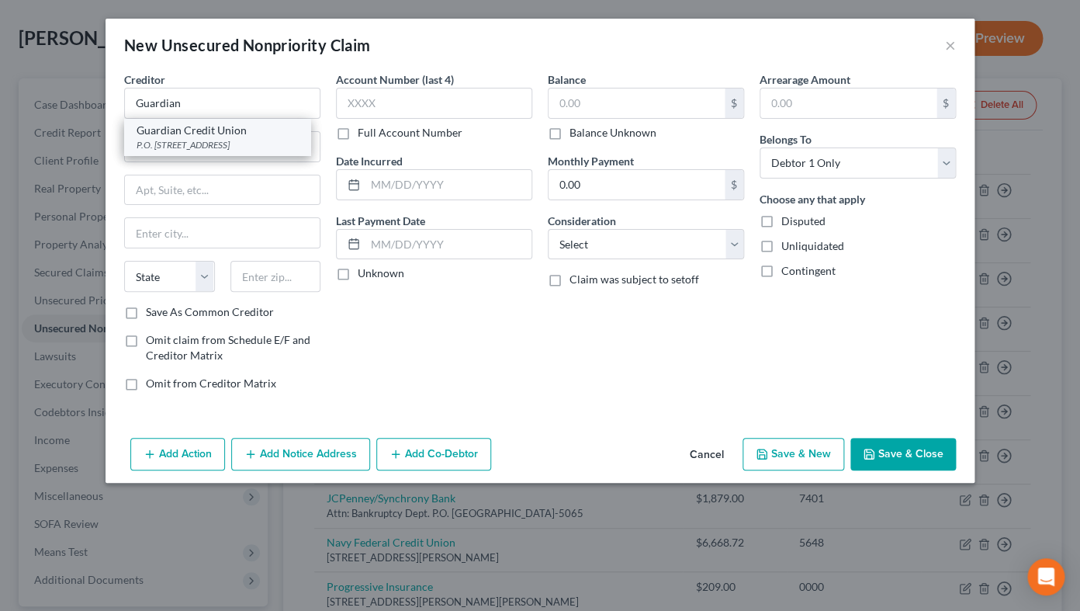
click at [239, 141] on div "P.O. [STREET_ADDRESS]" at bounding box center [217, 144] width 161 height 13
type input "Guardian Credit Union"
type input "P.O. Box 3199"
type input "[PERSON_NAME]"
select select "0"
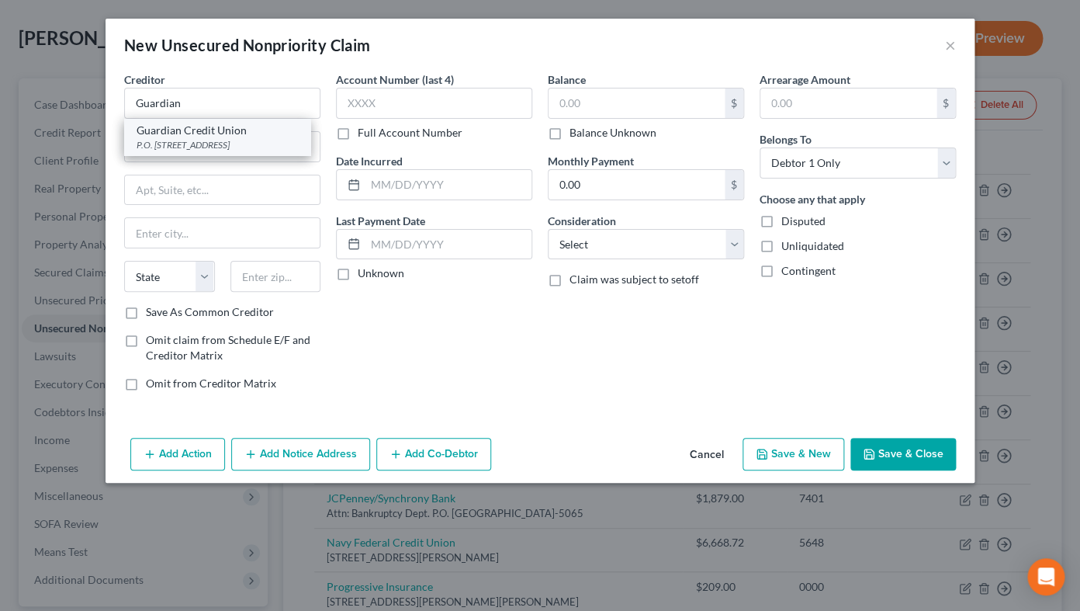
type input "36109"
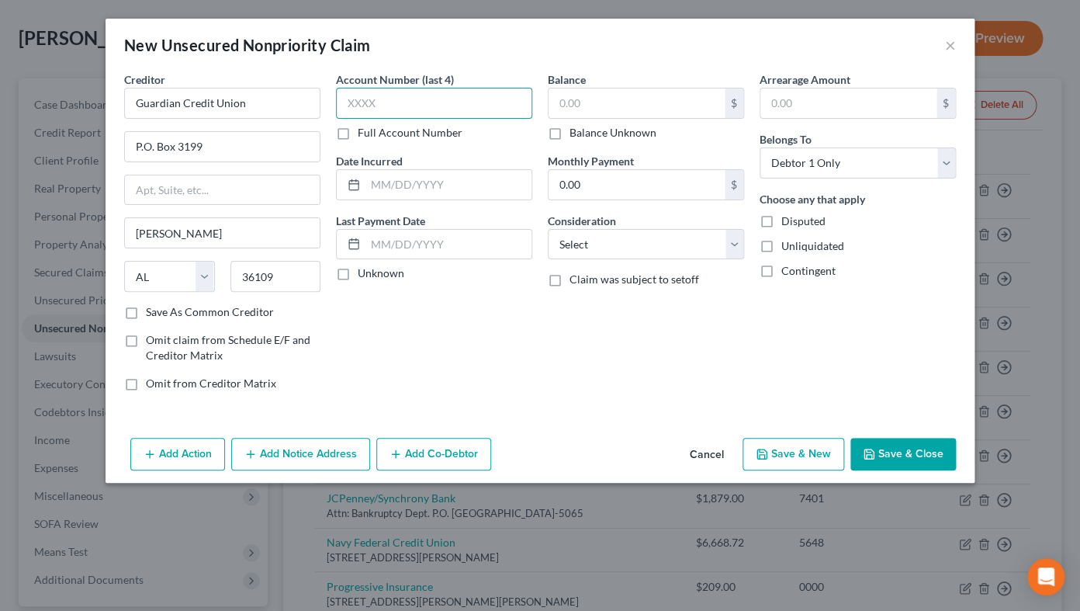
click at [382, 109] on input "text" at bounding box center [434, 103] width 196 height 31
type input "0071"
click at [469, 190] on input "text" at bounding box center [449, 184] width 166 height 29
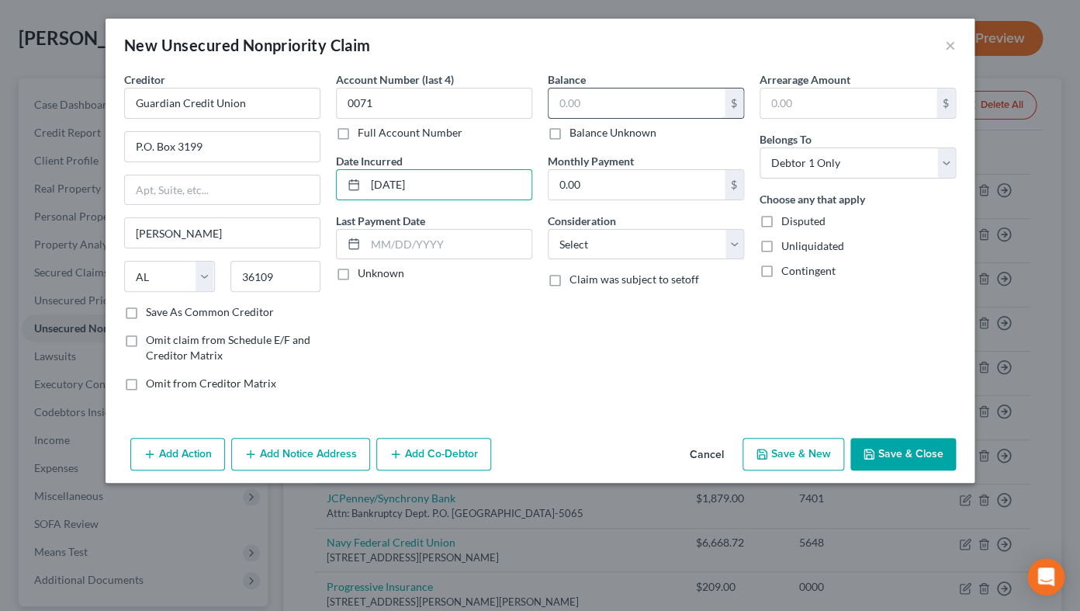
type input "[DATE]"
click at [646, 111] on input "text" at bounding box center [637, 102] width 176 height 29
type input "244"
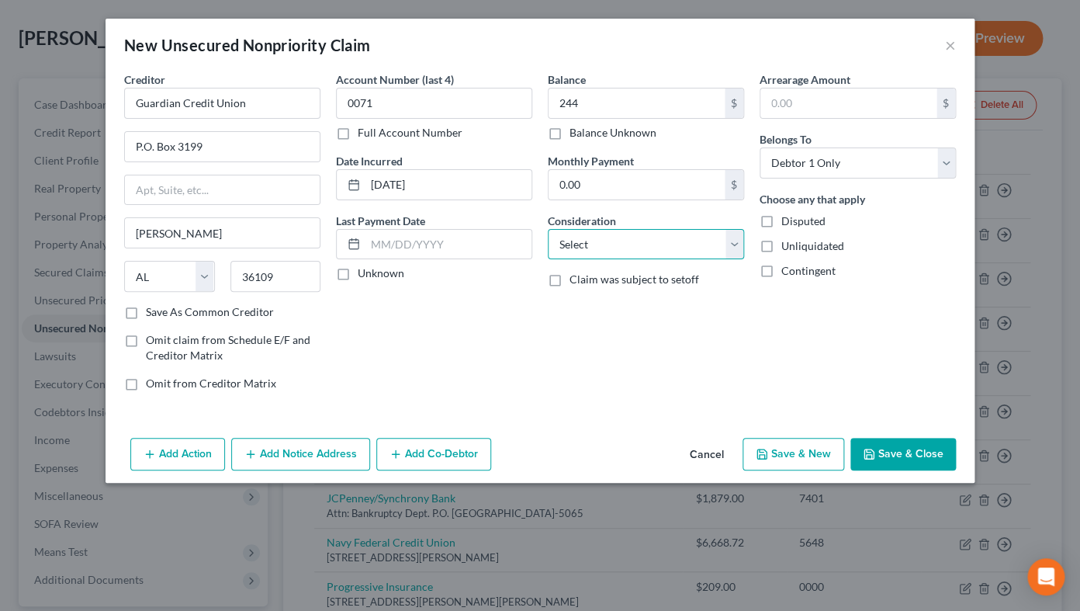
select select "15"
click option "Overdrawn Bank Account" at bounding box center [0, 0] width 0 height 0
click at [895, 450] on button "Save & Close" at bounding box center [904, 454] width 106 height 33
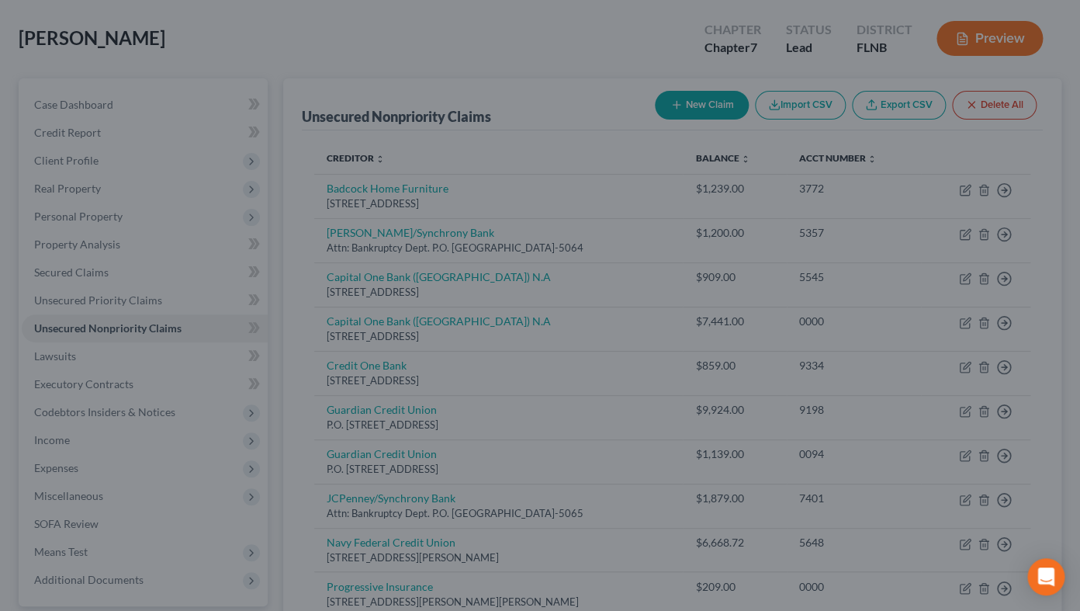
type input "244.00"
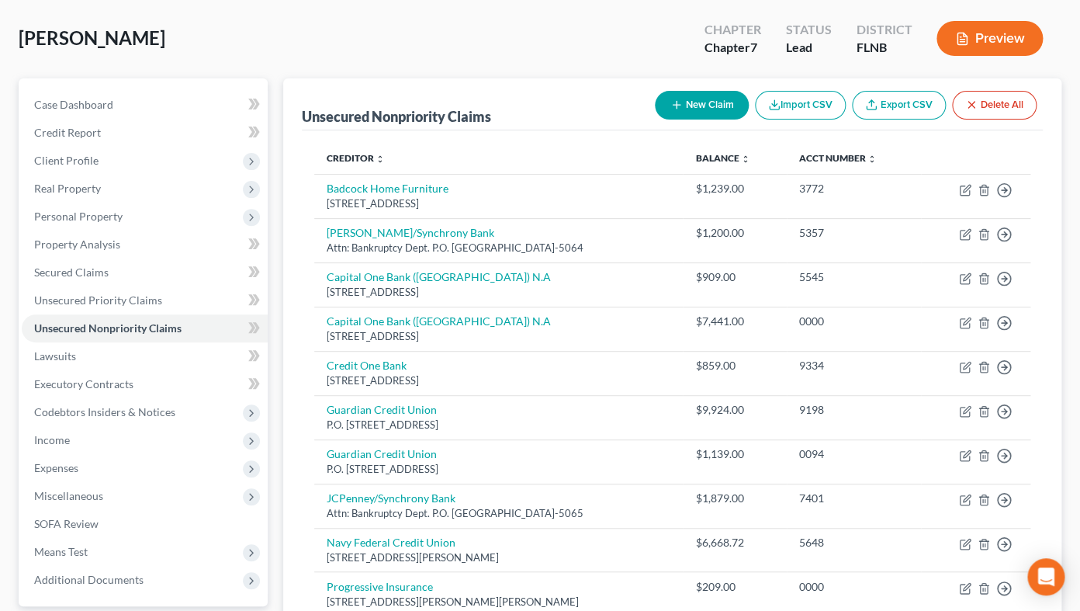
scroll to position [241, 0]
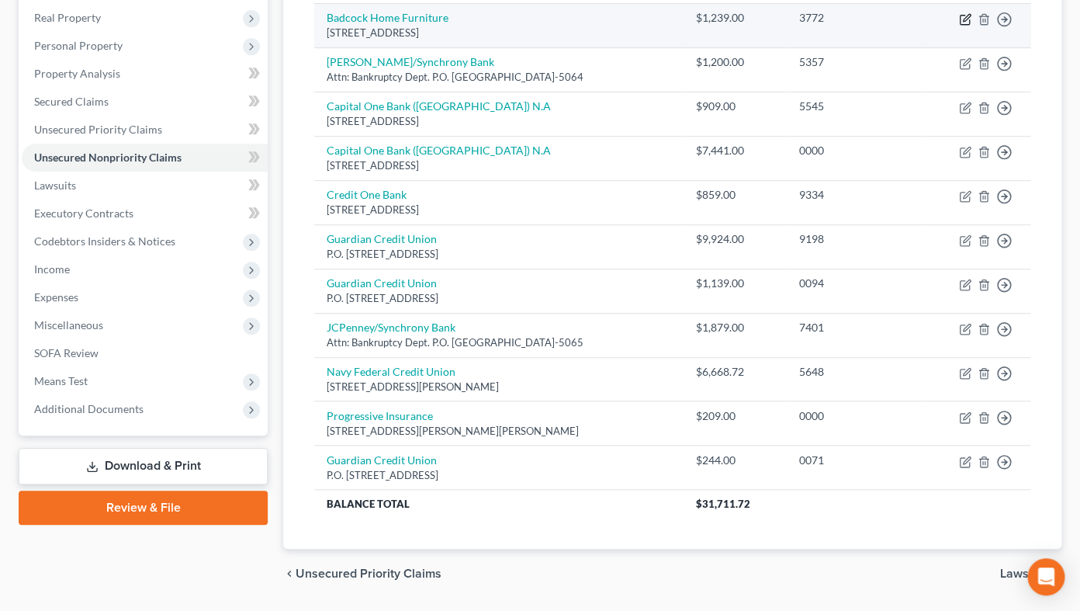
click at [962, 22] on icon "button" at bounding box center [965, 19] width 12 height 12
select select "9"
select select "14"
select select "0"
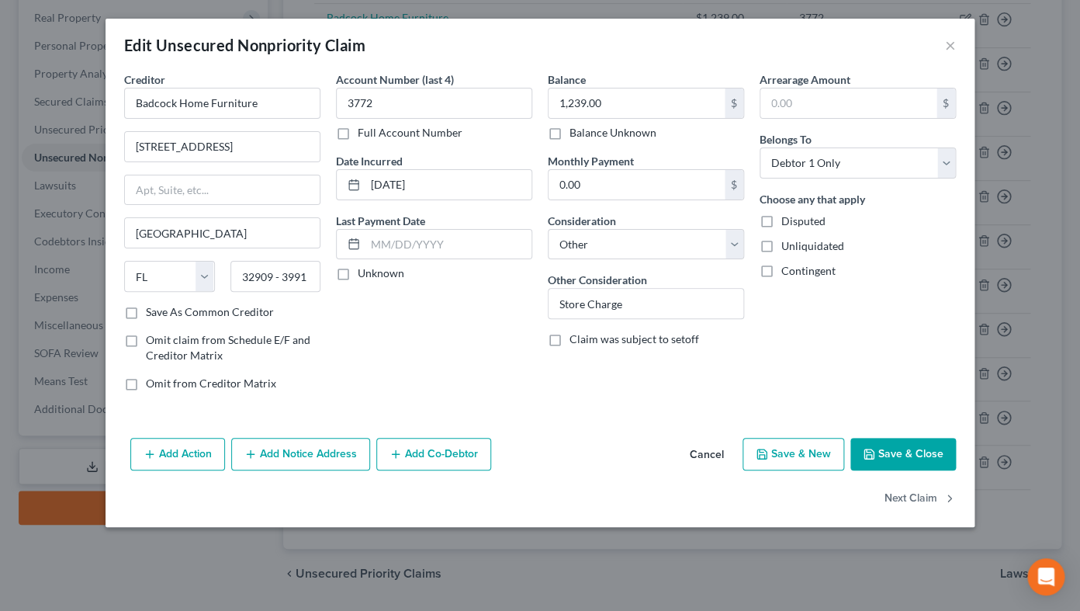
click at [291, 448] on button "Add Notice Address" at bounding box center [300, 454] width 139 height 33
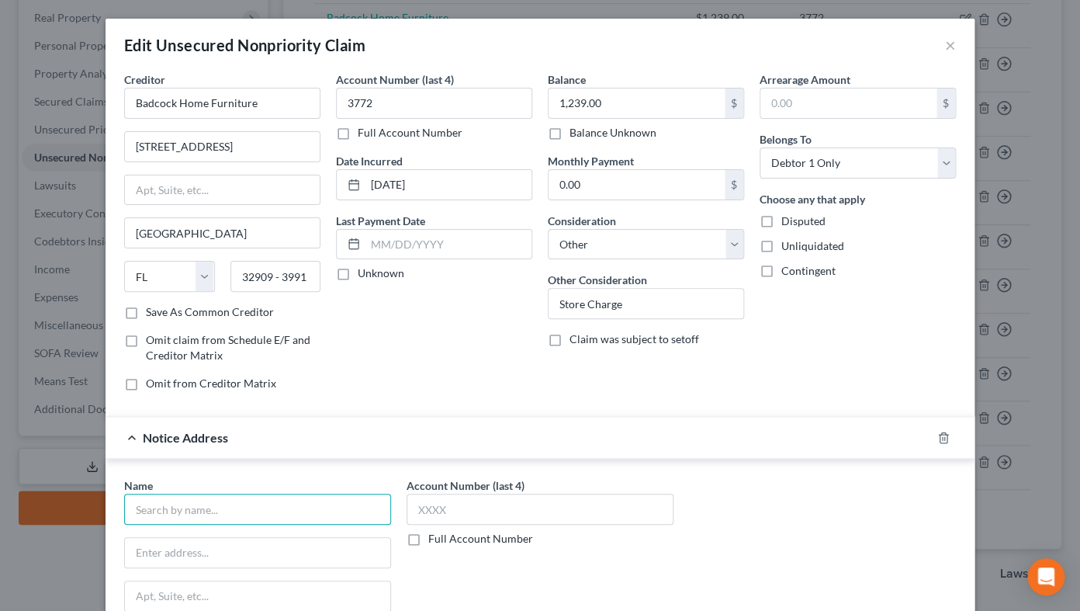
click at [269, 487] on input "text" at bounding box center [257, 509] width 267 height 31
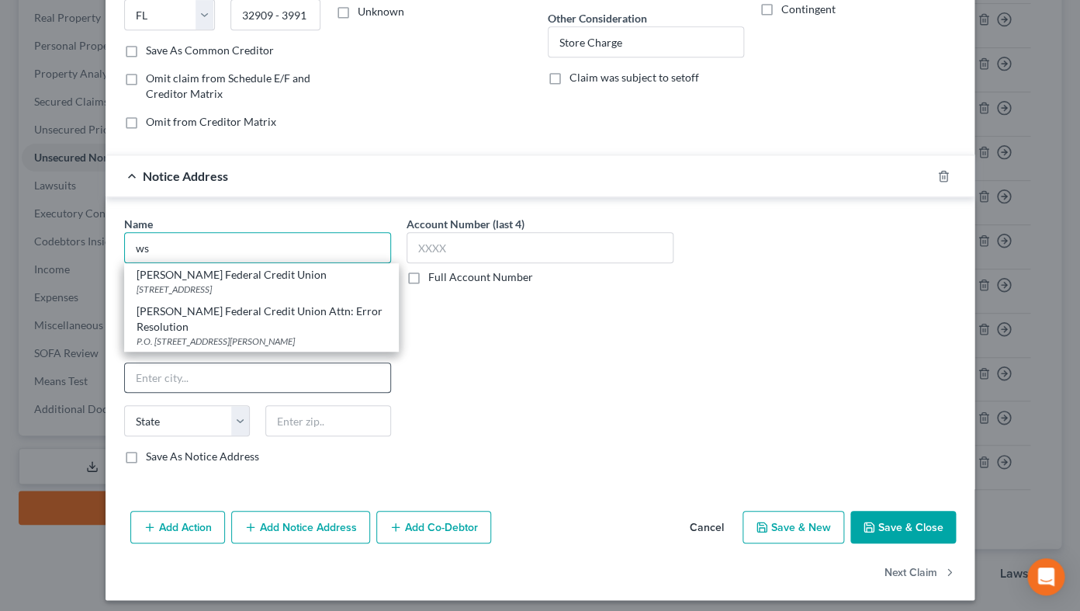
scroll to position [268, 0]
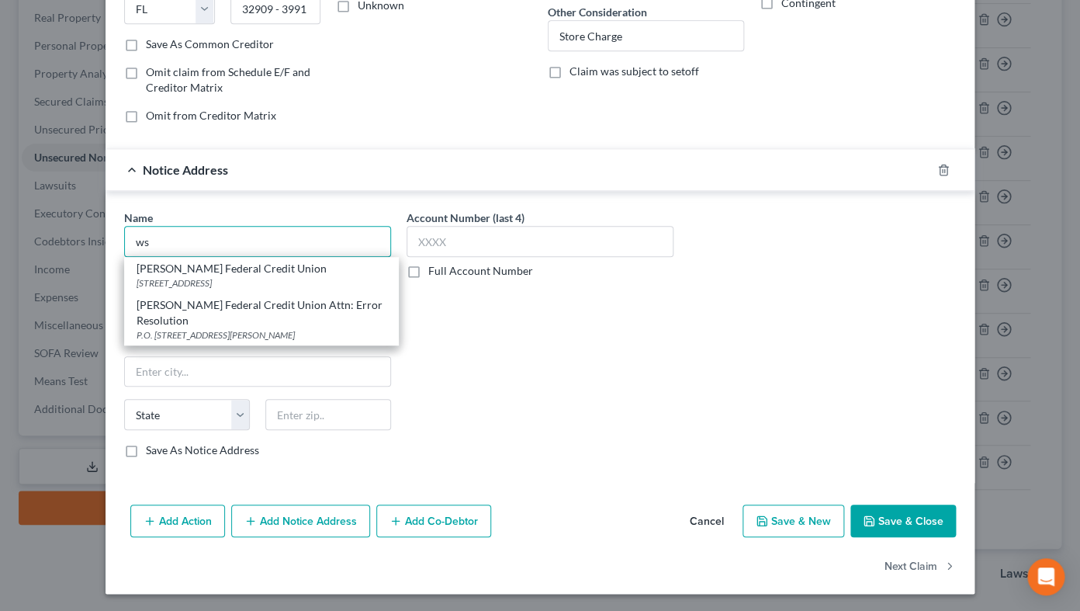
drag, startPoint x: 197, startPoint y: 242, endPoint x: 128, endPoint y: 241, distance: 69.1
click at [128, 241] on input "ws" at bounding box center [257, 241] width 267 height 31
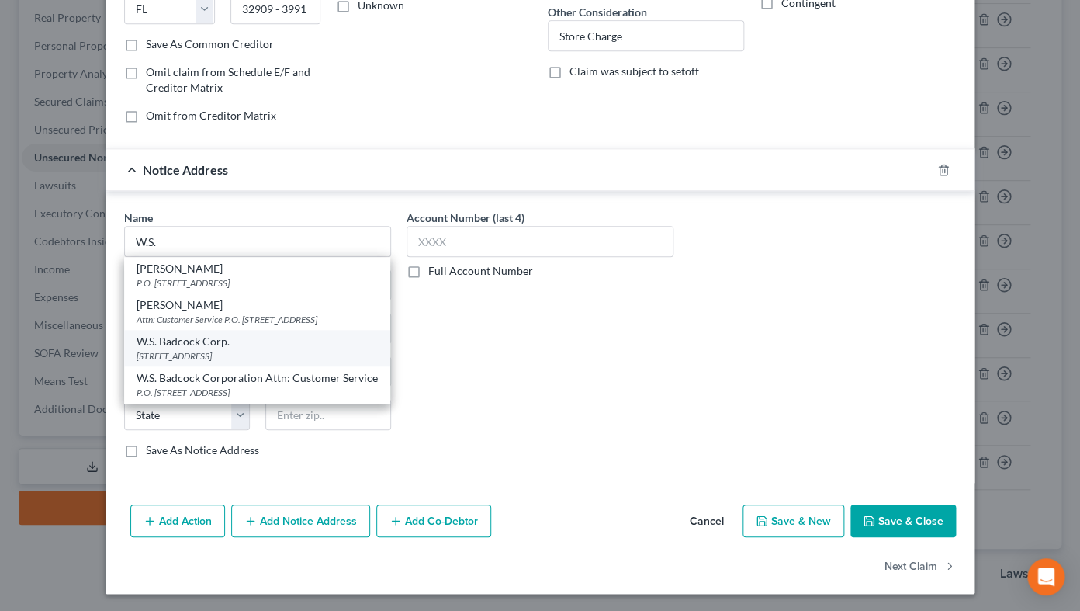
click at [184, 341] on div "W.S. Badcock Corp." at bounding box center [257, 342] width 241 height 16
type input "W.S. Badcock Corp."
type input "[STREET_ADDRESS]"
type input "Mulberry"
select select "9"
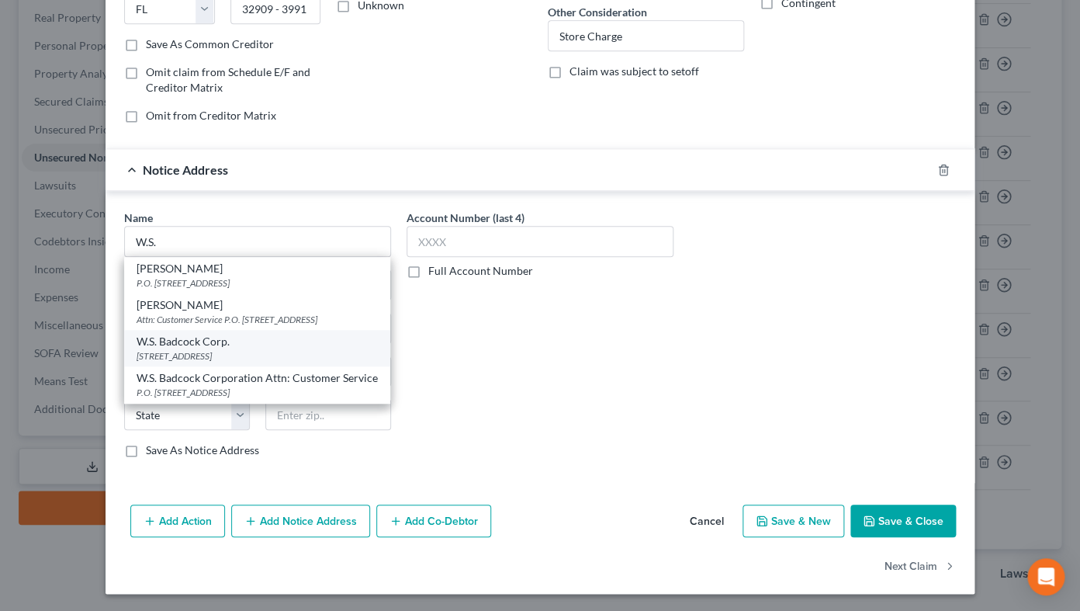
type input "33860"
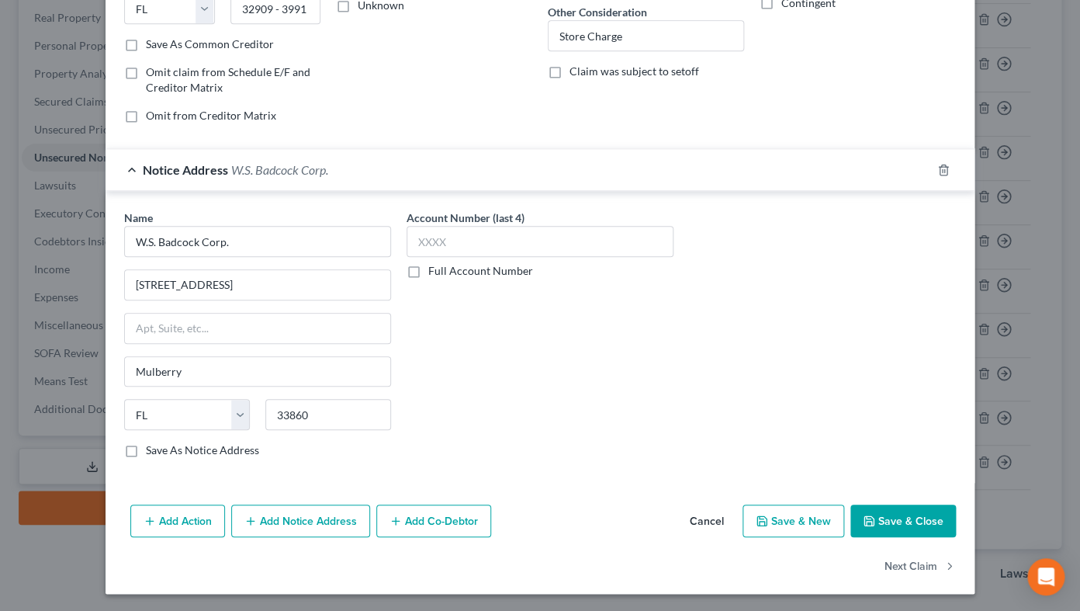
click at [901, 487] on button "Save & Close" at bounding box center [904, 520] width 106 height 33
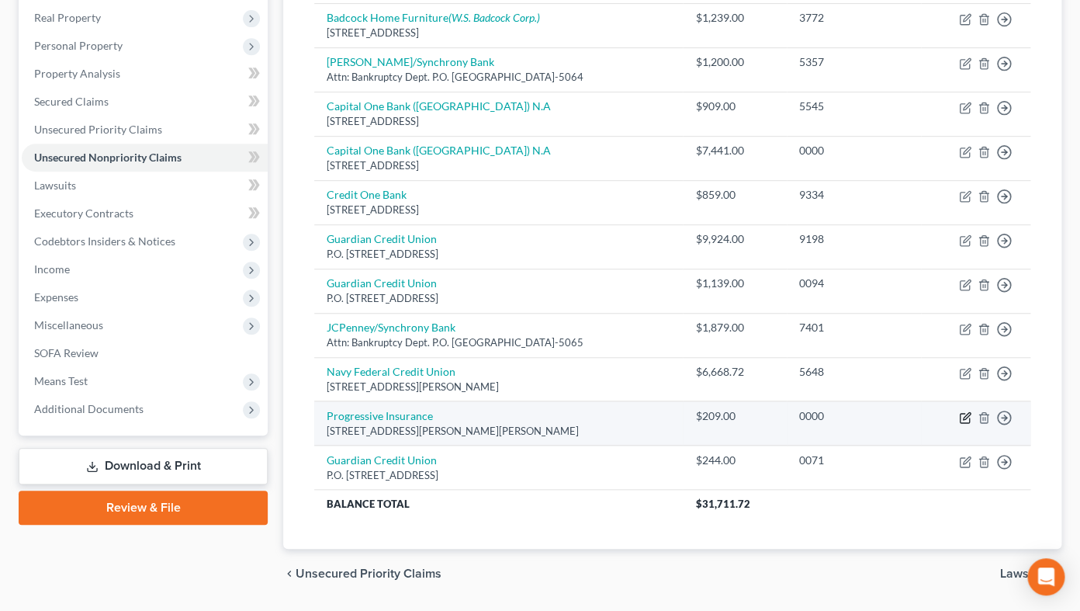
click at [965, 415] on icon "button" at bounding box center [965, 417] width 12 height 12
select select "36"
select select "14"
select select "0"
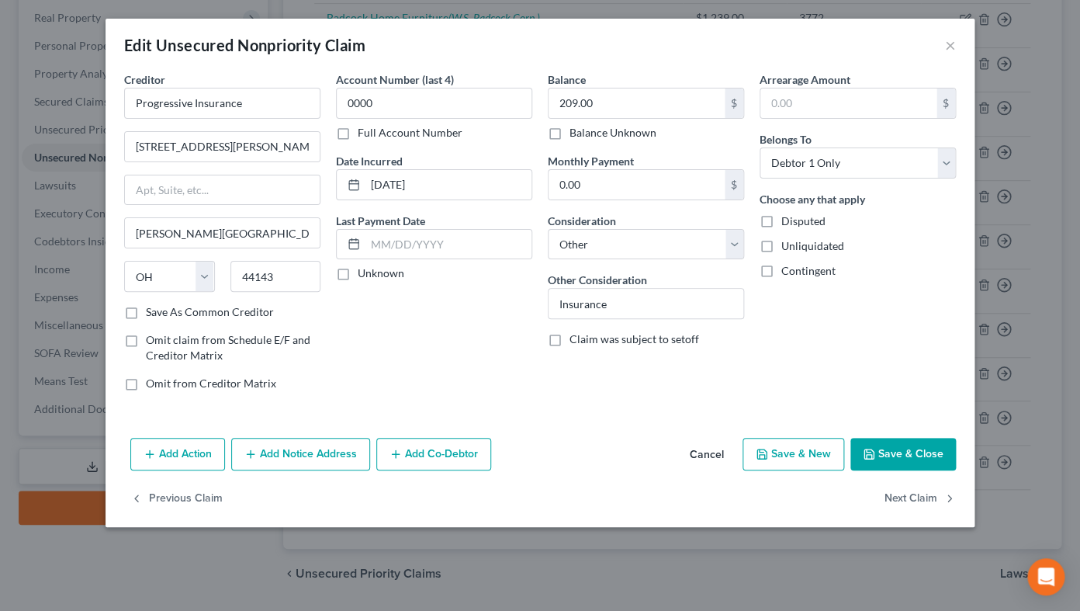
click at [291, 451] on button "Add Notice Address" at bounding box center [300, 454] width 139 height 33
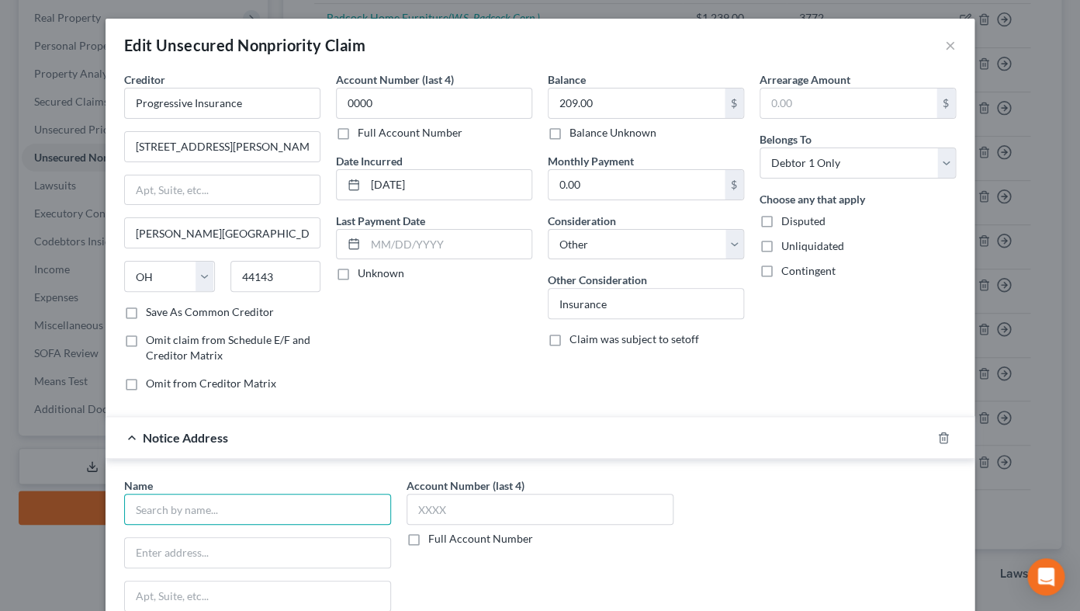
click at [279, 487] on input "text" at bounding box center [257, 509] width 267 height 31
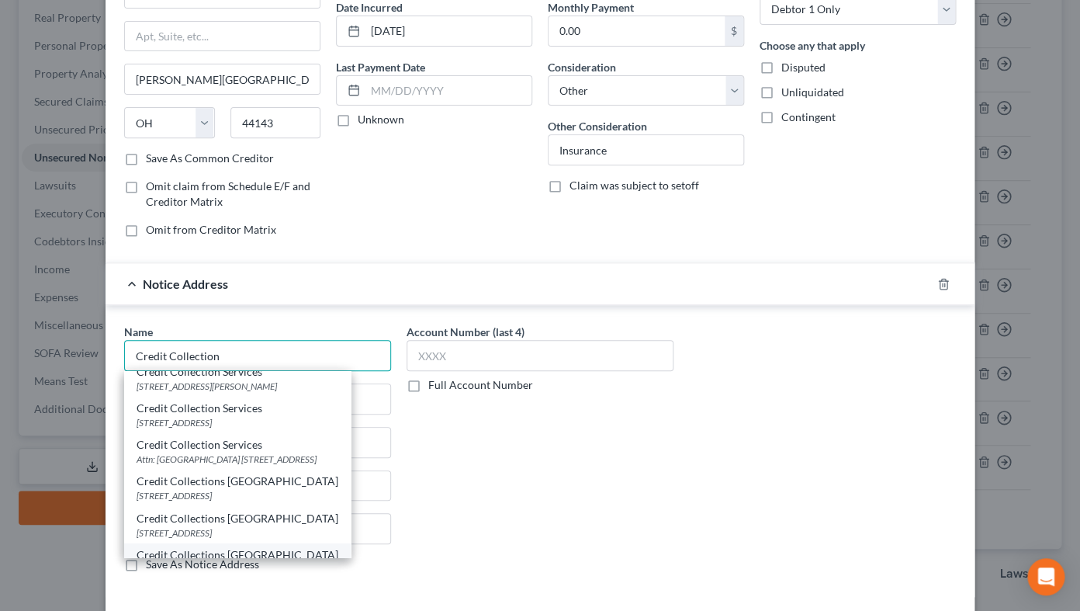
scroll to position [6, 0]
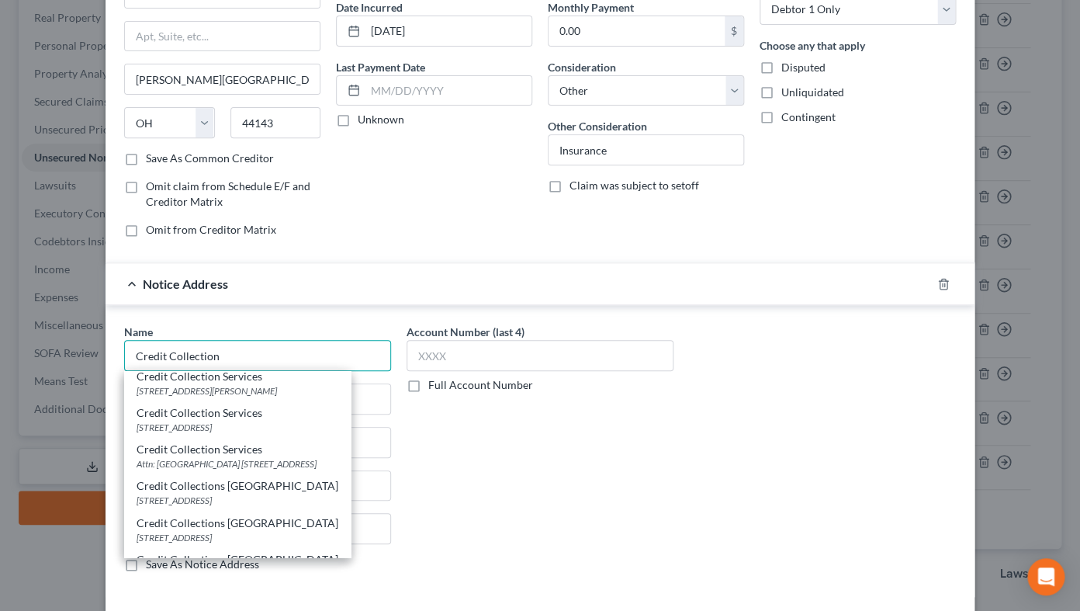
drag, startPoint x: 128, startPoint y: 352, endPoint x: 224, endPoint y: 354, distance: 95.5
click at [224, 354] on input "Credit Collection" at bounding box center [257, 355] width 267 height 31
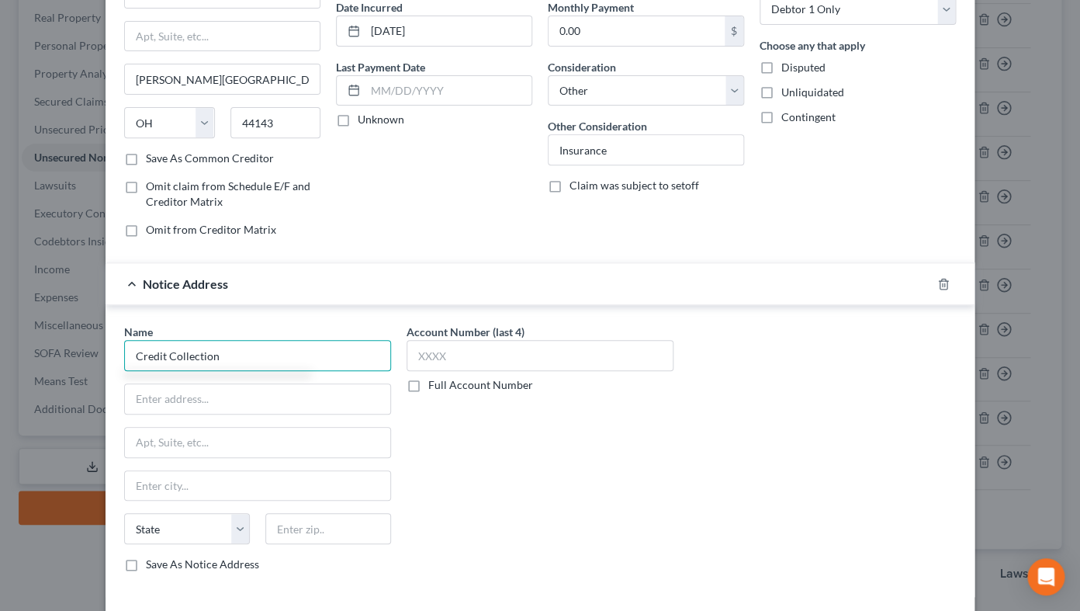
scroll to position [0, 0]
click at [231, 355] on input "Credit Collection" at bounding box center [257, 355] width 267 height 31
drag, startPoint x: 169, startPoint y: 355, endPoint x: 254, endPoint y: 359, distance: 84.7
click at [254, 359] on input "Credit Collection" at bounding box center [257, 355] width 267 height 31
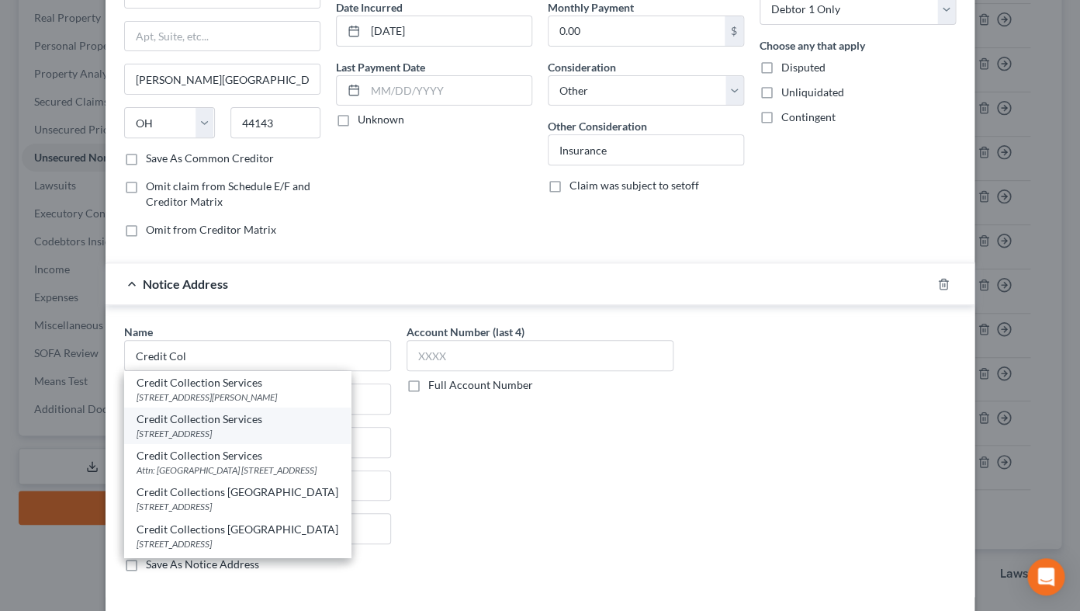
click at [264, 435] on div "[STREET_ADDRESS]" at bounding box center [238, 433] width 202 height 13
type input "Credit Collection Services"
type input "[STREET_ADDRESS]"
type input "[PERSON_NAME]"
select select "22"
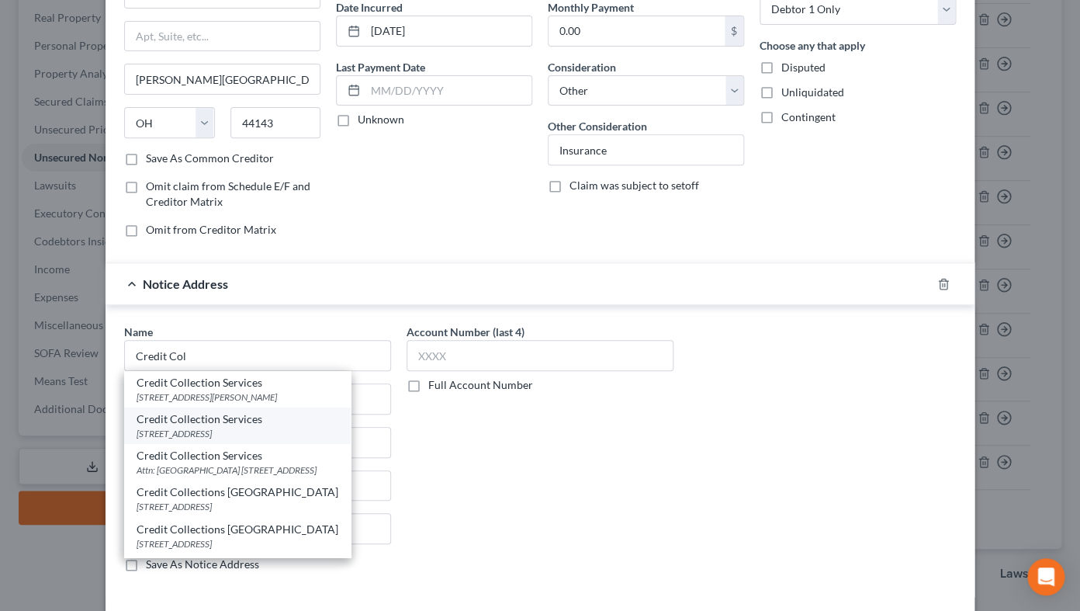
type input "02062"
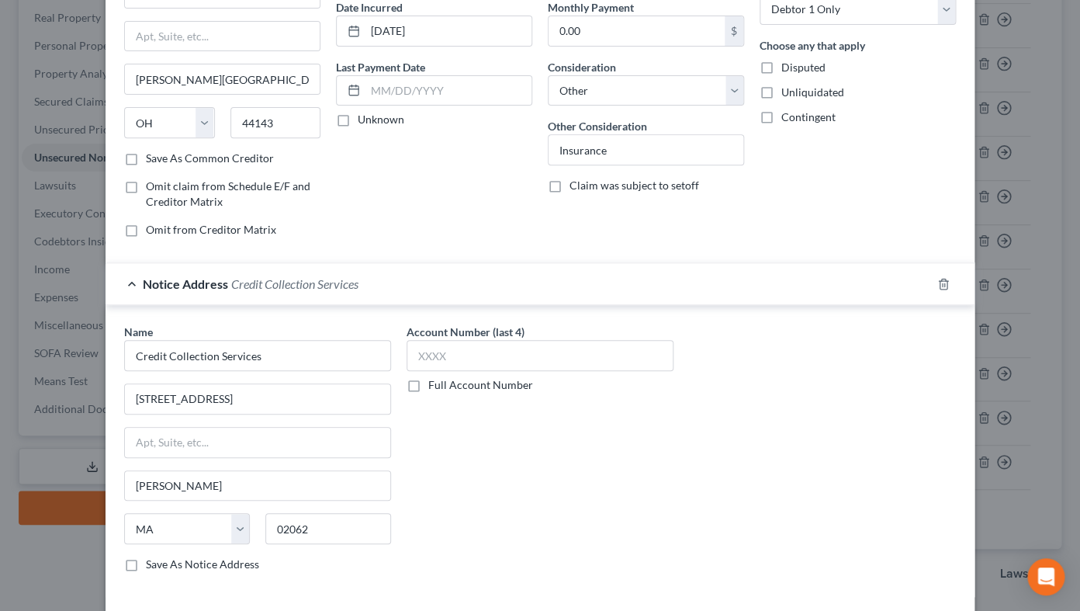
scroll to position [268, 0]
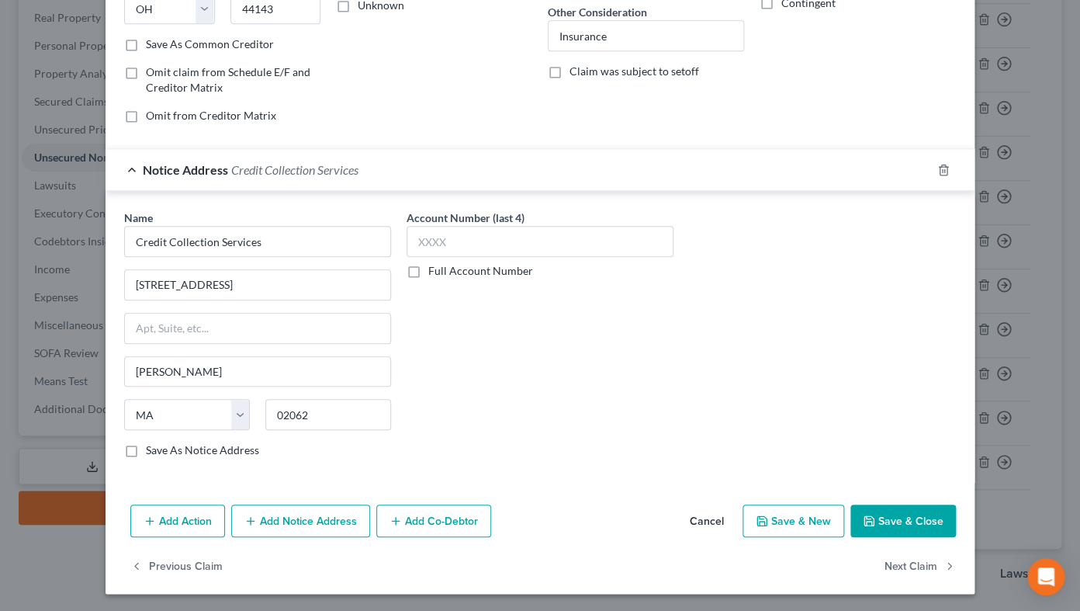
click at [321, 487] on button "Add Notice Address" at bounding box center [300, 520] width 139 height 33
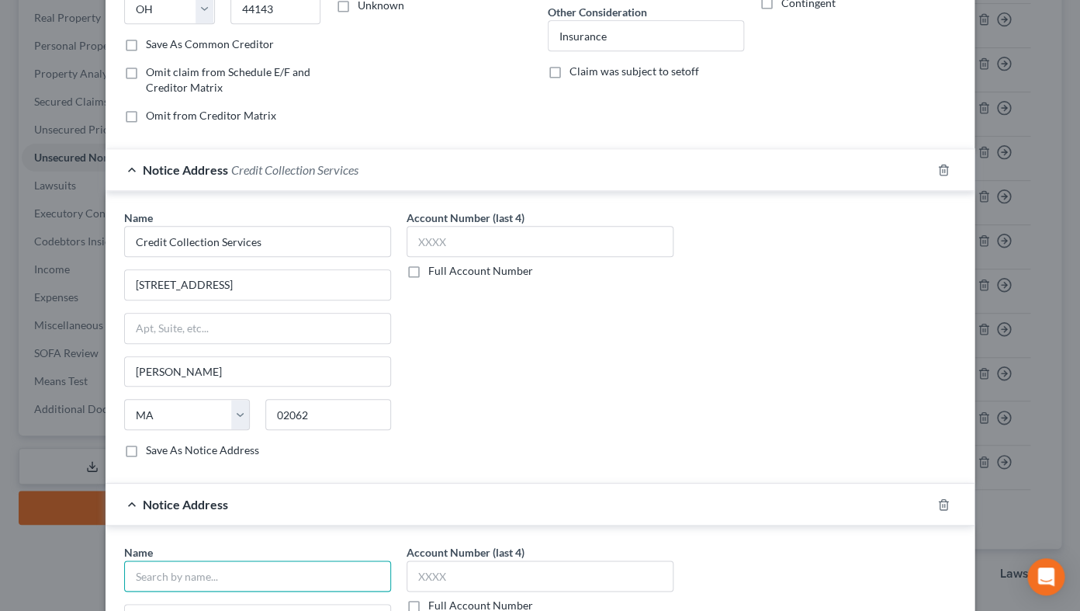
click at [294, 487] on input "text" at bounding box center [257, 575] width 267 height 31
paste input "Credit Collections [GEOGRAPHIC_DATA]"
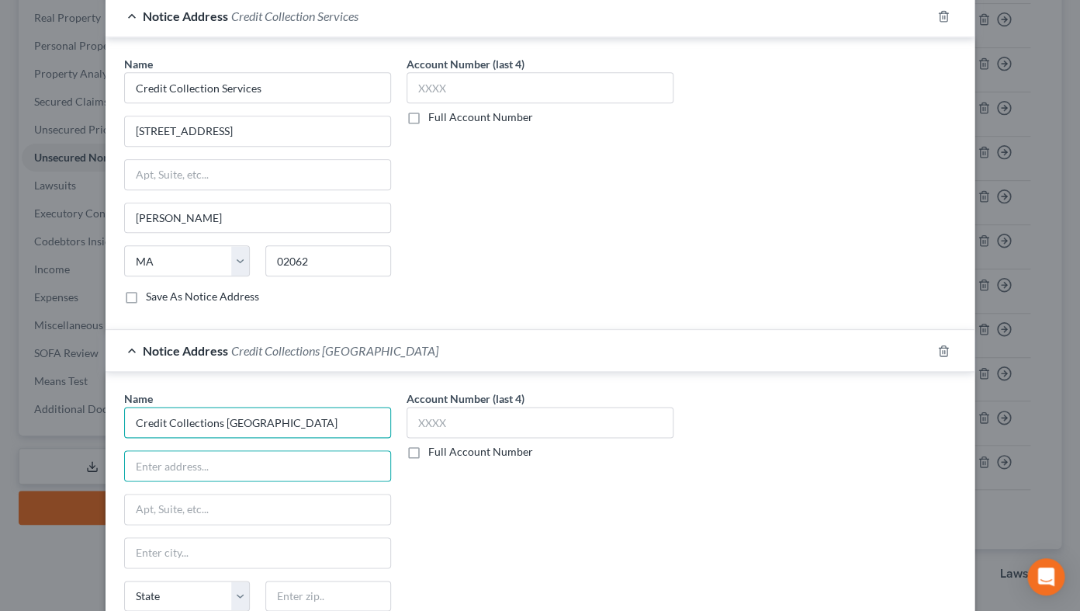
click at [295, 103] on input "Credit Collections [GEOGRAPHIC_DATA]" at bounding box center [257, 87] width 267 height 31
click at [226, 103] on input "Credit Collections [GEOGRAPHIC_DATA]" at bounding box center [257, 87] width 267 height 31
drag, startPoint x: 226, startPoint y: 423, endPoint x: 292, endPoint y: 425, distance: 66.0
click at [292, 103] on input "Credit Collections [GEOGRAPHIC_DATA]" at bounding box center [257, 87] width 267 height 31
type input "Credit Collections [GEOGRAPHIC_DATA]"
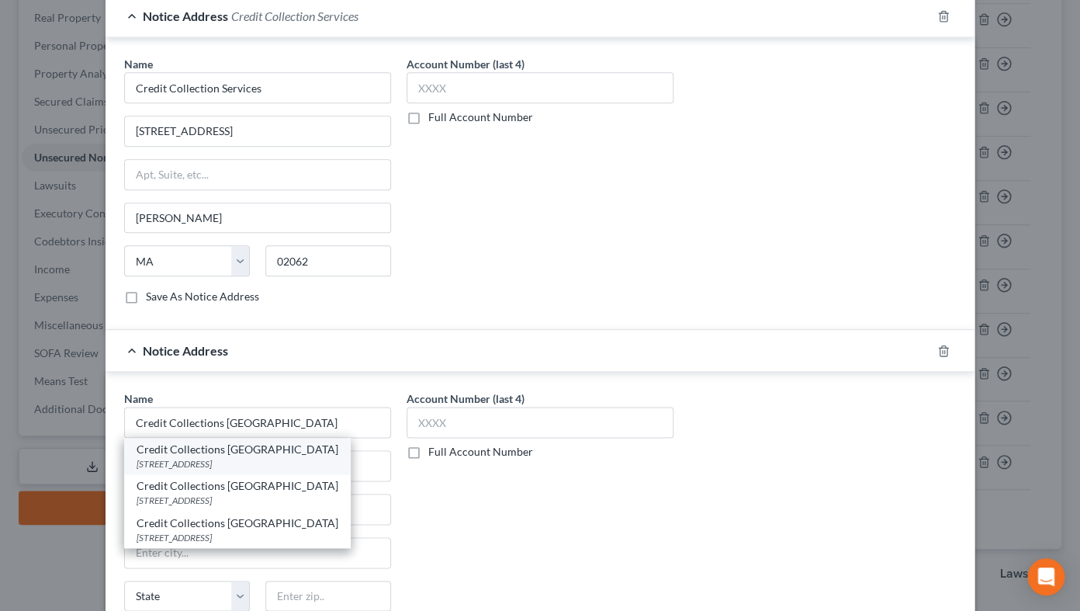
click at [275, 466] on div "[STREET_ADDRESS]" at bounding box center [238, 463] width 202 height 13
type input "[STREET_ADDRESS]"
type input "Suite 1"
type input "Morgantown"
select select "51"
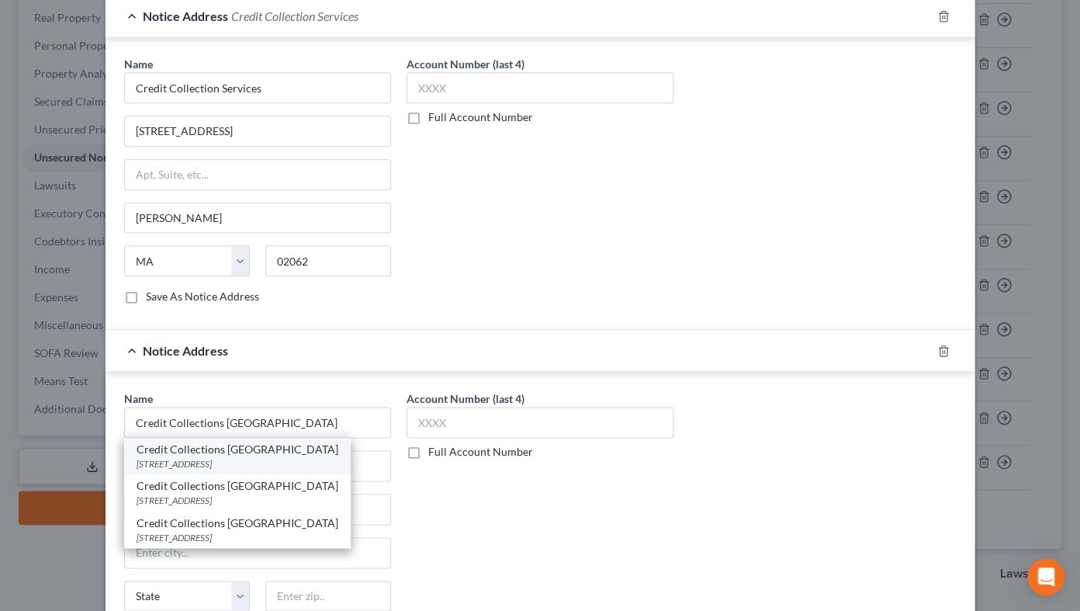
type input "26501"
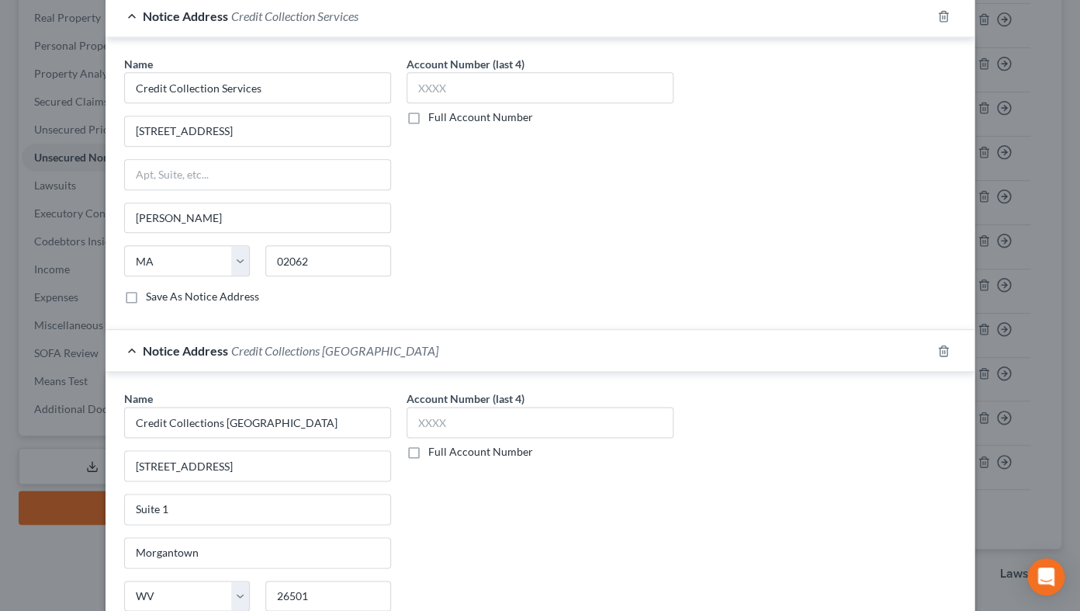
scroll to position [602, 0]
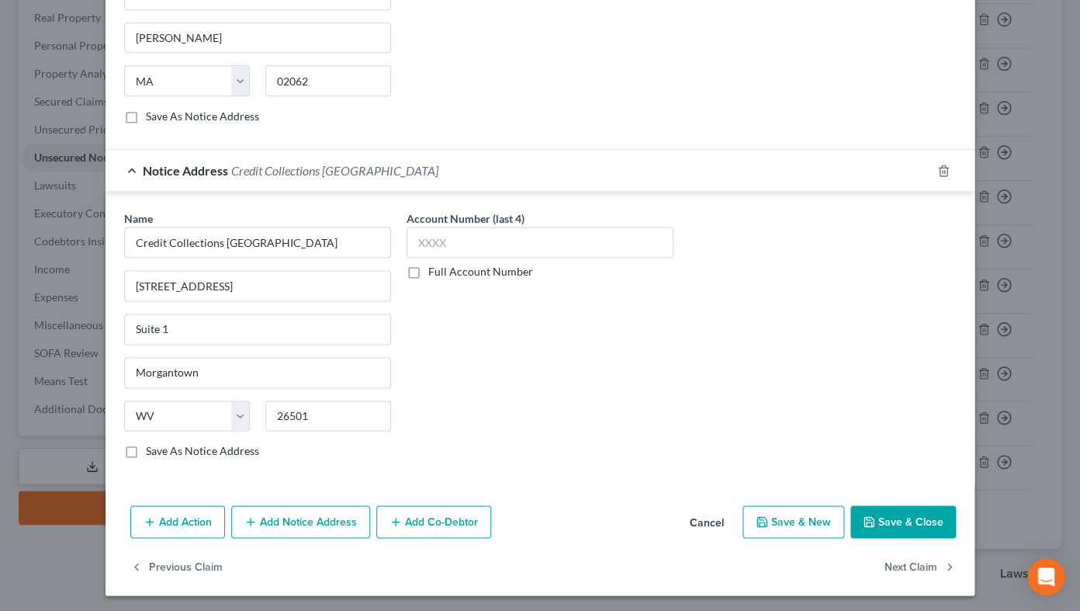
click at [876, 487] on icon "button" at bounding box center [869, 521] width 12 height 12
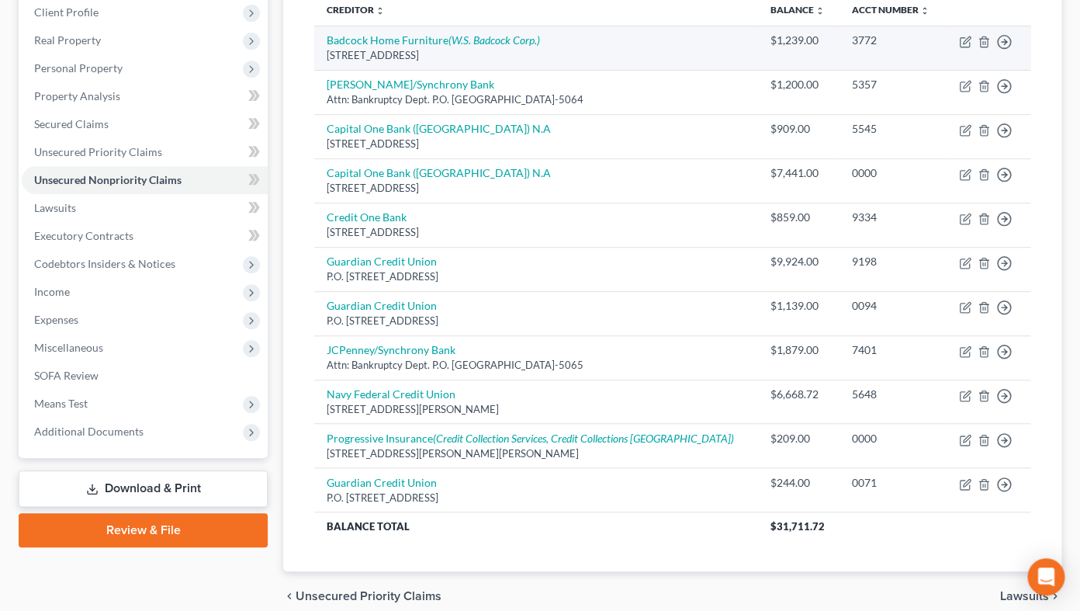
scroll to position [0, 0]
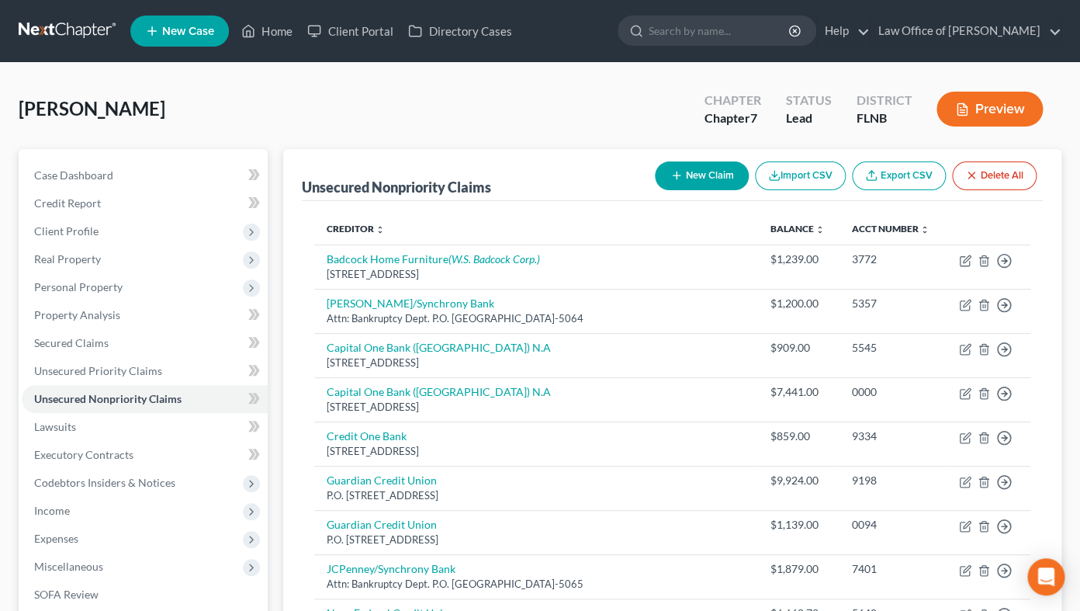
click at [693, 182] on button "New Claim" at bounding box center [702, 175] width 94 height 29
select select "0"
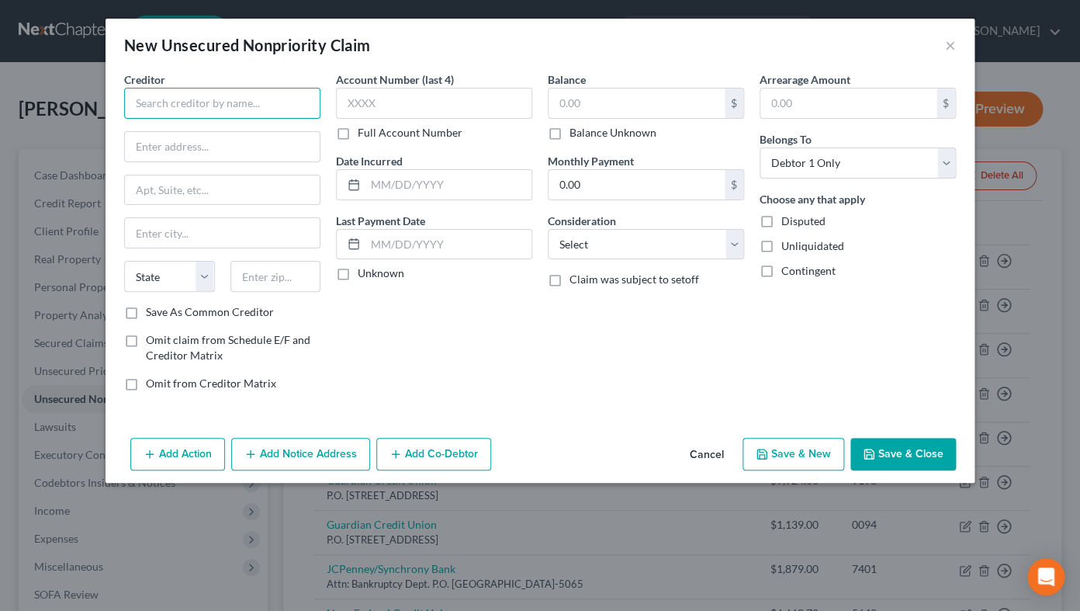
click at [190, 109] on input "text" at bounding box center [222, 103] width 196 height 31
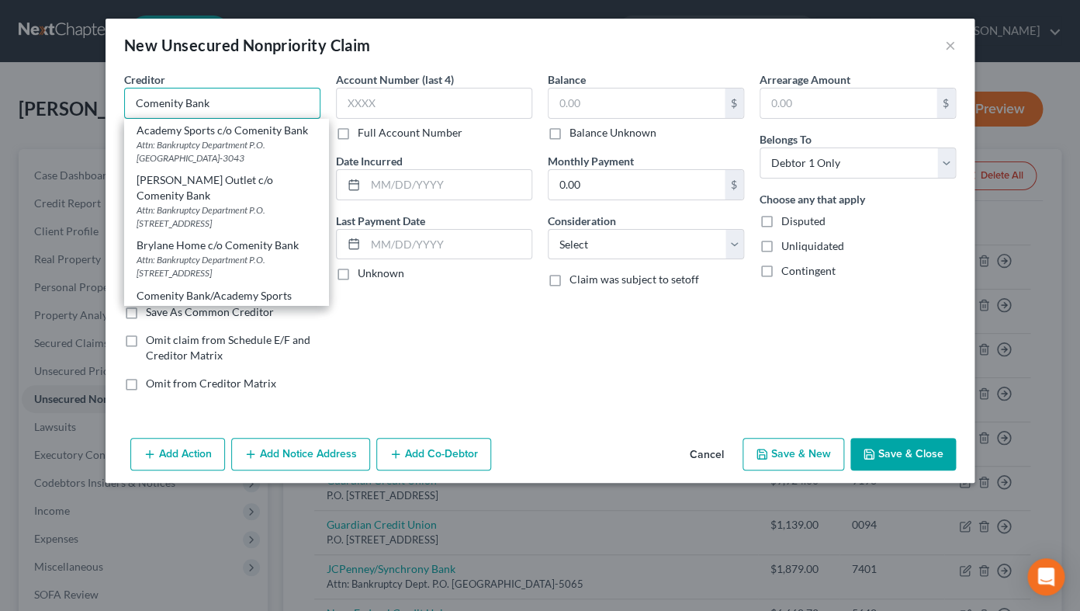
click at [235, 107] on input "Comenity Bank" at bounding box center [222, 103] width 196 height 31
type input "Academy Sports c/o Comenity Bank"
type input "Attn: Bankruptcy Department"
type input "P.O. Box 183043"
type input "Columbus"
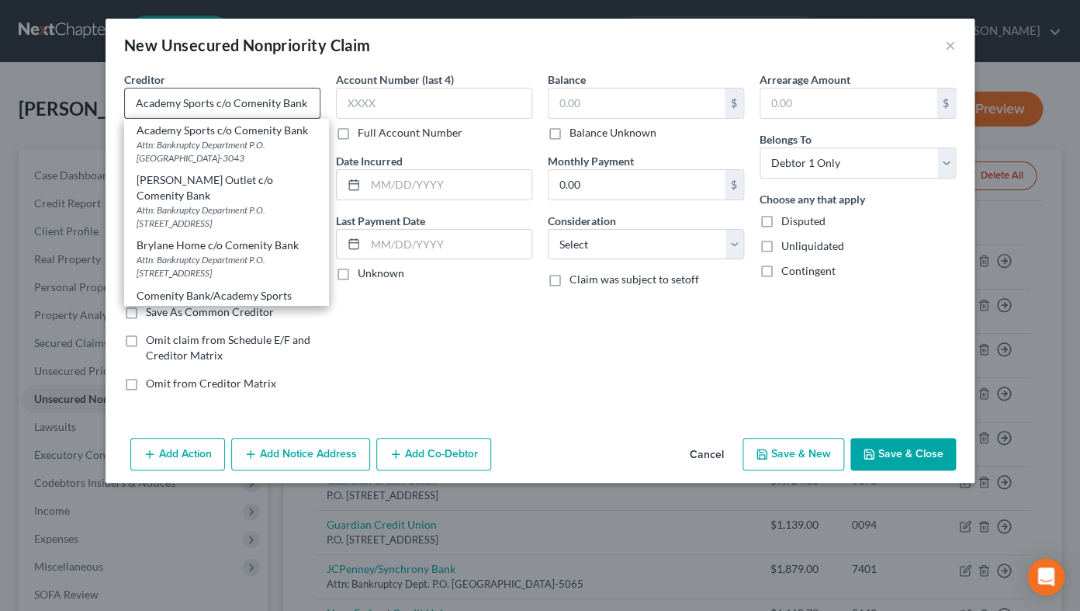
select select "36"
type input "43218-3043"
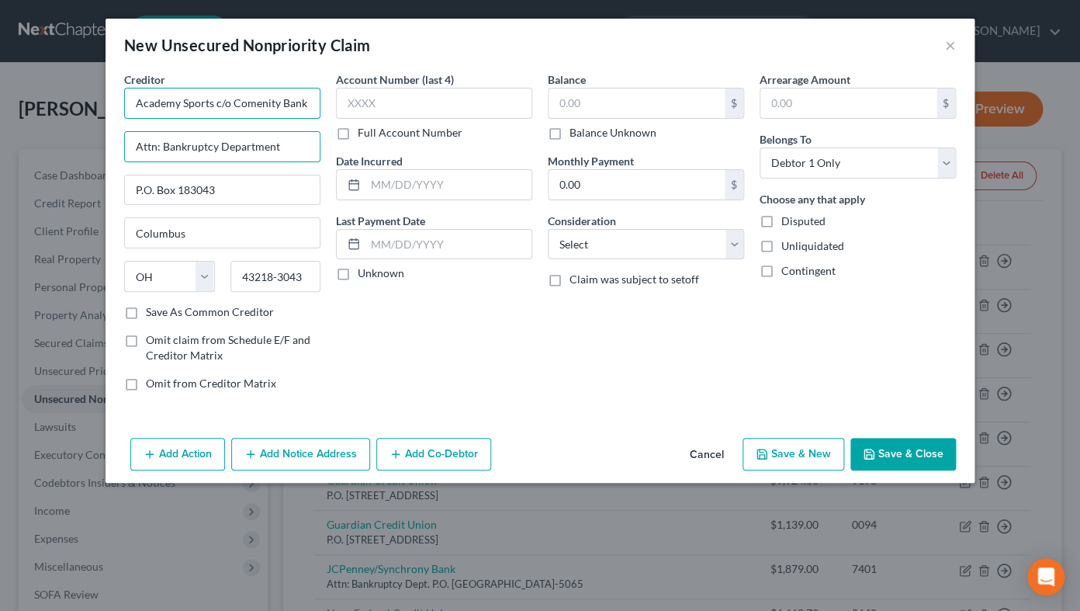
click at [264, 98] on input "Academy Sports c/o Comenity Bank" at bounding box center [222, 103] width 196 height 31
drag, startPoint x: 233, startPoint y: 102, endPoint x: 116, endPoint y: 104, distance: 117.2
click at [124, 104] on input "Academy Sports c/o Comenity Bank" at bounding box center [222, 103] width 196 height 31
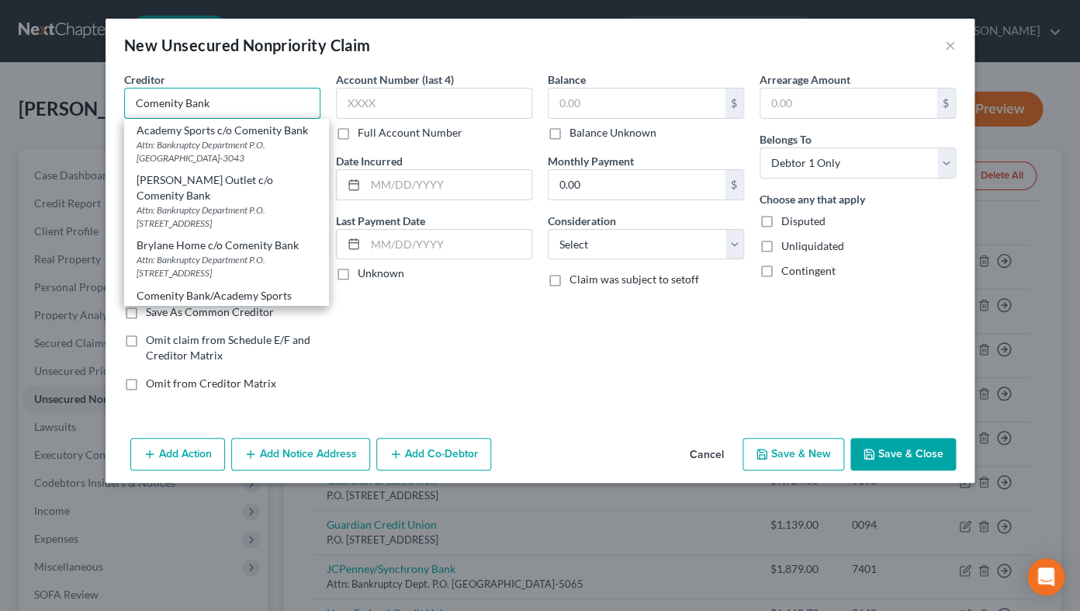
type input "Comenity Bank"
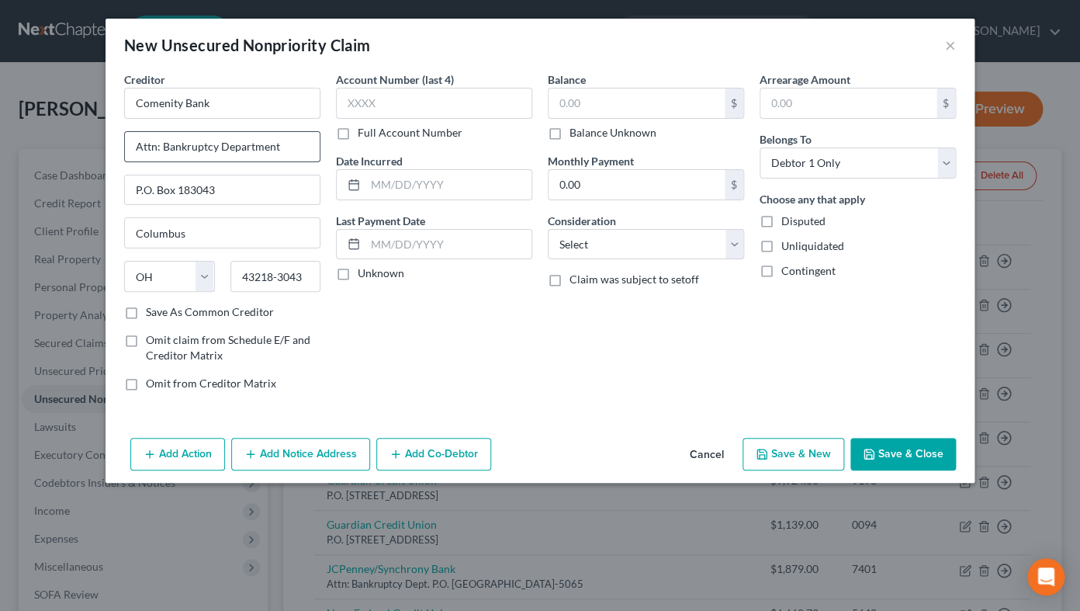
drag, startPoint x: 133, startPoint y: 144, endPoint x: 321, endPoint y: 149, distance: 187.1
click at [321, 149] on div "Attn: Bankruptcy Department" at bounding box center [222, 146] width 196 height 31
type input "PO Box 18279"
type input "43218-2789"
click at [348, 99] on input "text" at bounding box center [434, 103] width 196 height 31
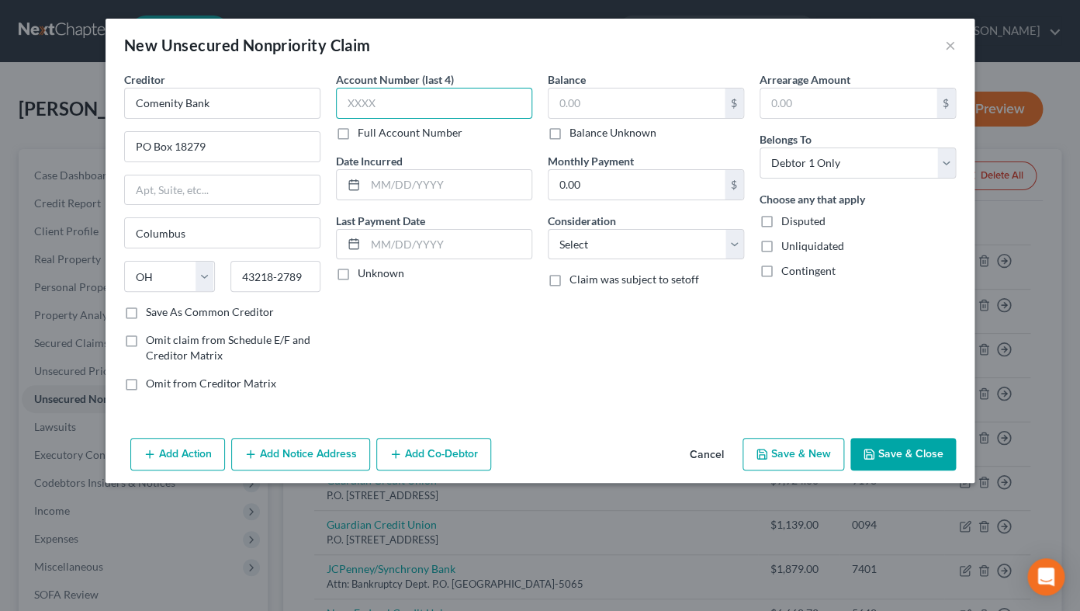
click at [491, 100] on input "text" at bounding box center [434, 103] width 196 height 31
type input "1082"
click at [593, 107] on input "text" at bounding box center [637, 102] width 176 height 29
type input "120"
select select "2"
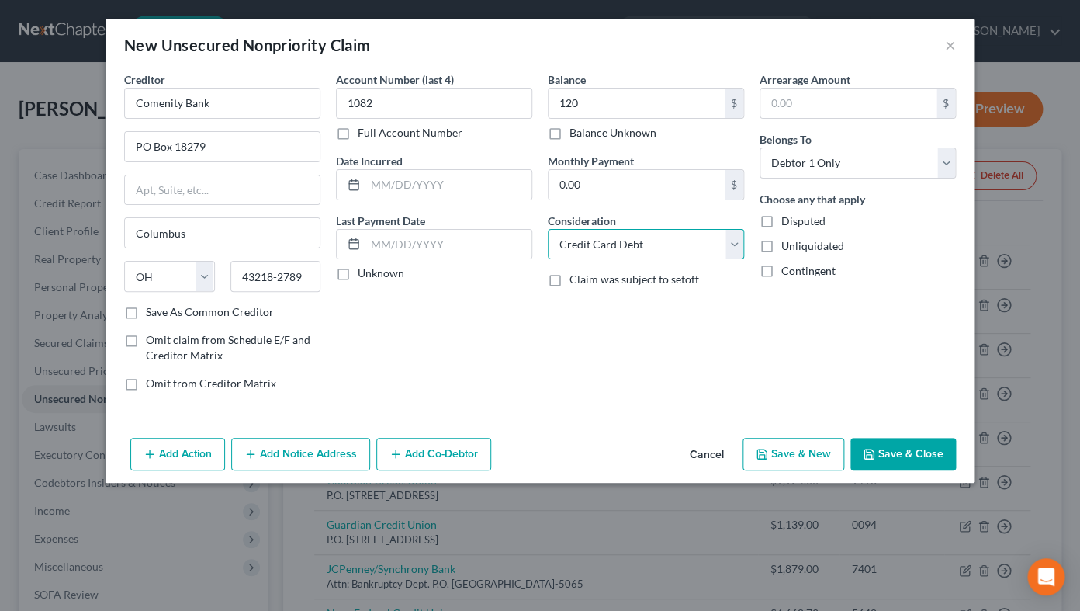
click option "Credit Card Debt" at bounding box center [0, 0] width 0 height 0
click at [417, 186] on input "text" at bounding box center [449, 184] width 166 height 29
type input "[DATE]"
click at [882, 462] on button "Save & Close" at bounding box center [904, 454] width 106 height 33
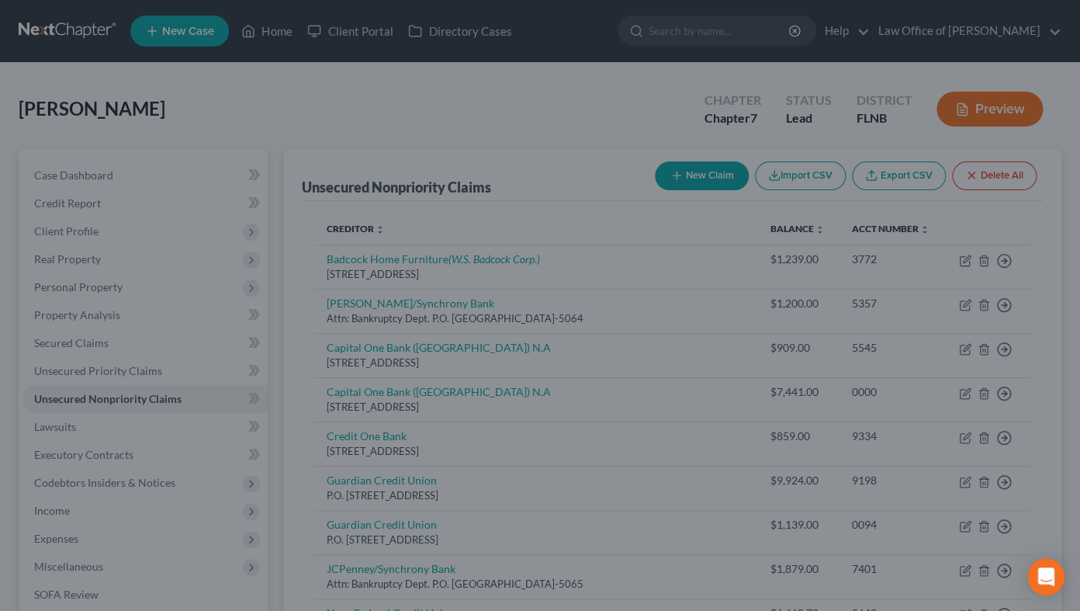
type input "120.00"
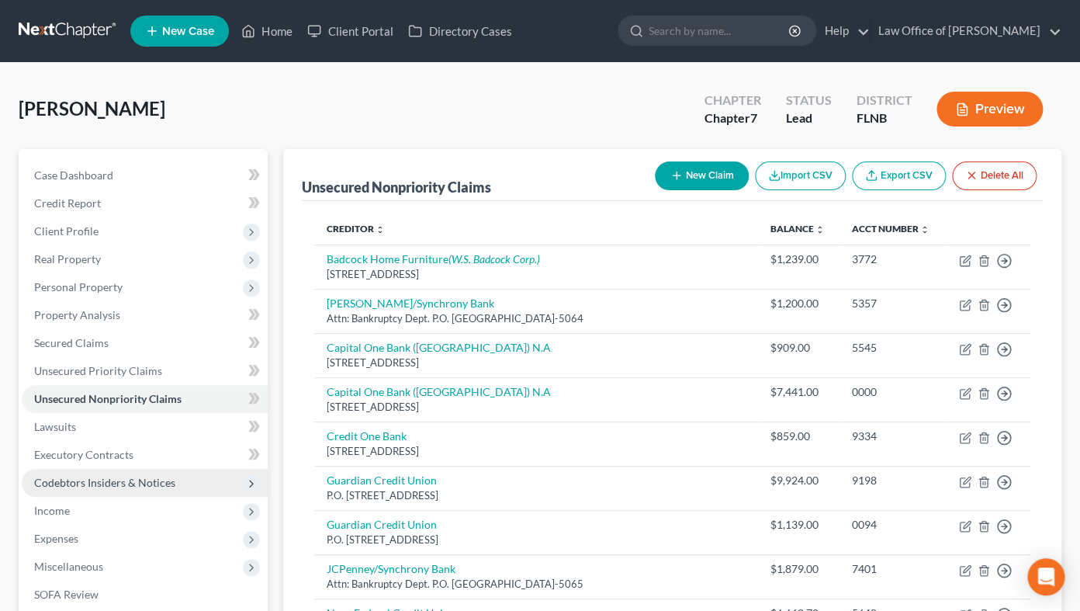
scroll to position [256, 0]
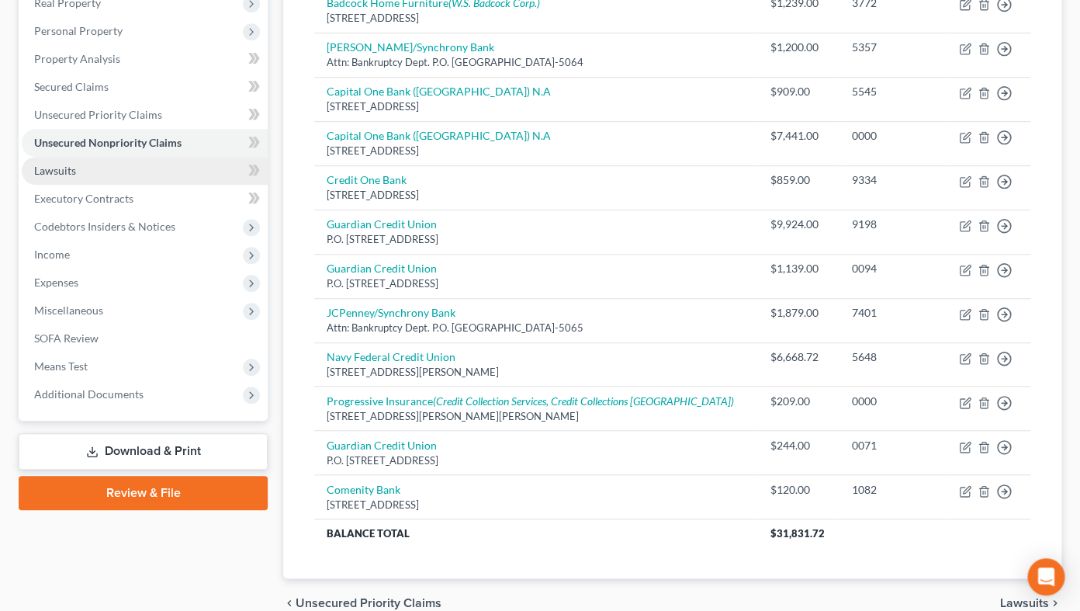
click at [131, 172] on link "Lawsuits" at bounding box center [145, 171] width 246 height 28
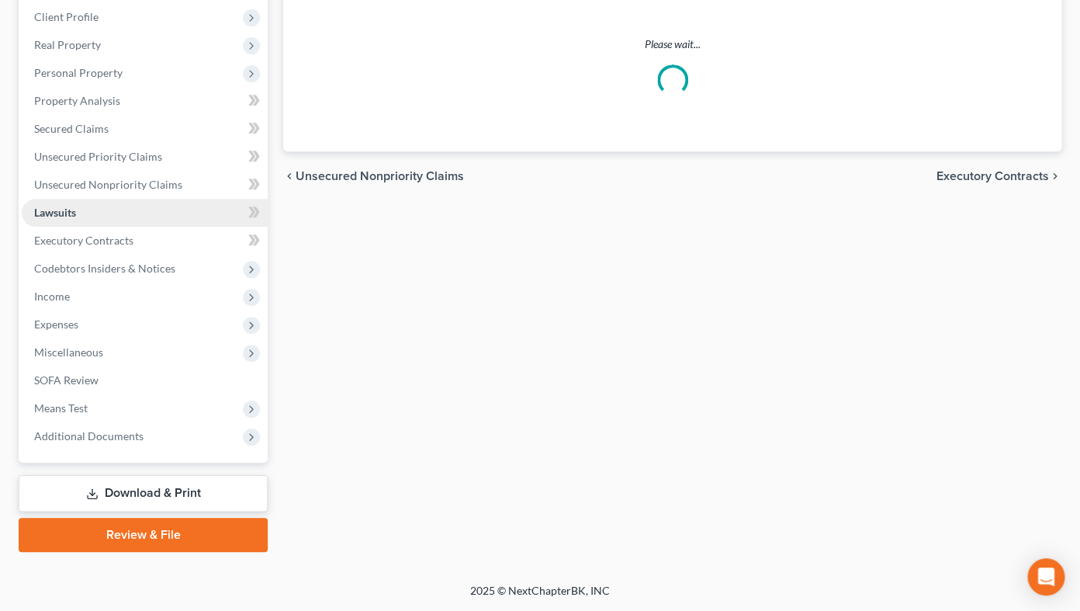
scroll to position [212, 0]
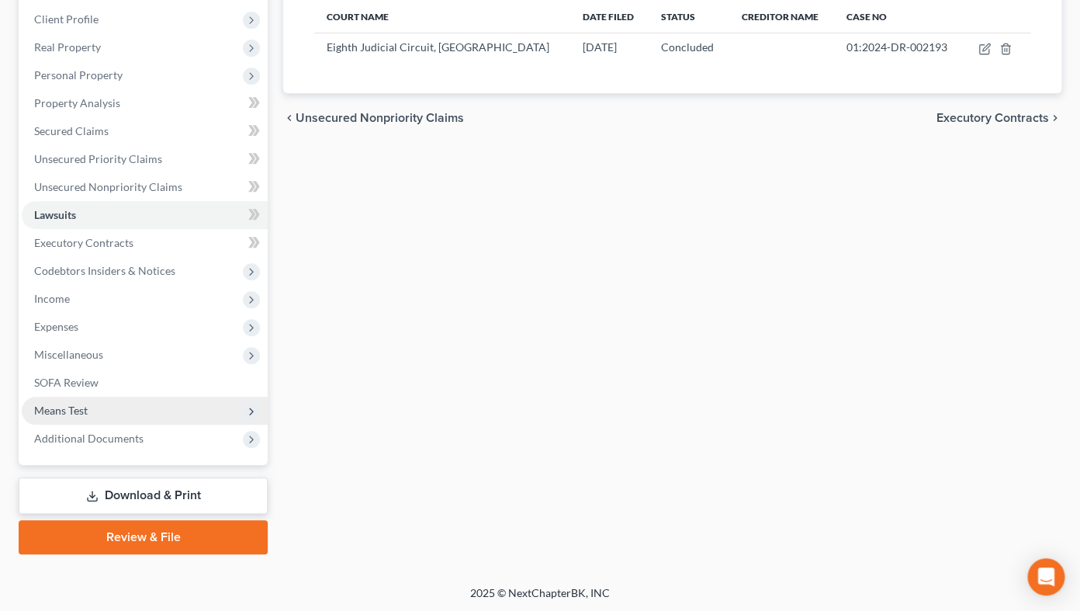
click at [85, 407] on span "Means Test" at bounding box center [61, 410] width 54 height 13
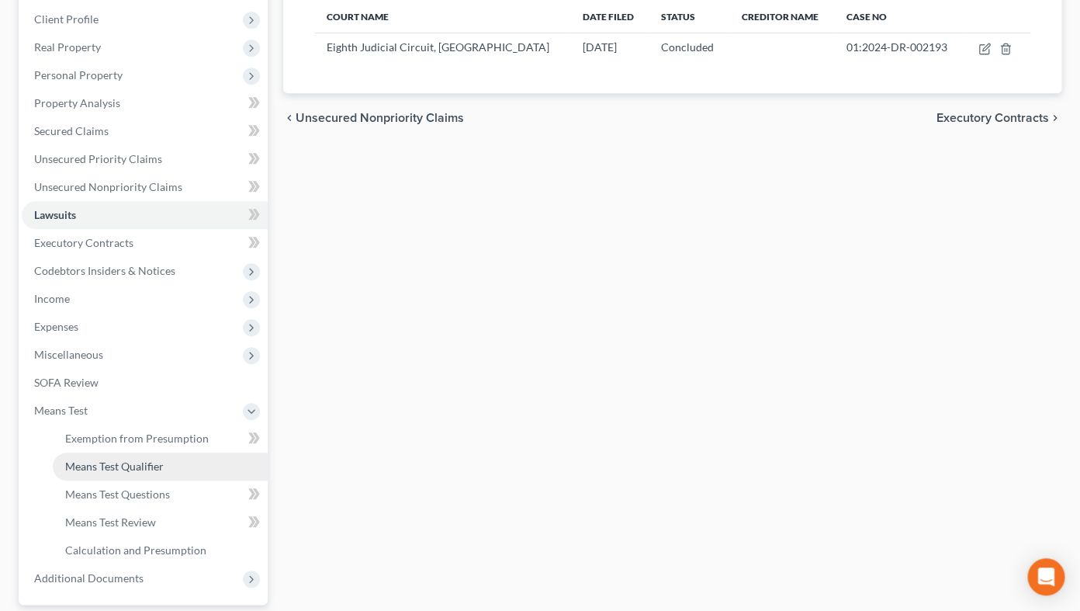
click at [90, 457] on link "Means Test Qualifier" at bounding box center [160, 466] width 215 height 28
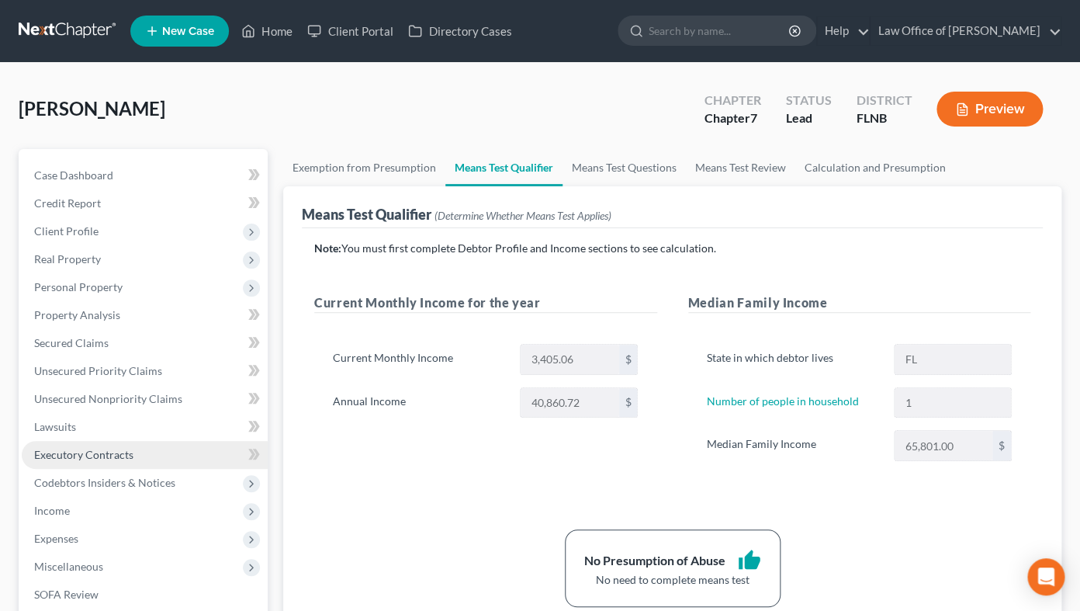
scroll to position [342, 0]
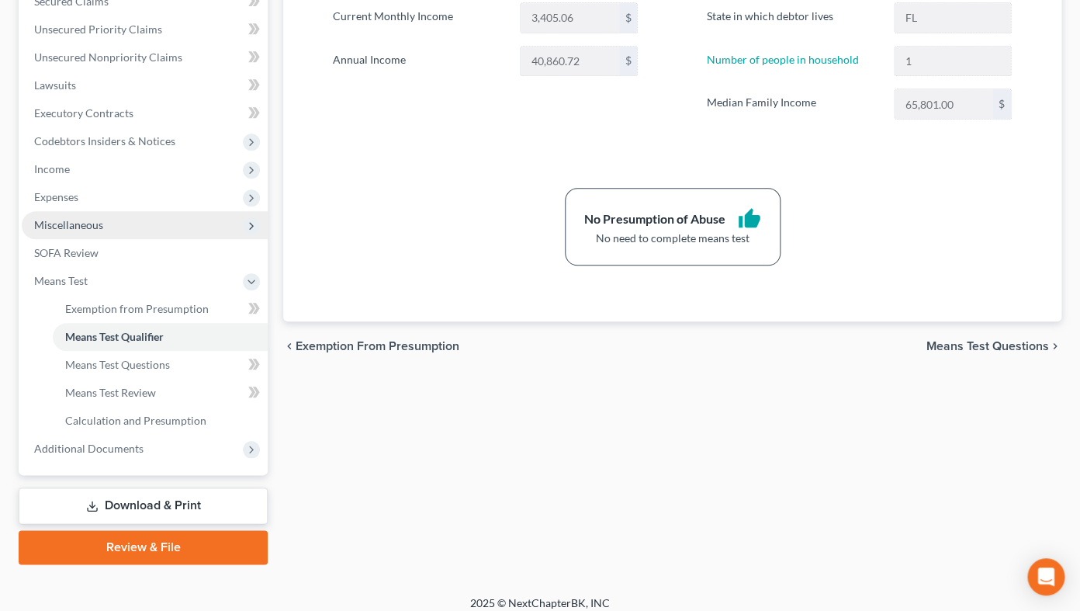
click at [57, 227] on span "Miscellaneous" at bounding box center [68, 224] width 69 height 13
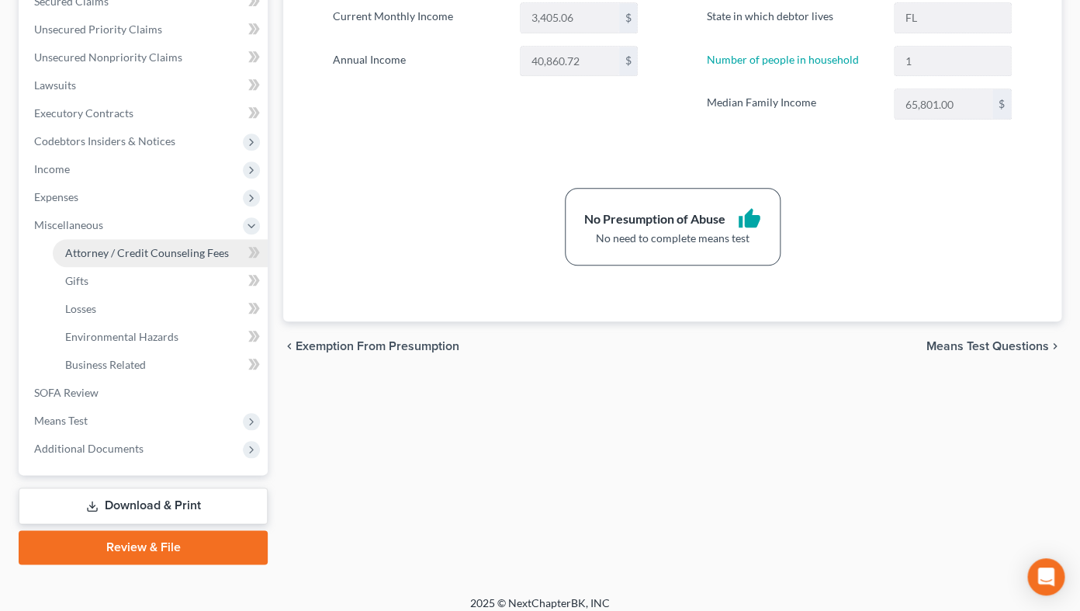
click at [93, 251] on span "Attorney / Credit Counseling Fees" at bounding box center [147, 252] width 164 height 13
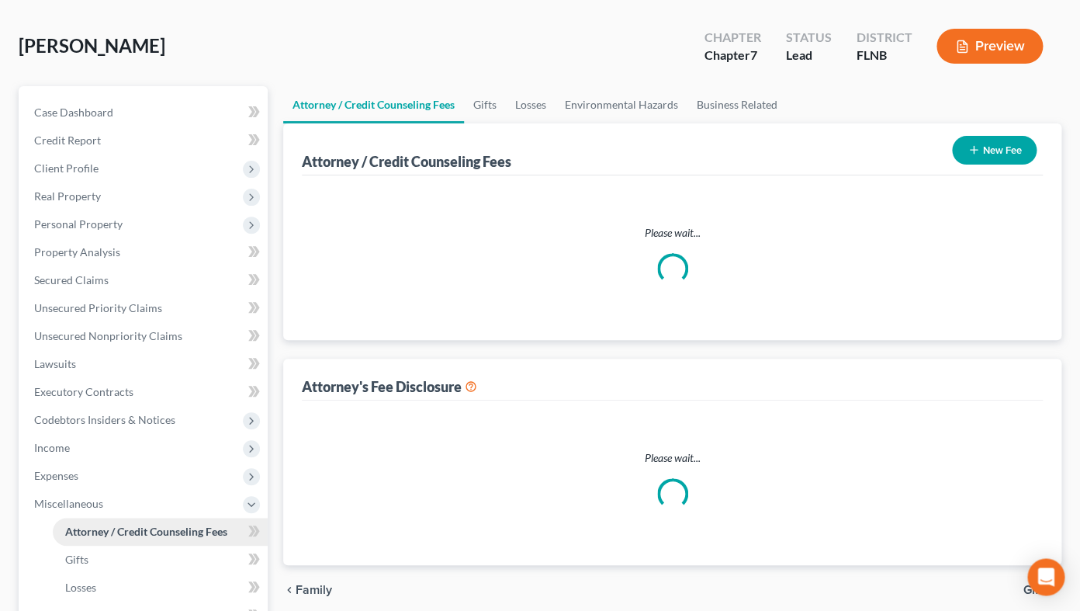
select select "5"
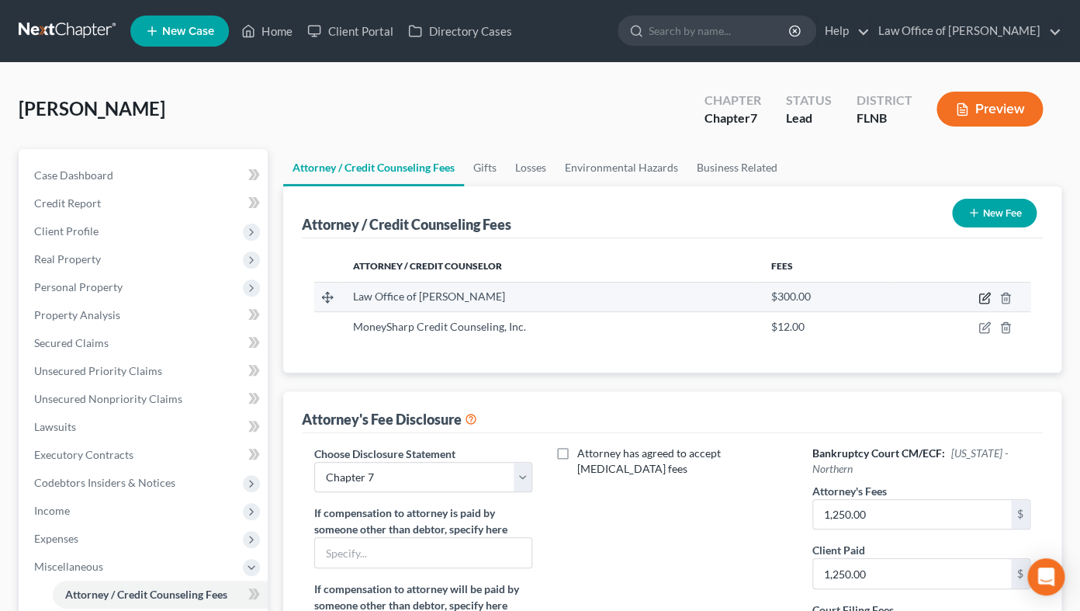
click at [985, 297] on icon "button" at bounding box center [985, 298] width 12 height 12
select select "9"
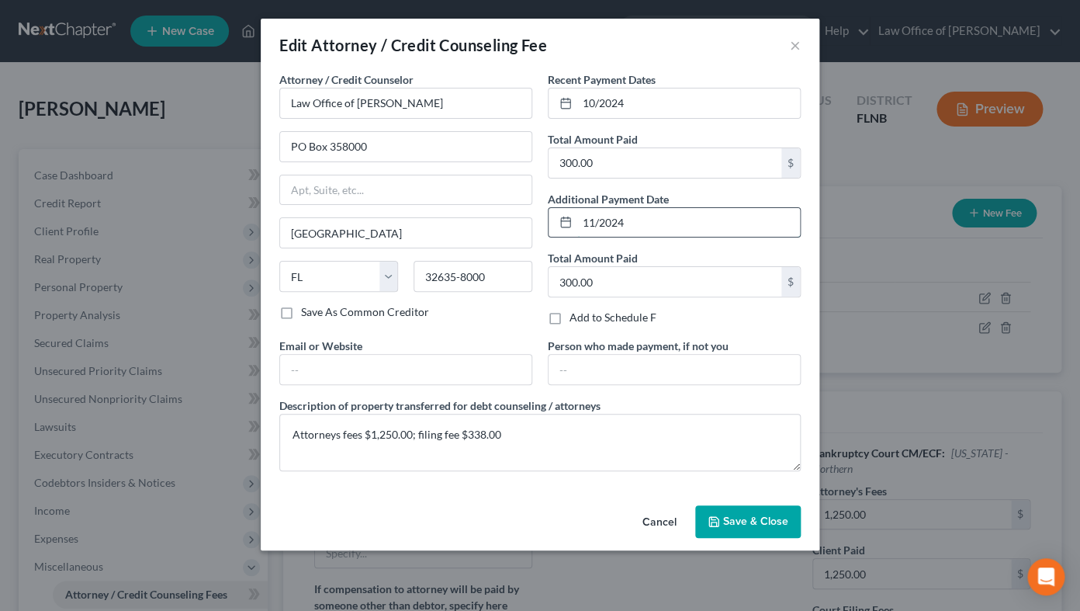
drag, startPoint x: 584, startPoint y: 220, endPoint x: 636, endPoint y: 225, distance: 51.4
click at [636, 225] on input "11/2024" at bounding box center [688, 222] width 223 height 29
drag, startPoint x: 636, startPoint y: 225, endPoint x: 585, endPoint y: 225, distance: 50.4
click at [585, 225] on input "11/2024" at bounding box center [688, 222] width 223 height 29
type input "06/2025"
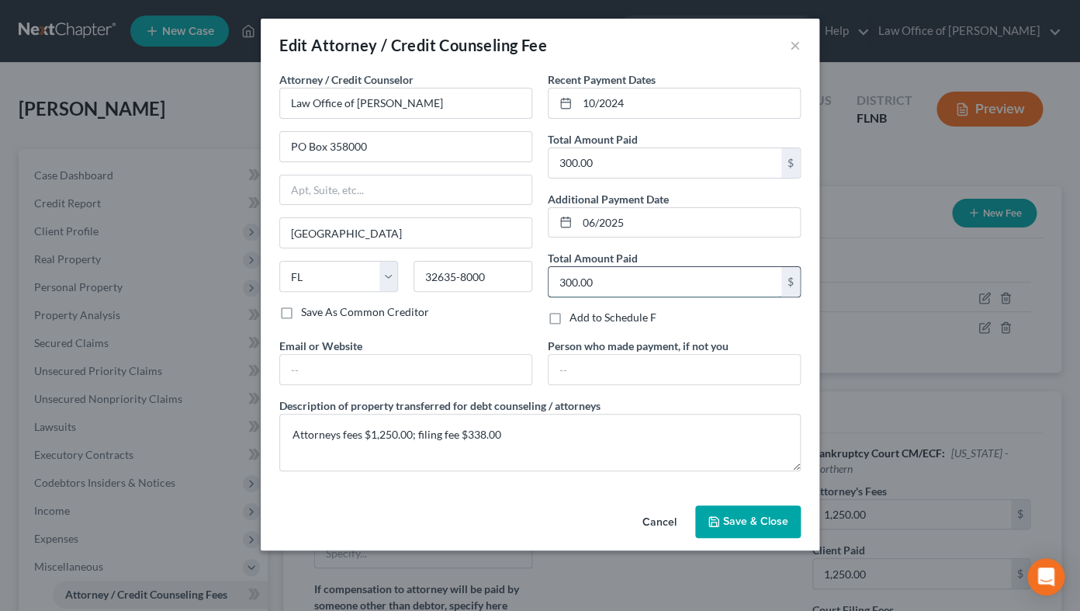
drag, startPoint x: 557, startPoint y: 276, endPoint x: 595, endPoint y: 276, distance: 38.8
click at [595, 276] on input "300.00" at bounding box center [665, 281] width 233 height 29
type input "150.00"
click at [733, 487] on span "Save & Close" at bounding box center [755, 521] width 65 height 13
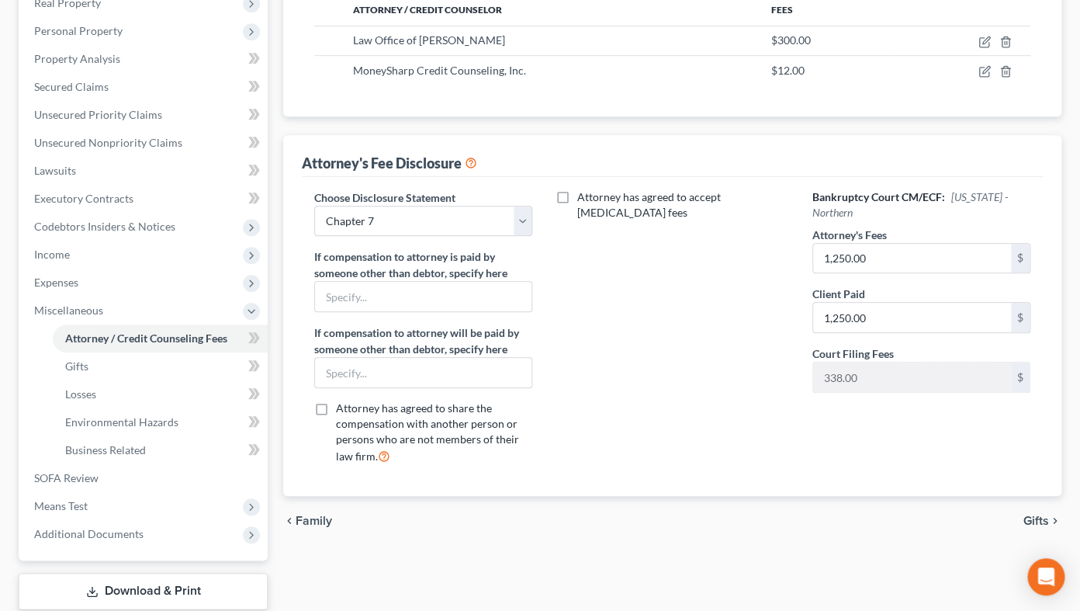
scroll to position [351, 0]
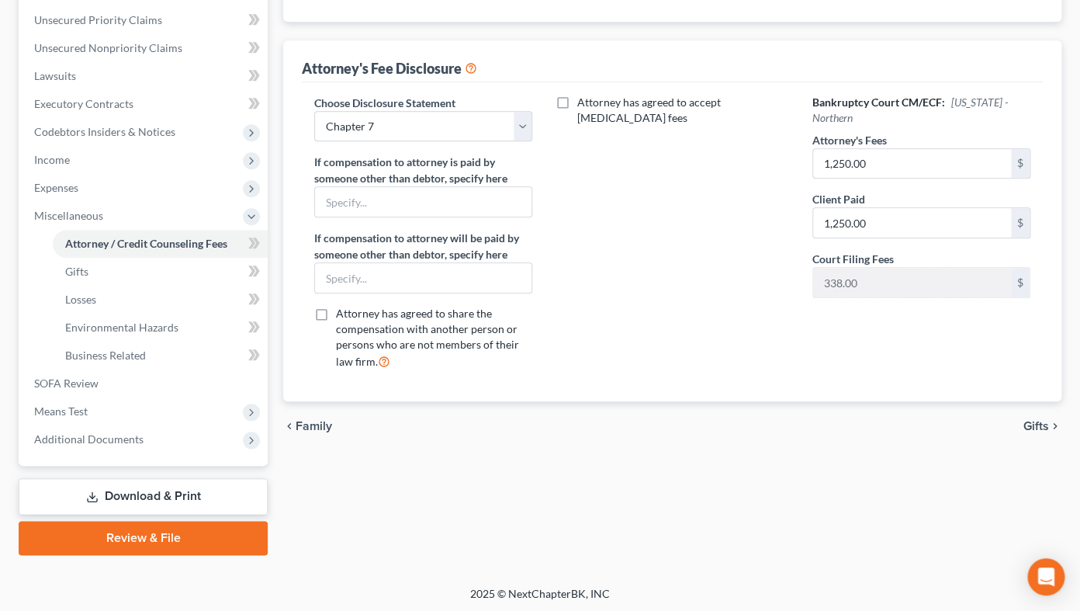
click at [147, 487] on link "Download & Print" at bounding box center [143, 496] width 249 height 36
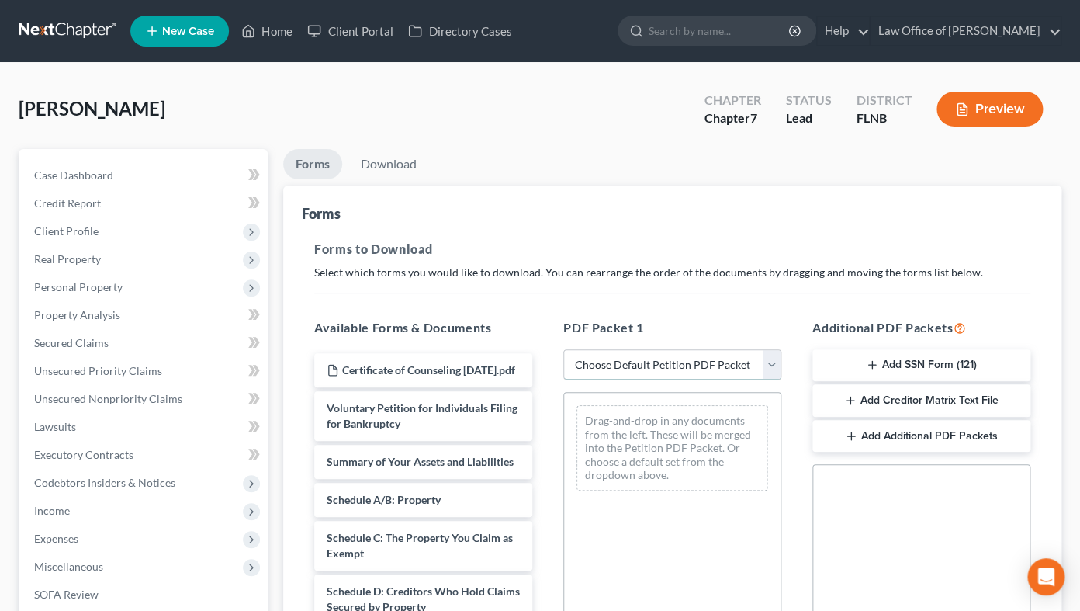
select select "5"
click option "Draft petiton, schedules & means test" at bounding box center [0, 0] width 0 height 0
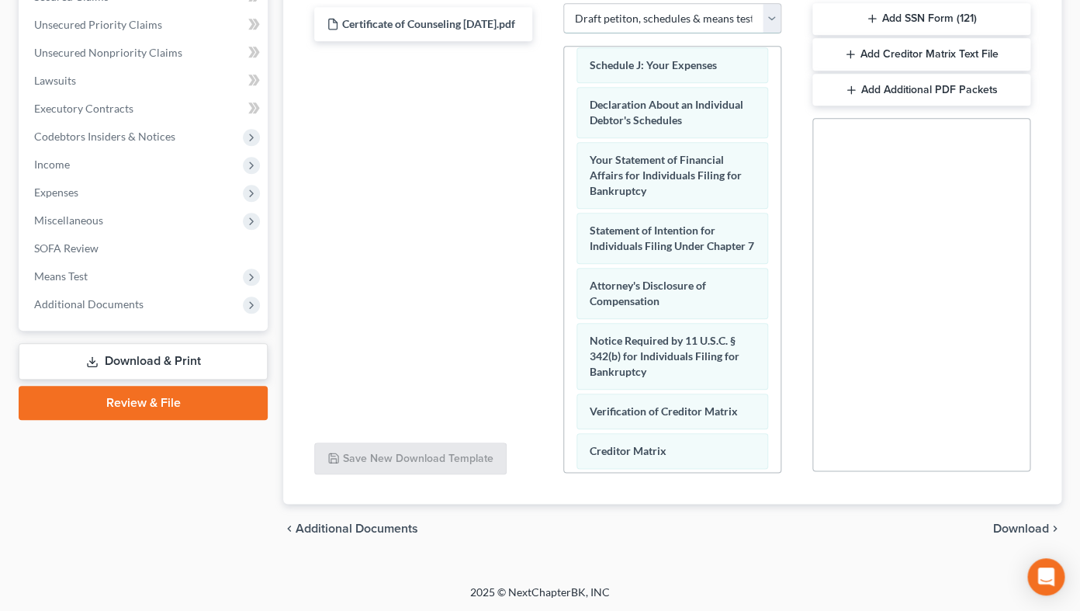
scroll to position [627, 0]
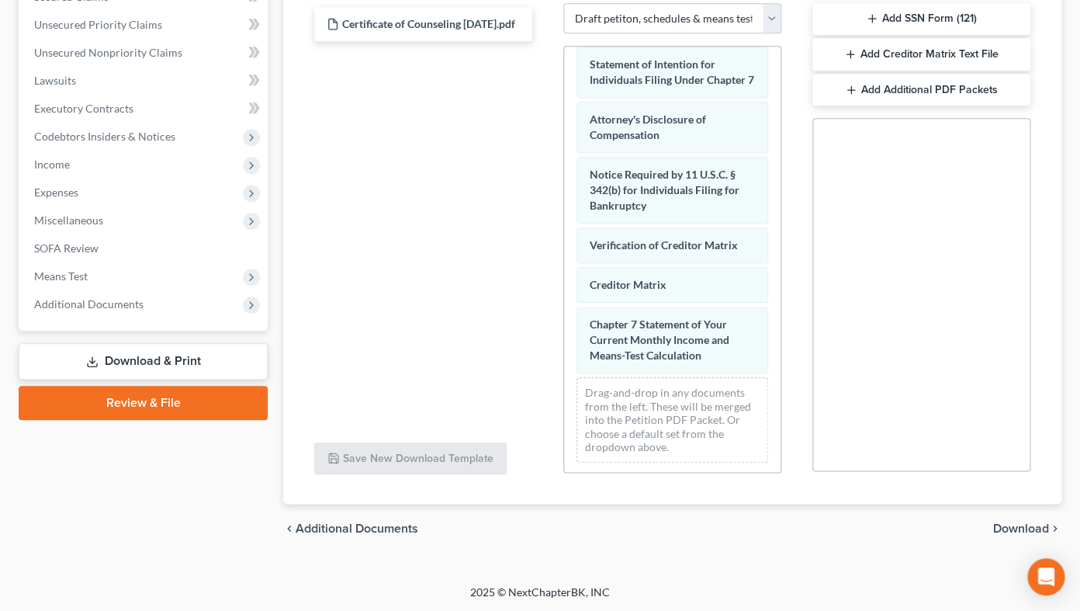
click at [1009, 487] on span "Download" at bounding box center [1021, 528] width 56 height 12
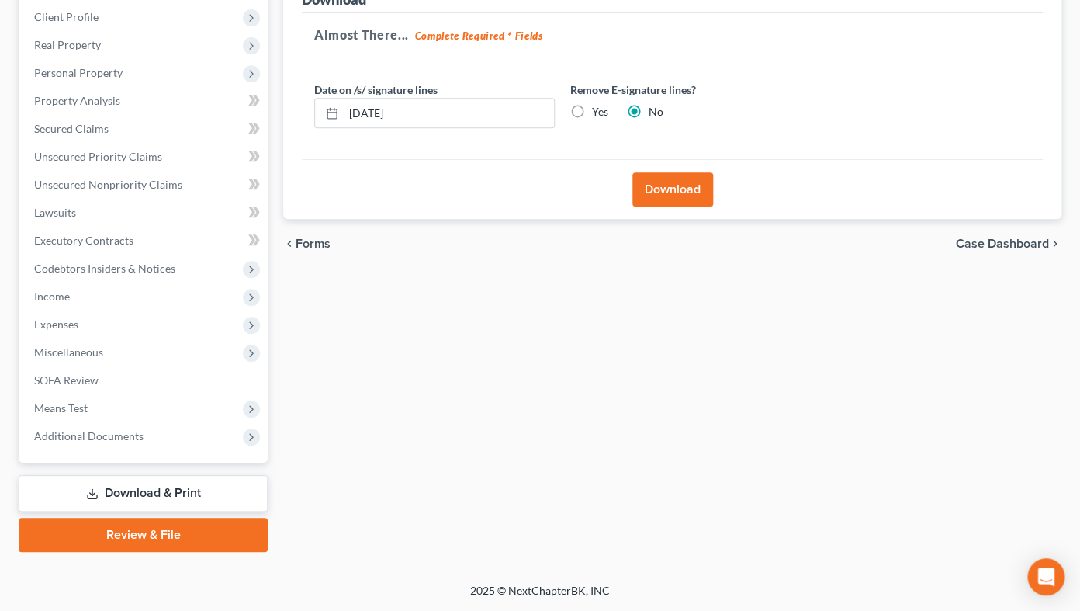
scroll to position [212, 0]
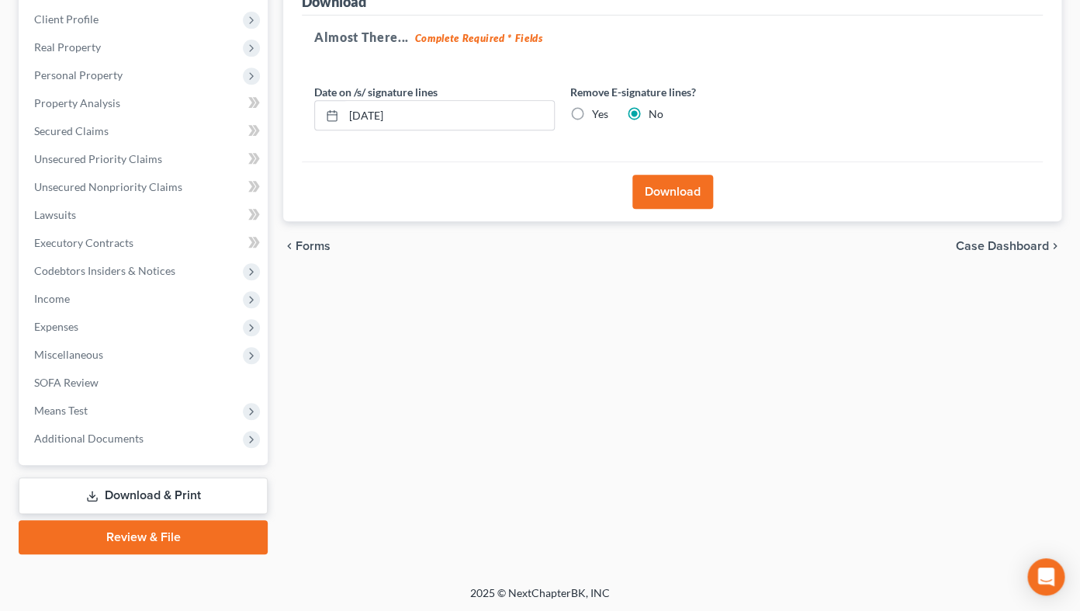
click at [592, 110] on label "Yes" at bounding box center [600, 114] width 16 height 16
click at [598, 110] on input "Yes" at bounding box center [603, 111] width 10 height 10
radio input "true"
radio input "false"
click at [658, 191] on button "Download" at bounding box center [673, 192] width 81 height 34
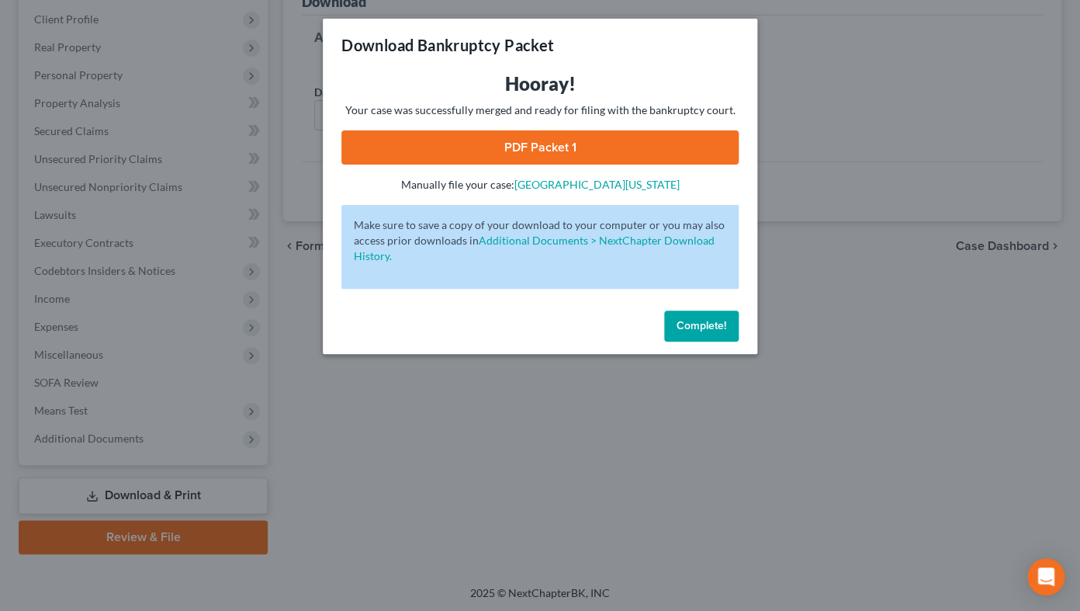
click at [669, 137] on link "PDF Packet 1" at bounding box center [540, 147] width 397 height 34
click at [716, 321] on span "Complete!" at bounding box center [702, 325] width 50 height 13
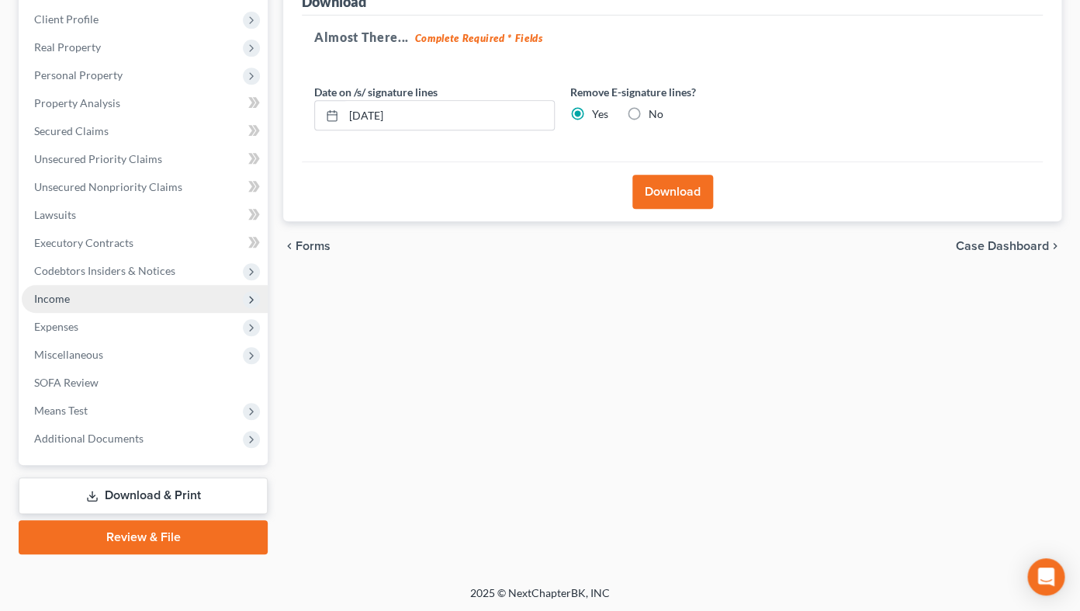
click at [78, 296] on span "Income" at bounding box center [145, 299] width 246 height 28
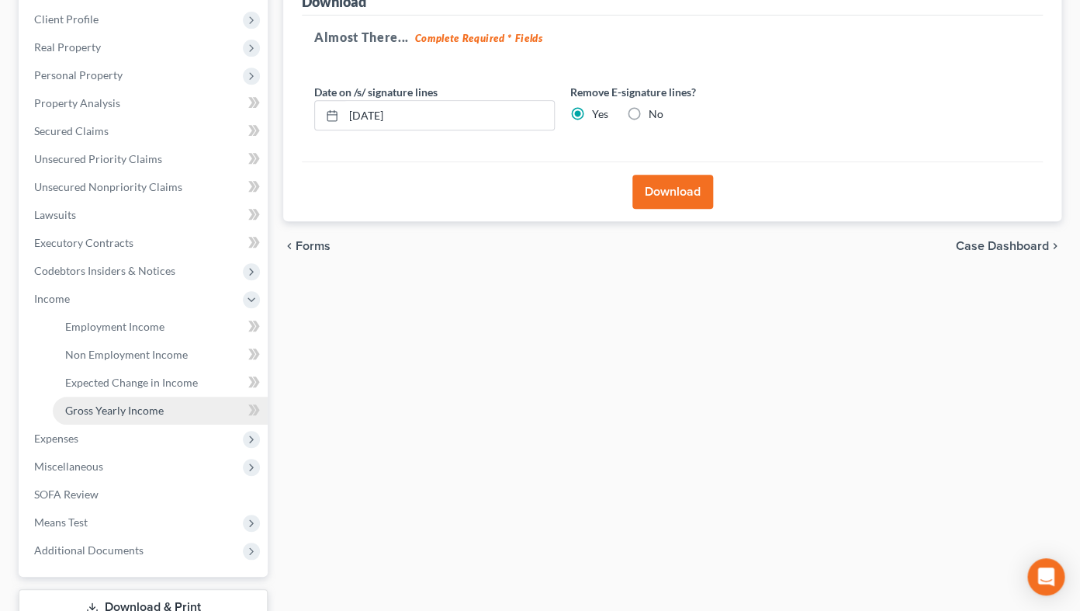
click at [93, 407] on span "Gross Yearly Income" at bounding box center [114, 410] width 99 height 13
